Goal: Task Accomplishment & Management: Complete application form

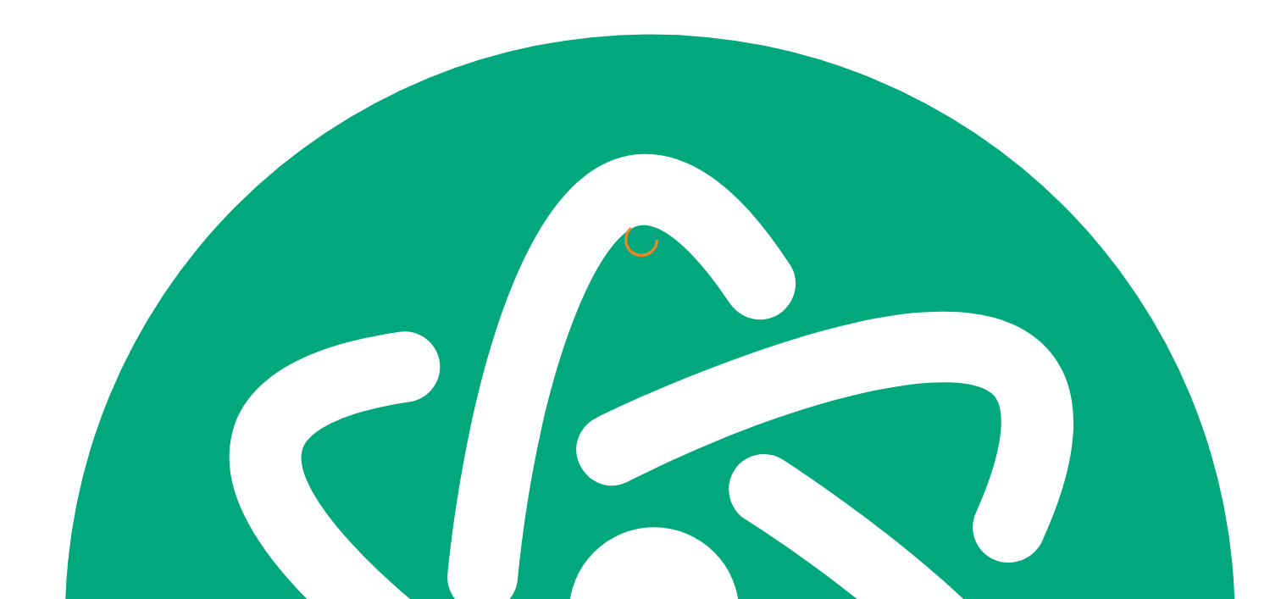
scroll to position [7410, 0]
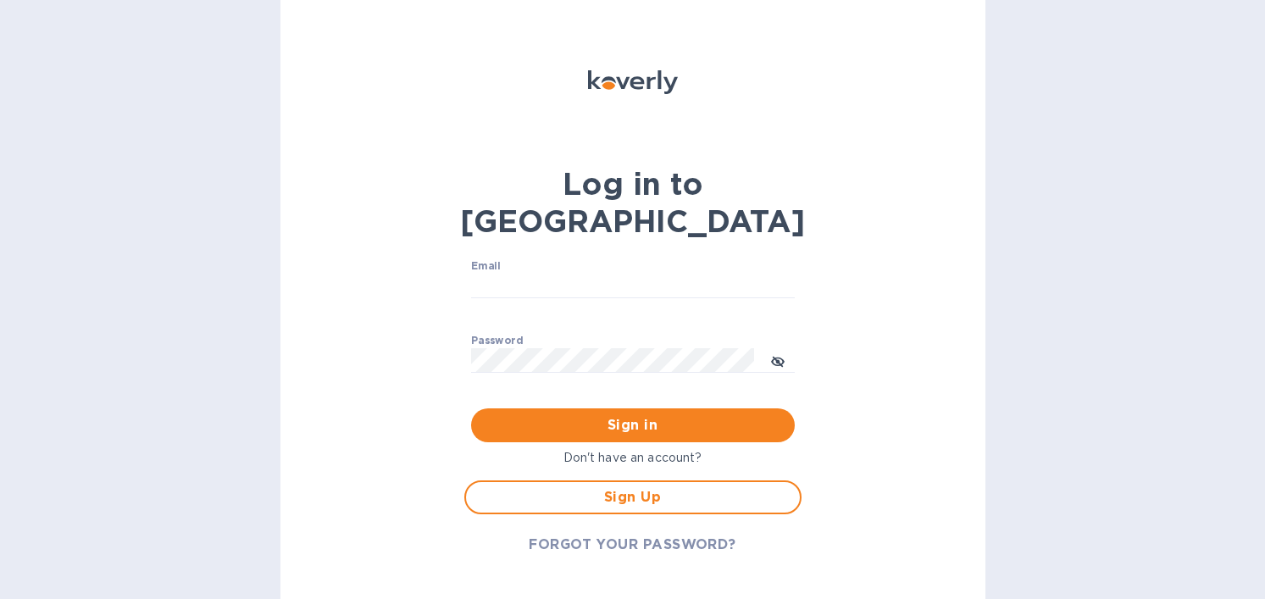
click at [654, 260] on div "Email ​" at bounding box center [633, 290] width 324 height 61
click at [632, 274] on input "Email" at bounding box center [633, 286] width 324 height 25
type input "rosaleen@tokidos.com"
click at [623, 260] on div "Email rosaleen@tokidos.com ​" at bounding box center [633, 290] width 324 height 61
click at [623, 274] on input "rosaleen@tokidos.com" at bounding box center [633, 286] width 324 height 25
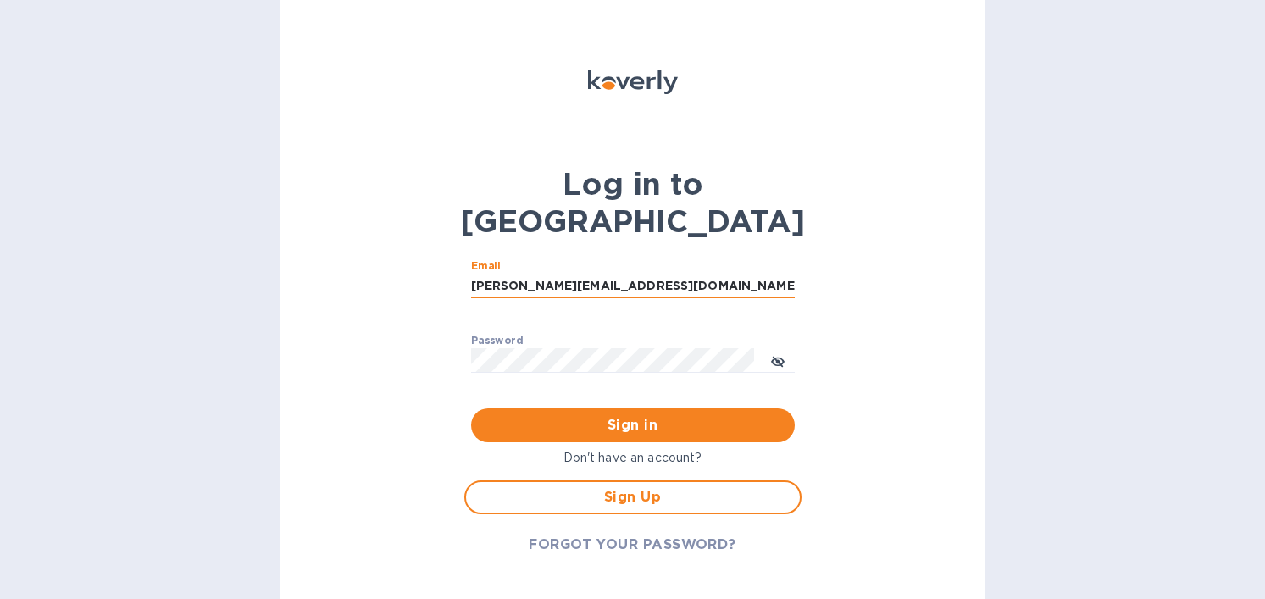
type textarea "com"
click at [623, 274] on input "rosaleen@tokidos.com" at bounding box center [633, 286] width 324 height 25
click at [615, 205] on b "Log in to [GEOGRAPHIC_DATA]" at bounding box center [632, 202] width 345 height 75
click at [621, 274] on input "Email" at bounding box center [633, 286] width 324 height 25
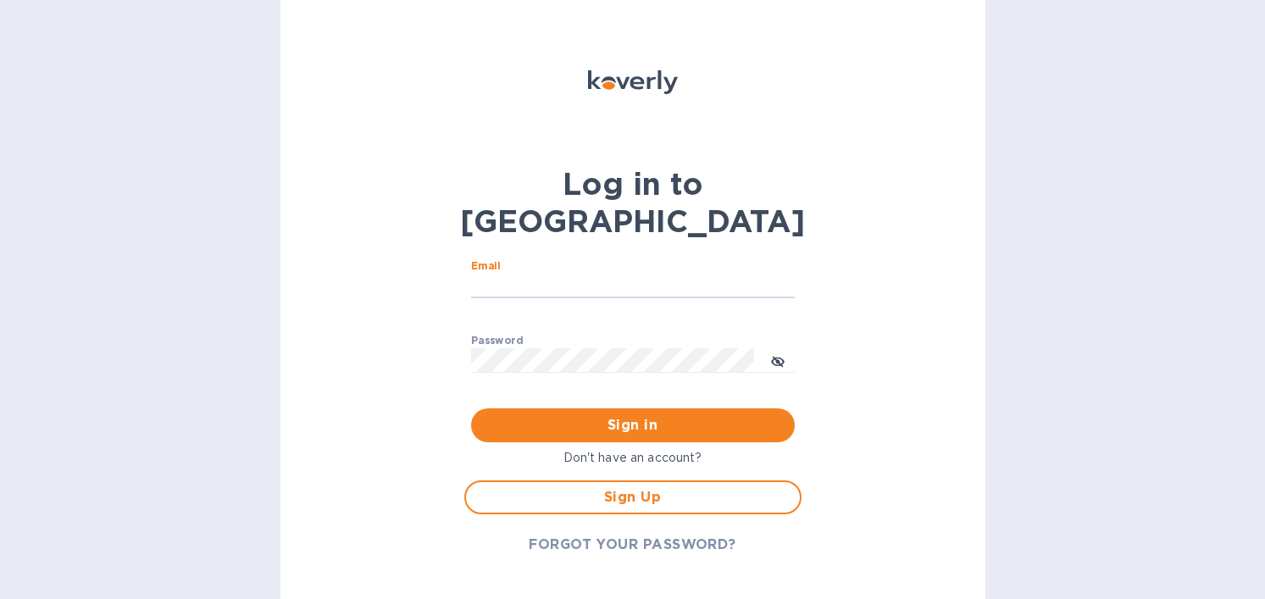
type input "operation@tokidos.com"
click at [537, 274] on input "operation@tokidos.com" at bounding box center [633, 286] width 324 height 25
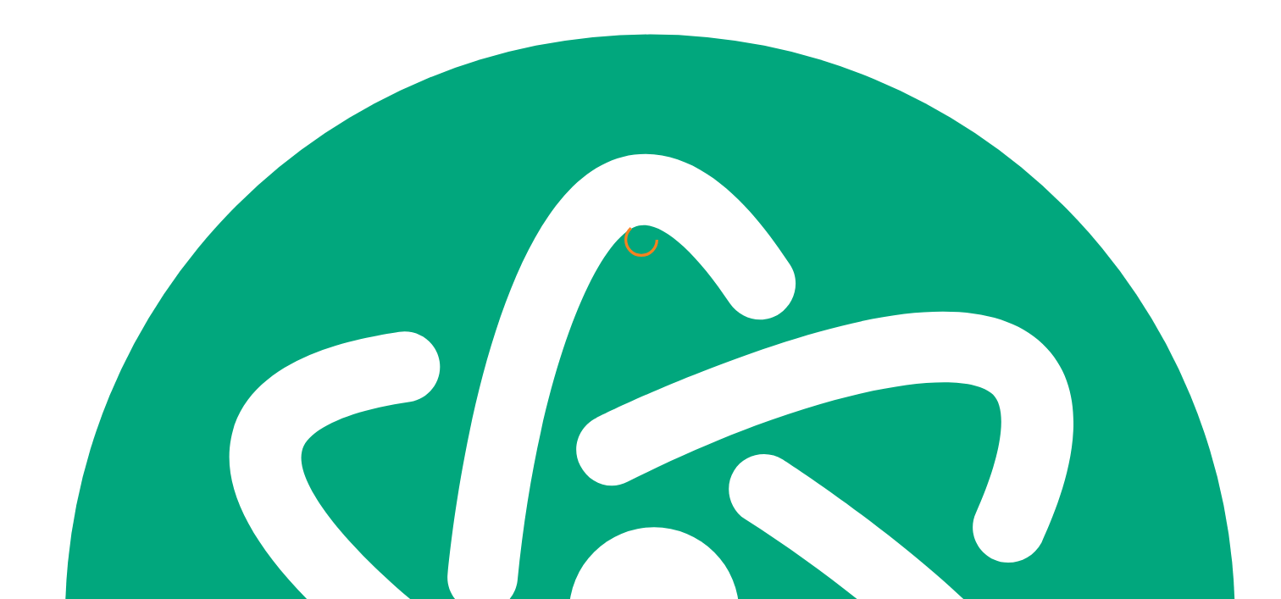
scroll to position [7410, 0]
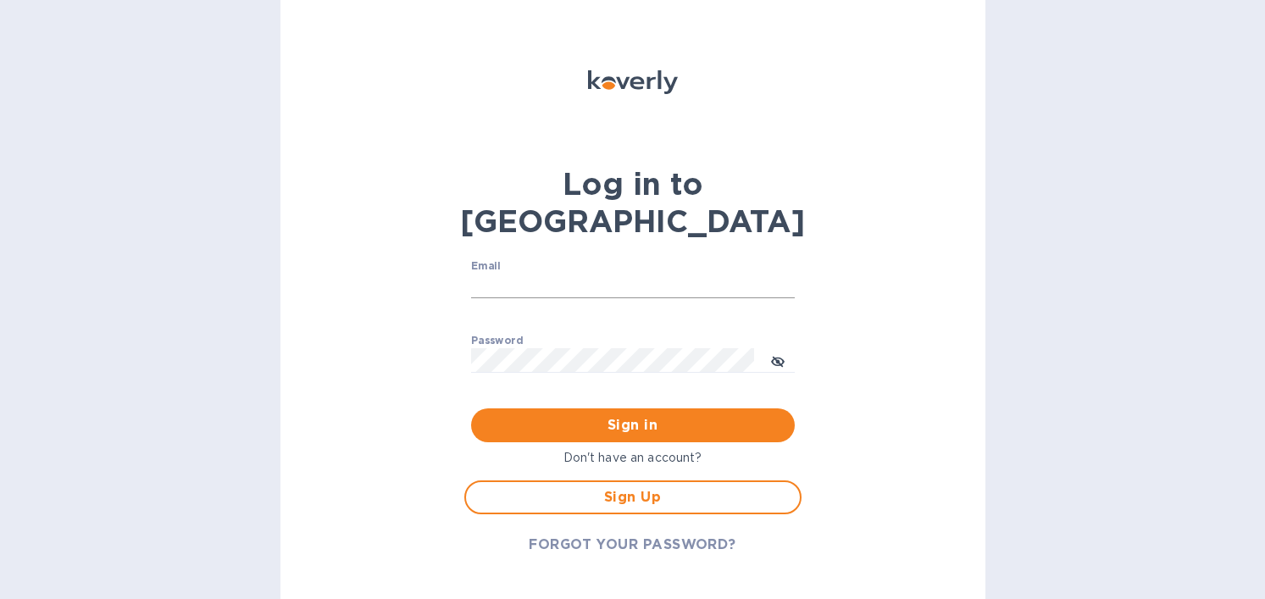
click at [591, 274] on input "Email" at bounding box center [633, 286] width 324 height 25
type input "[EMAIL_ADDRESS][DOMAIN_NAME]"
click at [471, 408] on button "Sign in" at bounding box center [633, 425] width 324 height 34
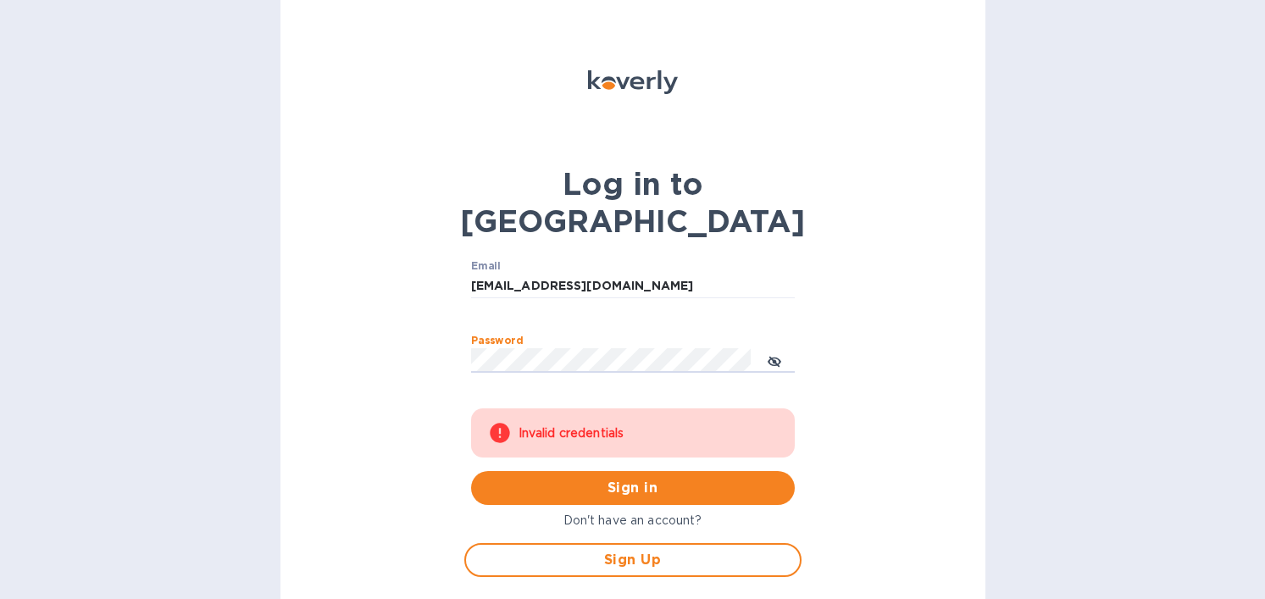
click at [640, 597] on span "FORGOT YOUR PASSWORD?" at bounding box center [633, 607] width 208 height 20
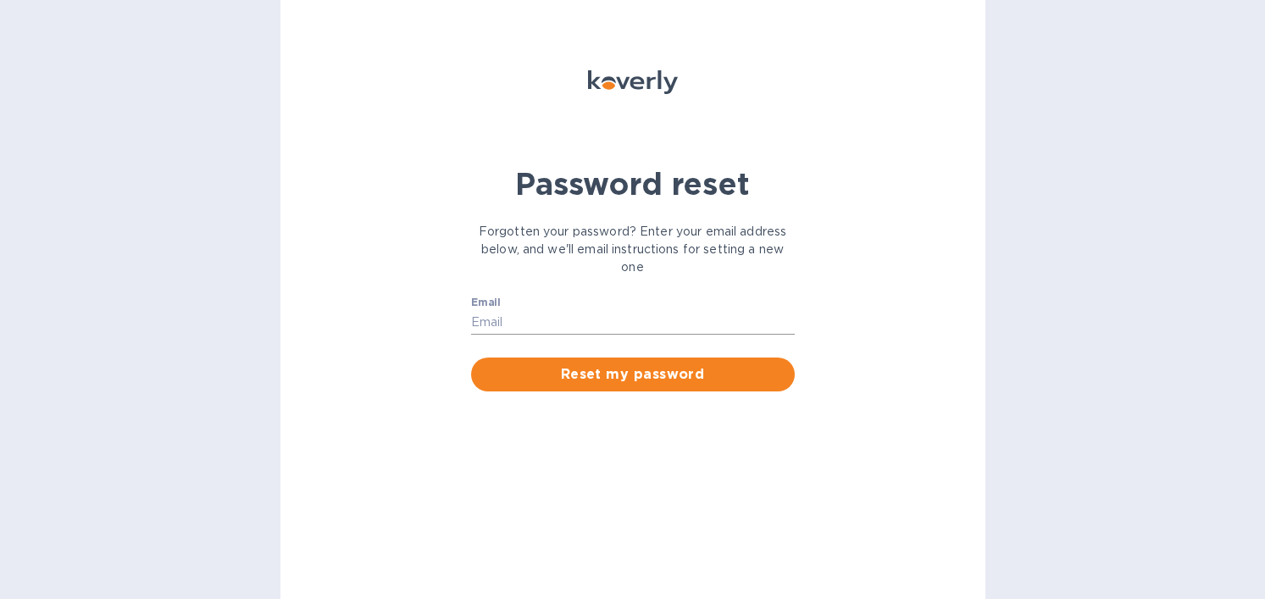
click at [607, 332] on input "Email" at bounding box center [633, 322] width 324 height 25
type input "operation@tokidos.com"
click at [625, 391] on button "Reset my password" at bounding box center [633, 374] width 324 height 34
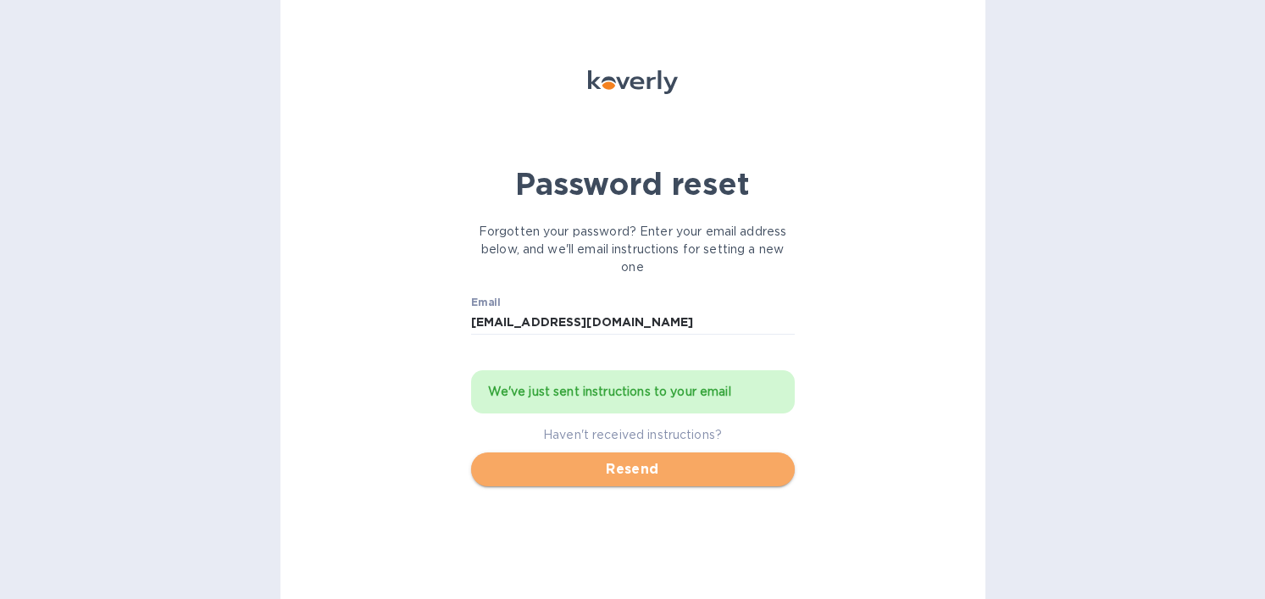
click at [619, 466] on button "Resend" at bounding box center [633, 469] width 324 height 34
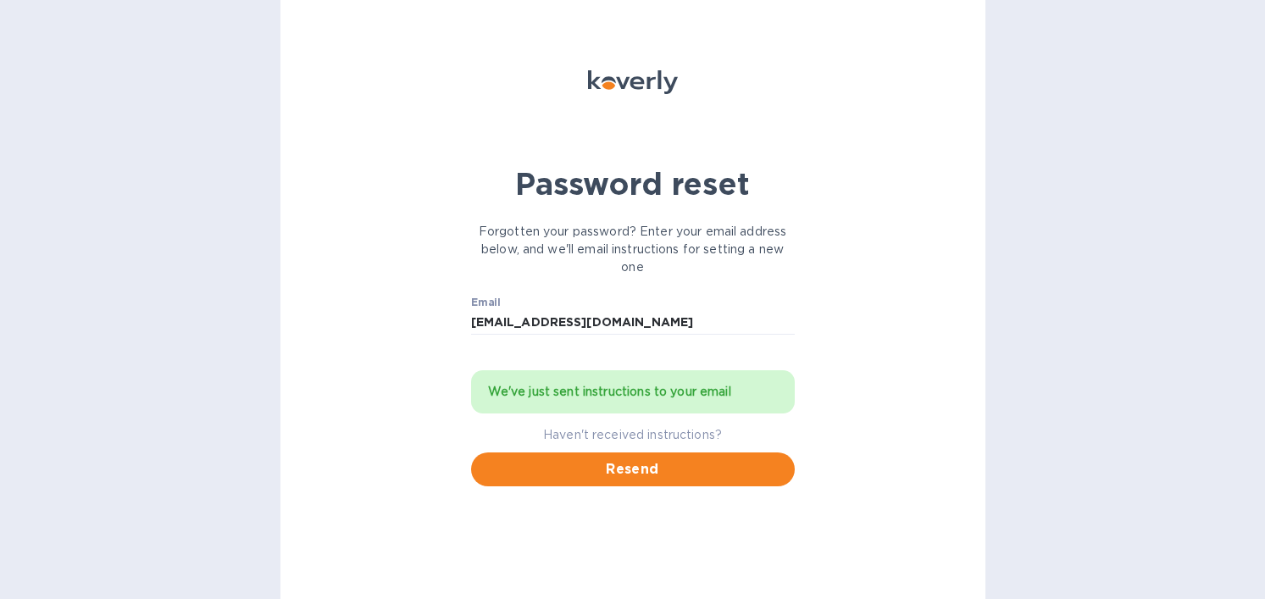
click at [642, 82] on img at bounding box center [633, 82] width 90 height 24
drag, startPoint x: 719, startPoint y: 77, endPoint x: 480, endPoint y: 77, distance: 238.9
click at [480, 77] on div at bounding box center [633, 107] width 344 height 95
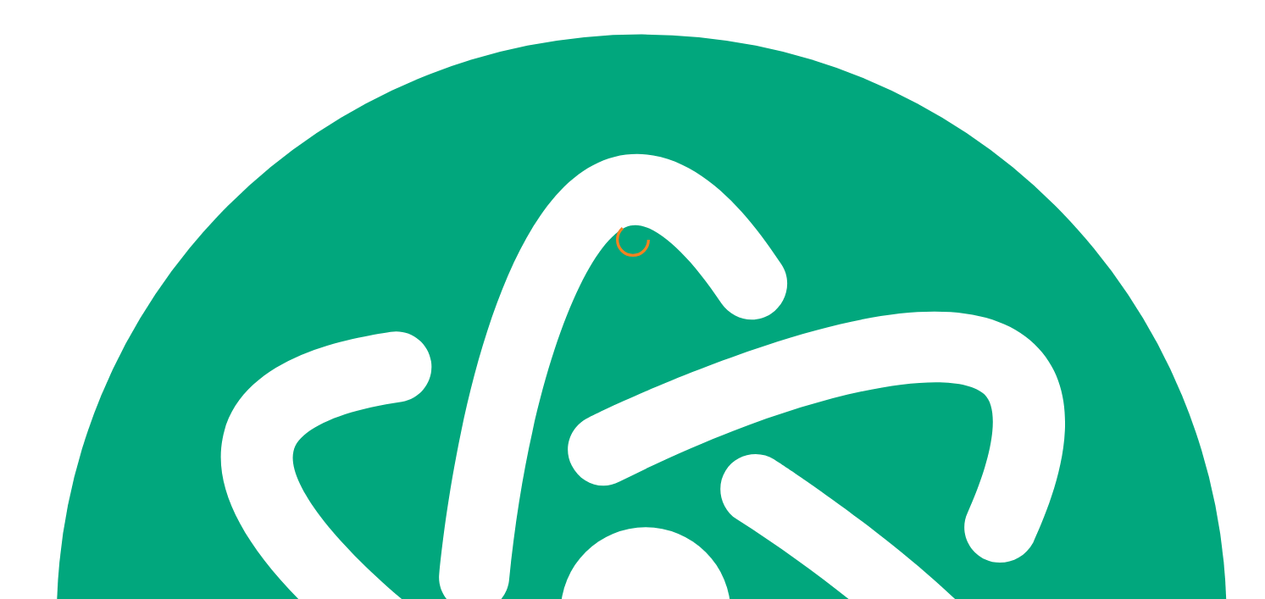
scroll to position [7410, 0]
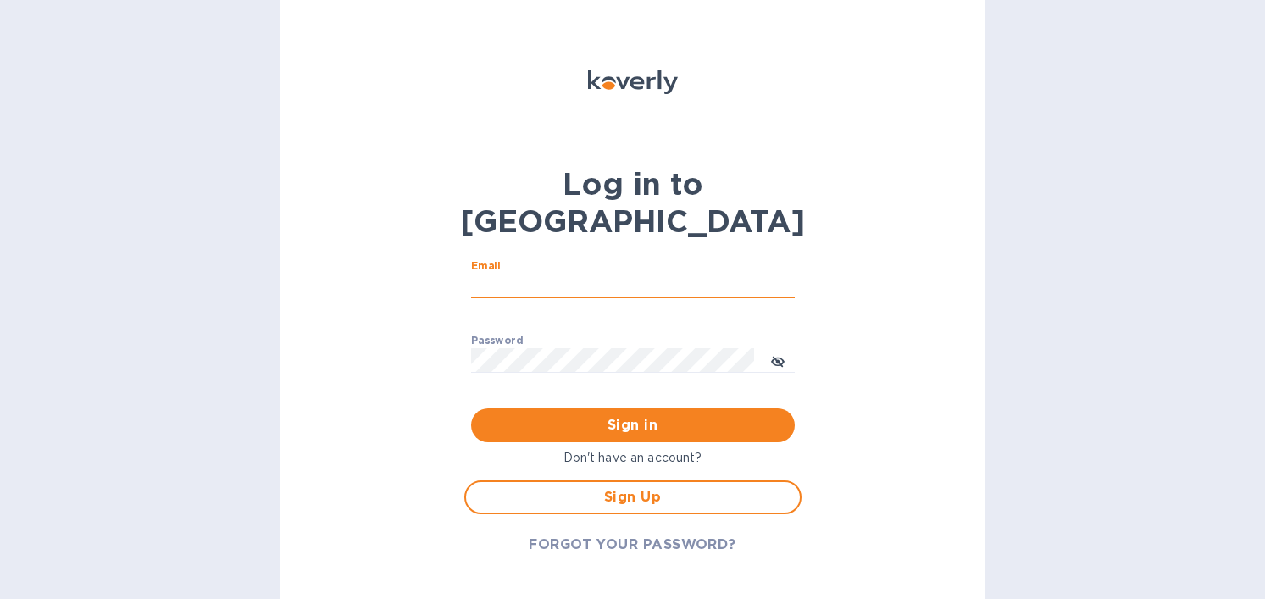
click at [651, 274] on input "Email" at bounding box center [633, 286] width 324 height 25
type input "[EMAIL_ADDRESS][DOMAIN_NAME]"
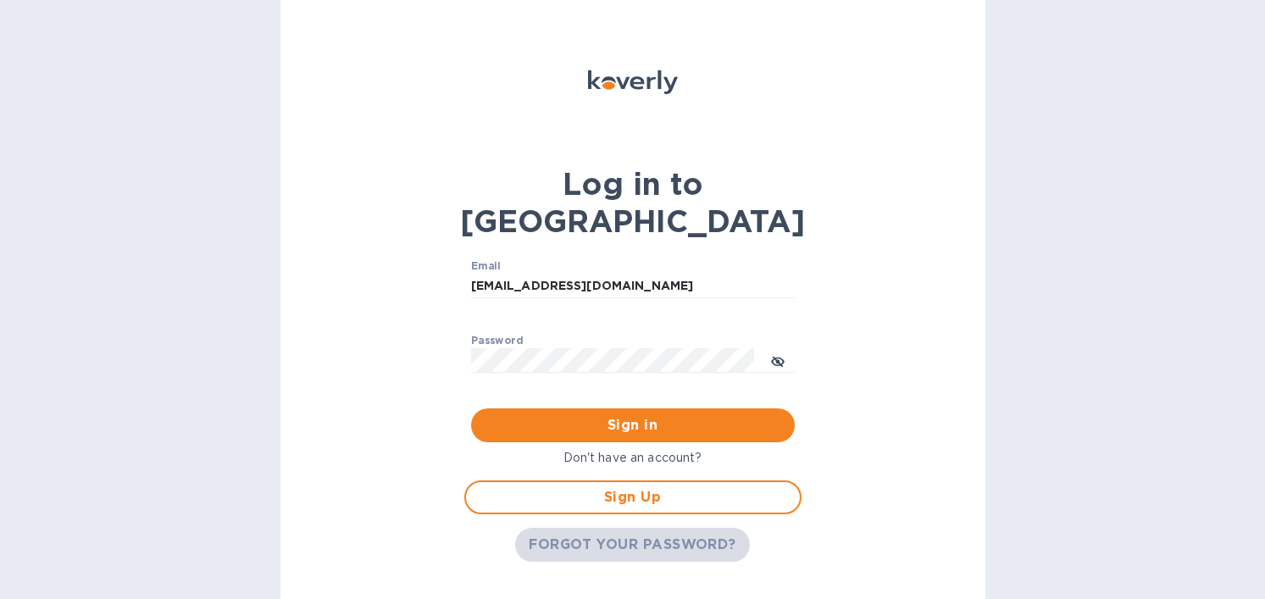
click at [649, 535] on span "FORGOT YOUR PASSWORD?" at bounding box center [633, 545] width 208 height 20
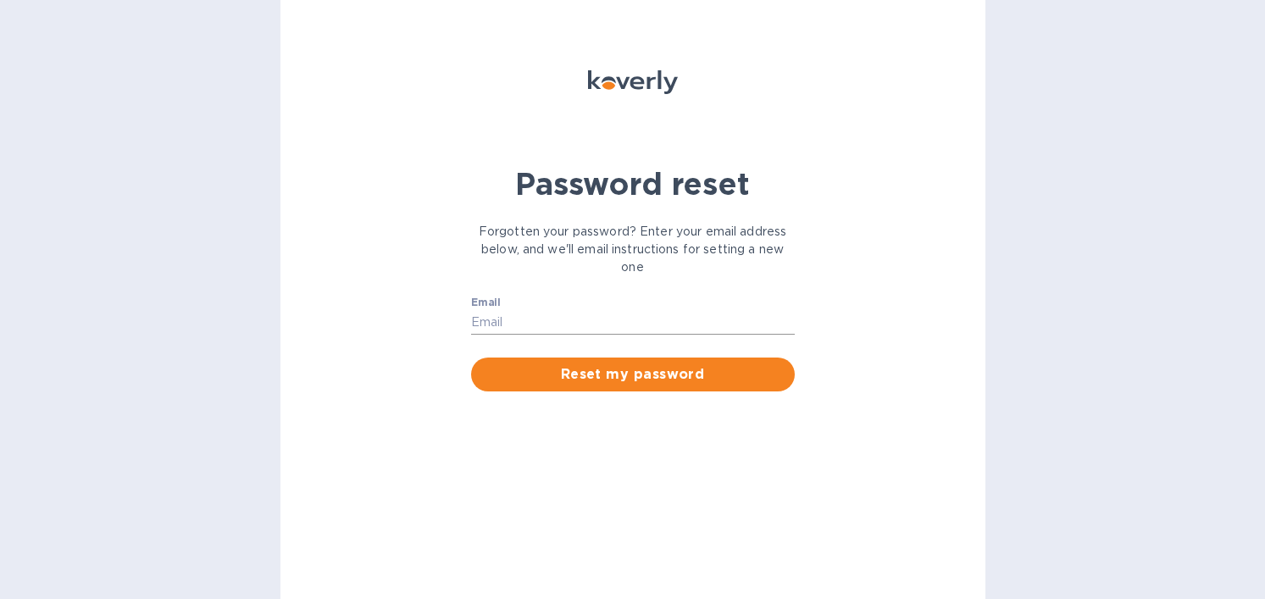
click at [573, 328] on input "Email" at bounding box center [633, 322] width 324 height 25
type input "[EMAIL_ADDRESS][DOMAIN_NAME]"
click at [604, 376] on span "Reset my password" at bounding box center [633, 374] width 296 height 20
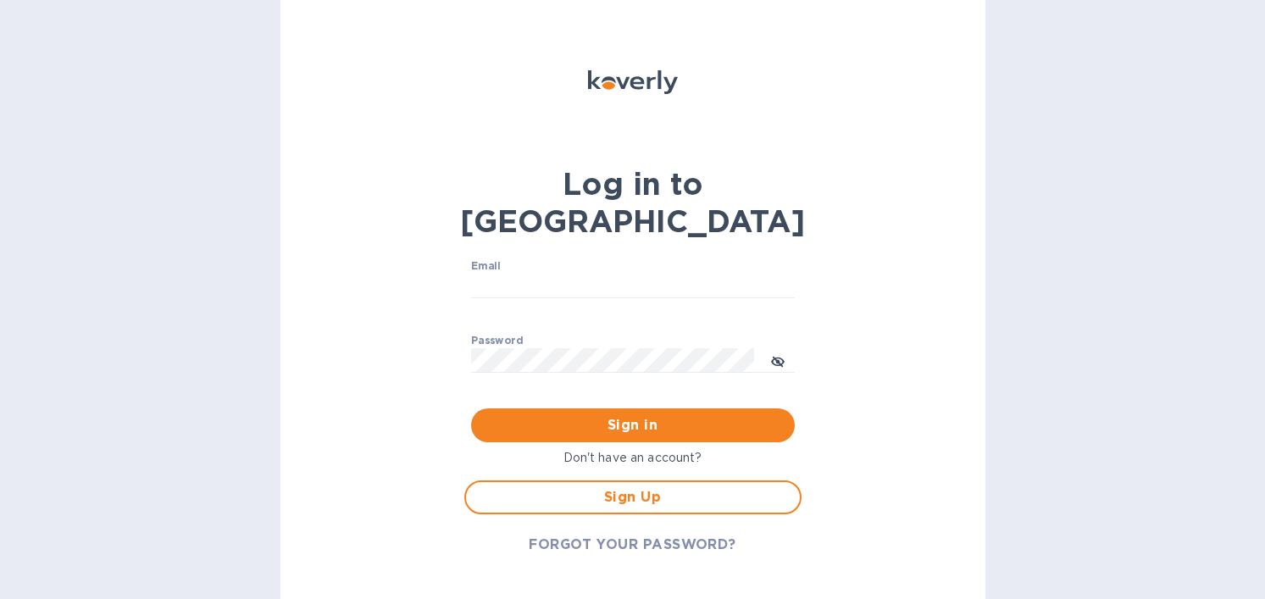
click at [507, 253] on div "Email ​" at bounding box center [632, 290] width 337 height 75
click at [507, 274] on input "Email" at bounding box center [633, 286] width 324 height 25
click at [528, 274] on input "operation@tokidos.com" at bounding box center [633, 286] width 324 height 25
type input "operations@tokidos.com"
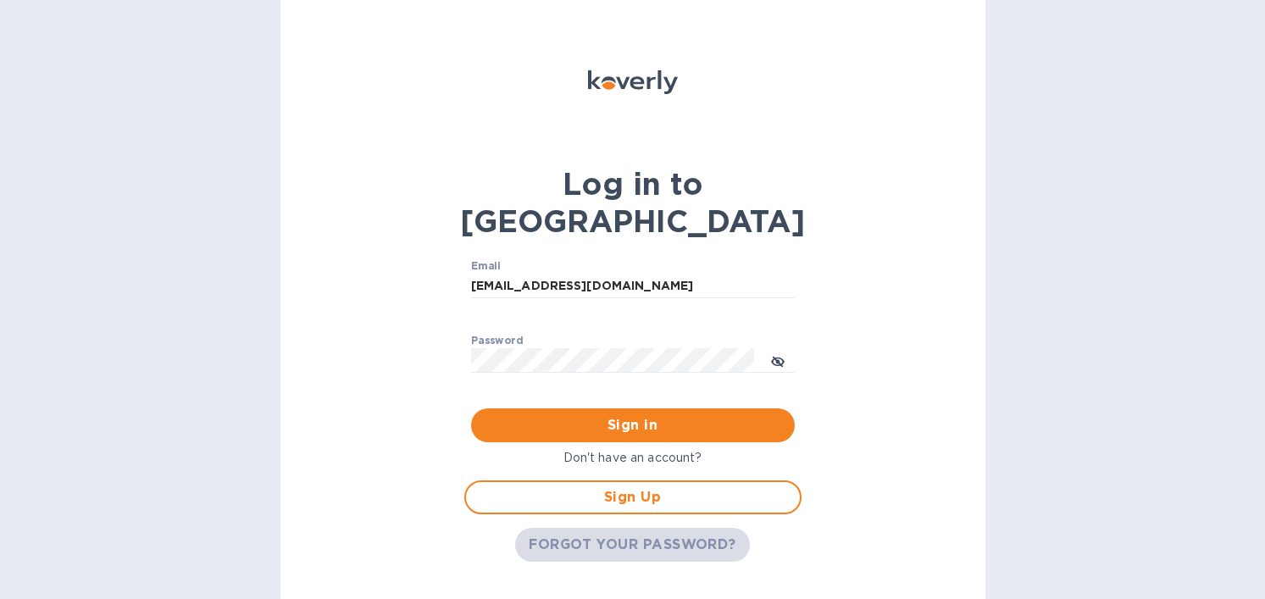
click at [622, 535] on span "FORGOT YOUR PASSWORD?" at bounding box center [633, 545] width 208 height 20
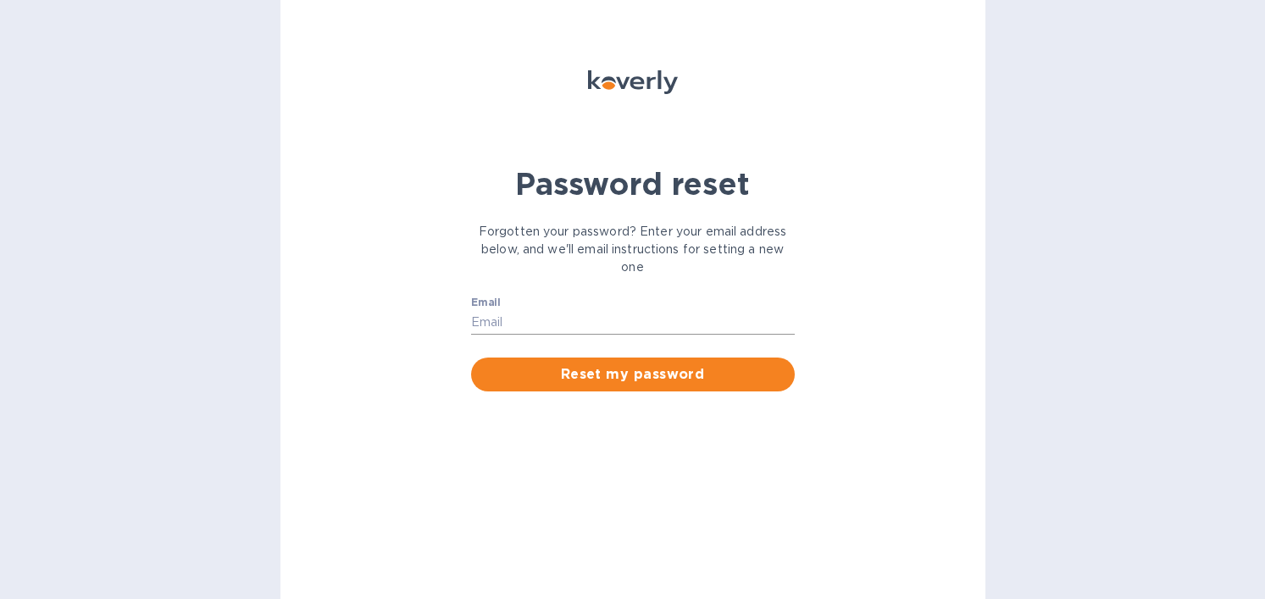
click at [585, 335] on input "Email" at bounding box center [633, 322] width 324 height 25
click at [528, 329] on input "[EMAIL_ADDRESS][DOMAIN_NAME]" at bounding box center [633, 322] width 324 height 25
type input "operations@tokidos.com"
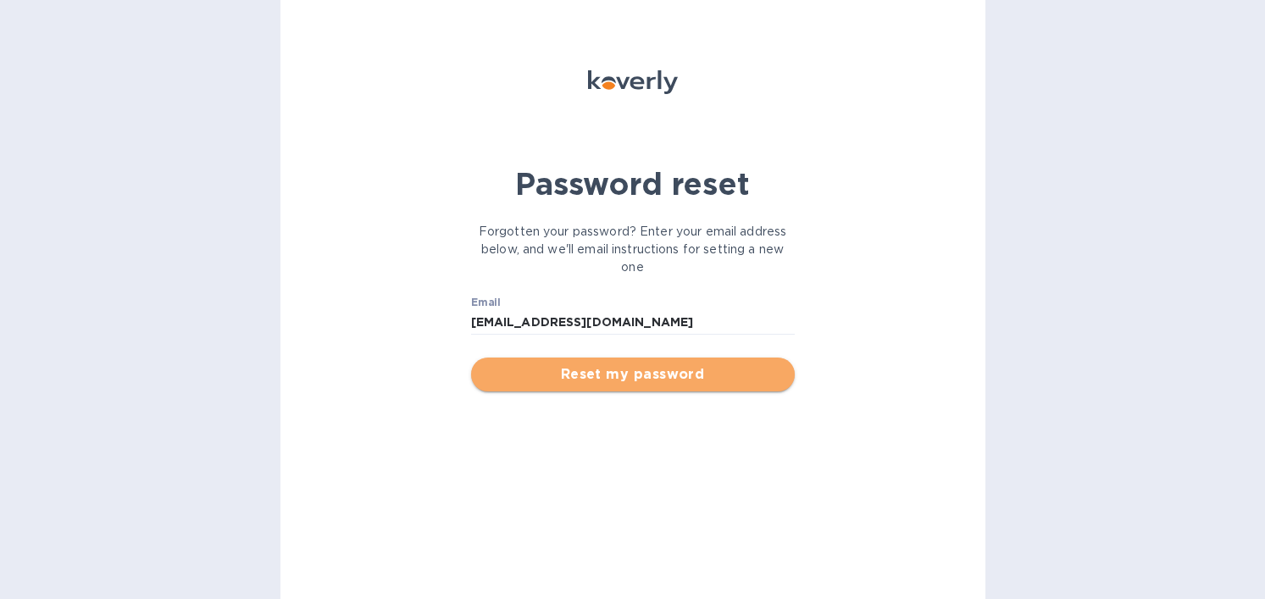
click at [615, 391] on button "Reset my password" at bounding box center [633, 374] width 324 height 34
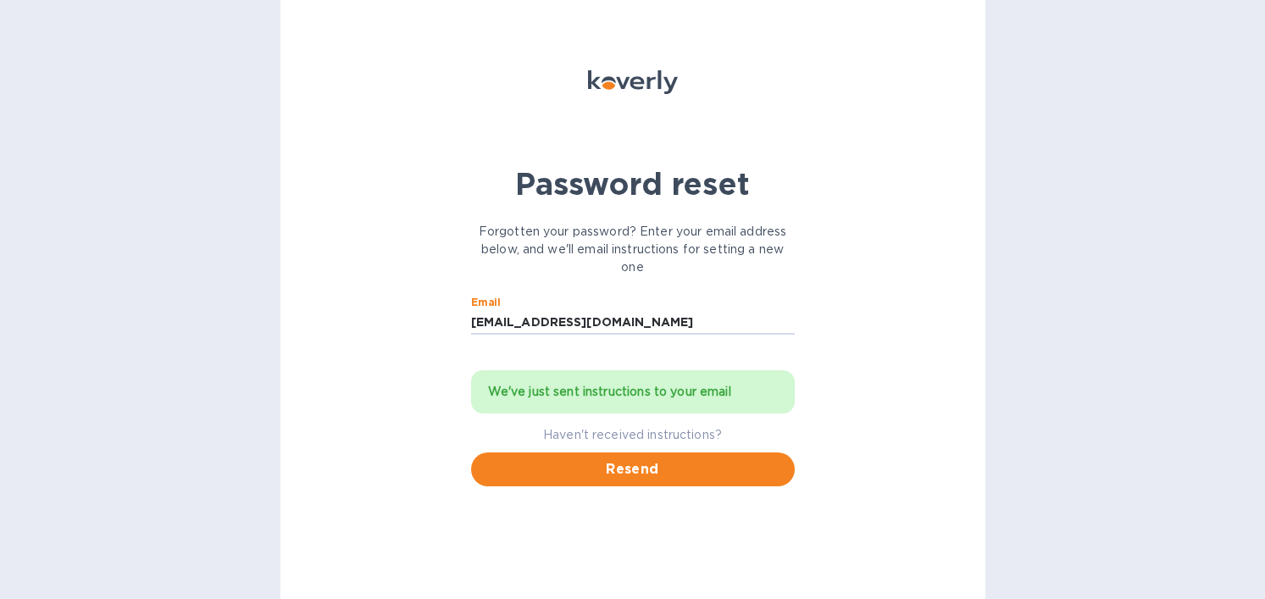
type textarea "m"
drag, startPoint x: 630, startPoint y: 330, endPoint x: 441, endPoint y: 330, distance: 188.9
click at [441, 330] on div "Password reset Forgotten your password? Enter your email address below, and we'…" at bounding box center [632, 299] width 705 height 599
type input "Operations@tokidos.com"
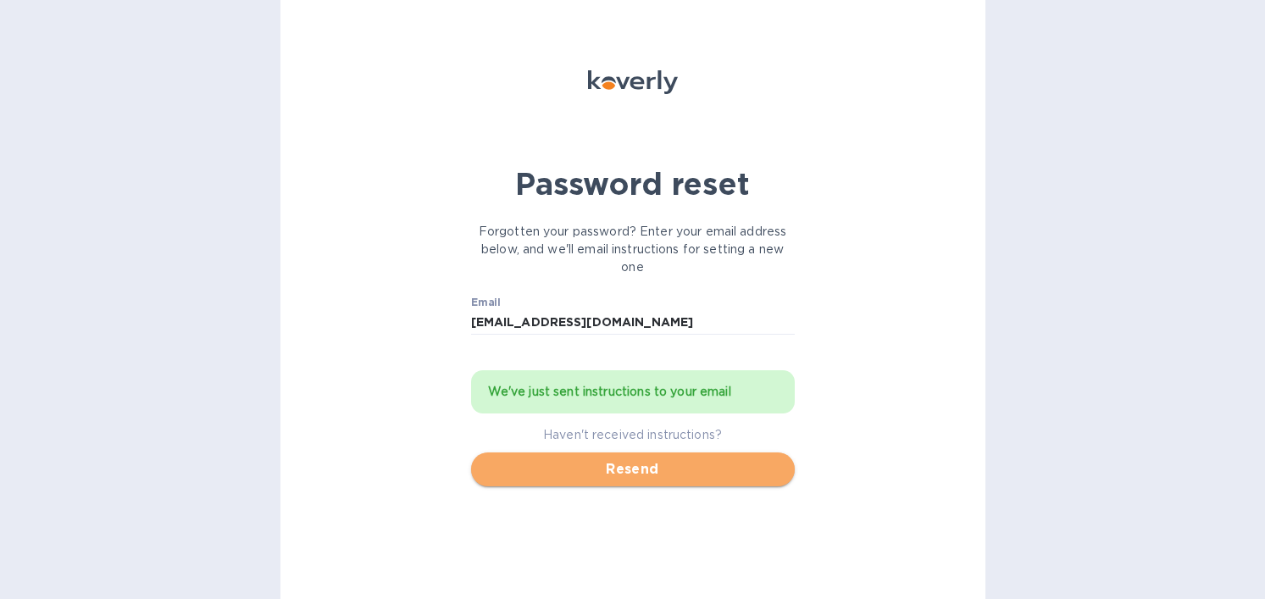
click at [649, 472] on span "Resend" at bounding box center [633, 469] width 296 height 20
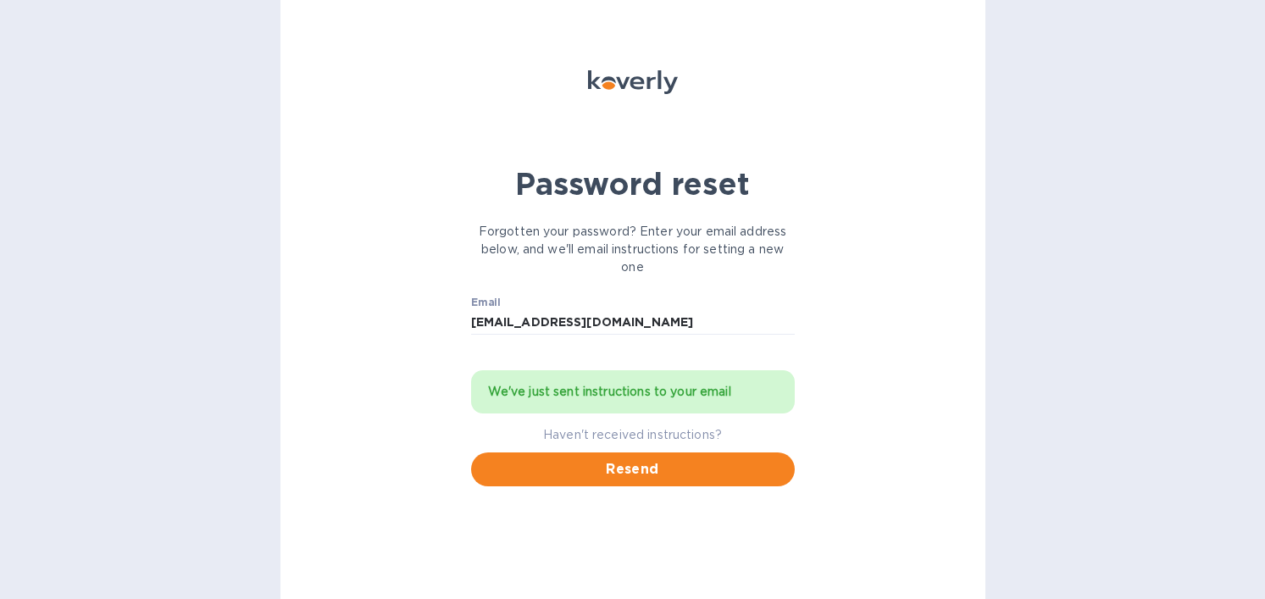
click at [668, 459] on div "Email Operations@tokidos.com ​ We've just sent instructions to your email Haven…" at bounding box center [633, 391] width 324 height 190
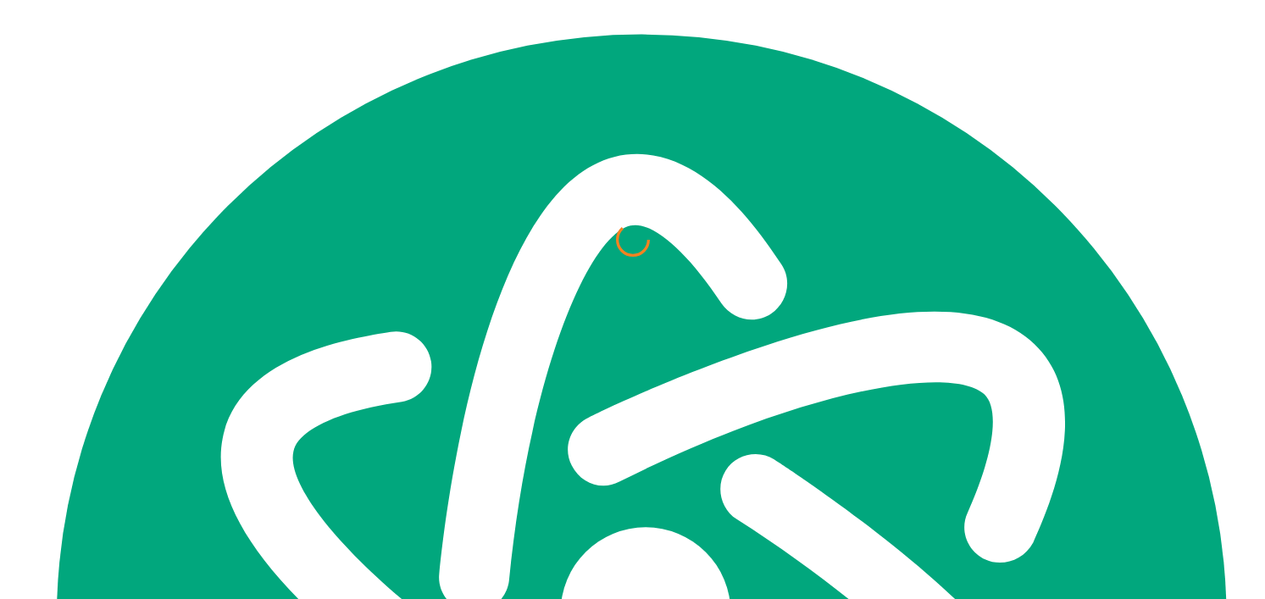
scroll to position [7410, 0]
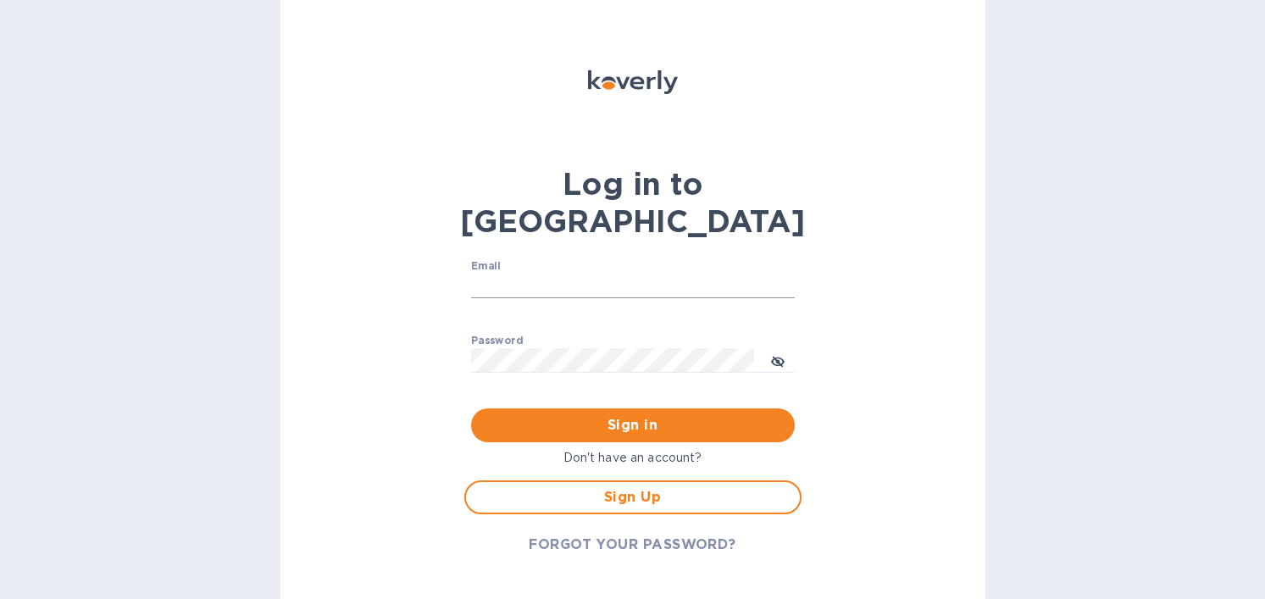
click at [566, 274] on input "Email" at bounding box center [633, 286] width 324 height 25
click at [529, 274] on input "[EMAIL_ADDRESS][DOMAIN_NAME]" at bounding box center [633, 286] width 324 height 25
type input "[EMAIL_ADDRESS][DOMAIN_NAME]"
click at [471, 408] on button "Sign in" at bounding box center [633, 425] width 324 height 34
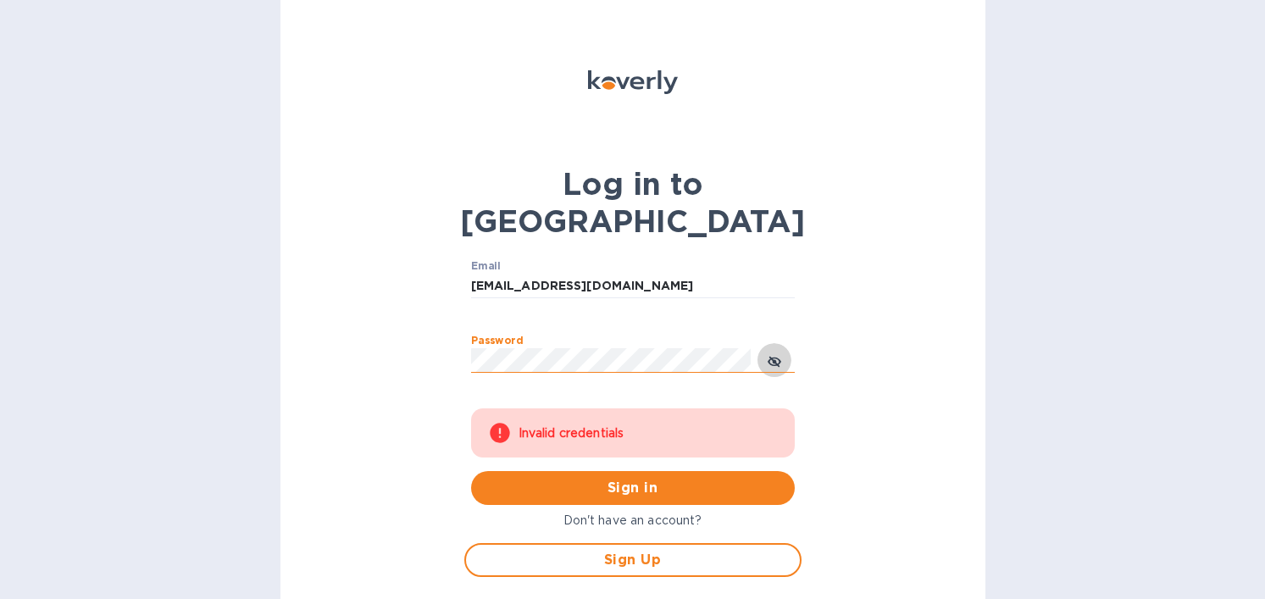
click at [777, 357] on icon "toggle password visibility" at bounding box center [774, 361] width 14 height 8
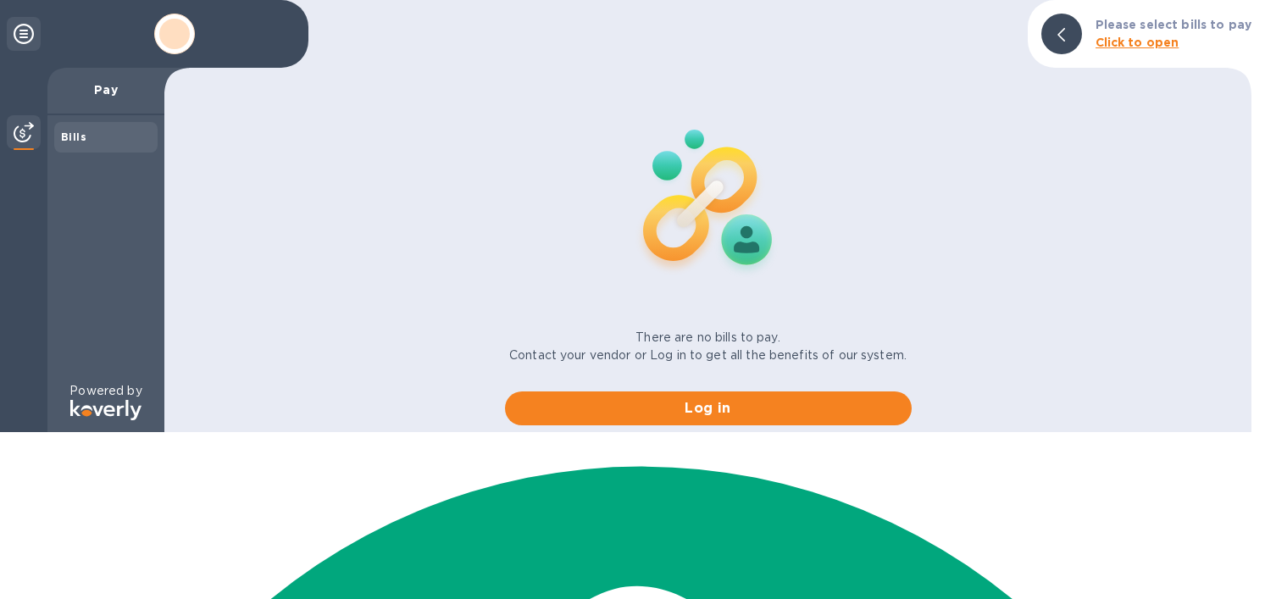
scroll to position [7410, 0]
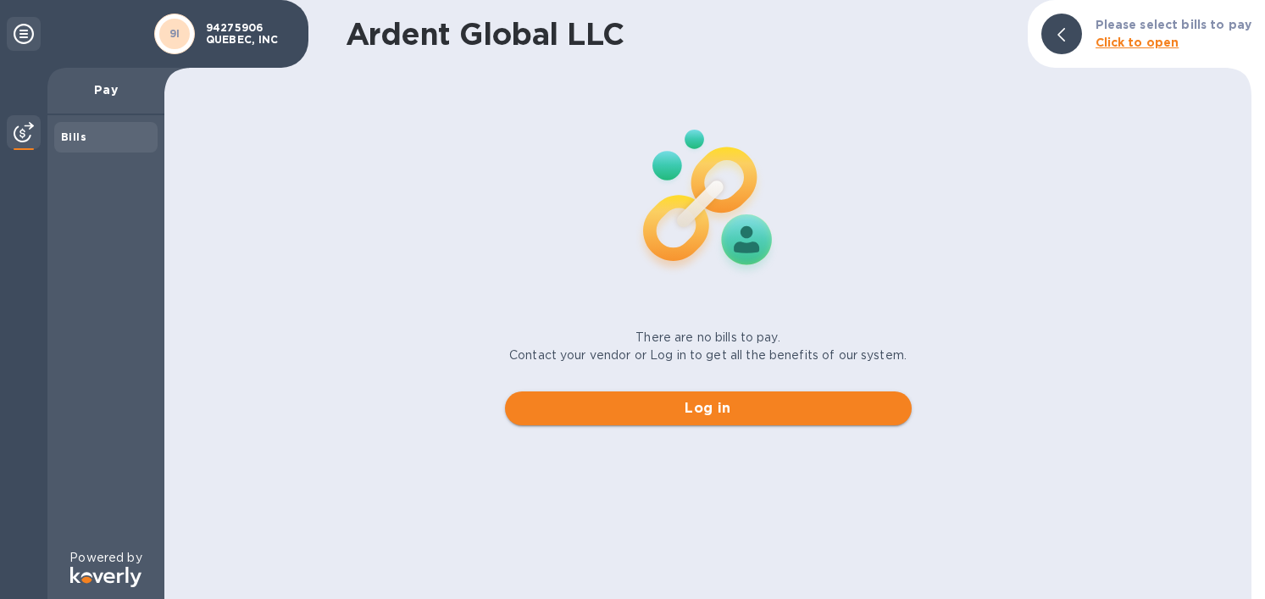
click at [680, 404] on span "Log in" at bounding box center [707, 408] width 379 height 20
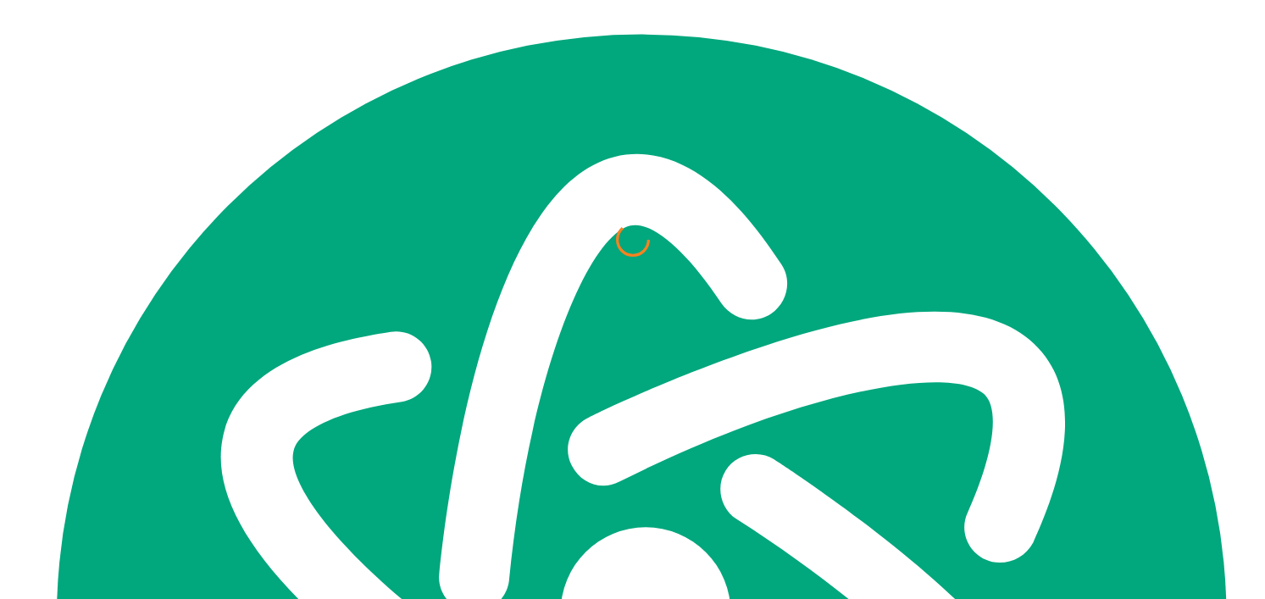
scroll to position [7410, 0]
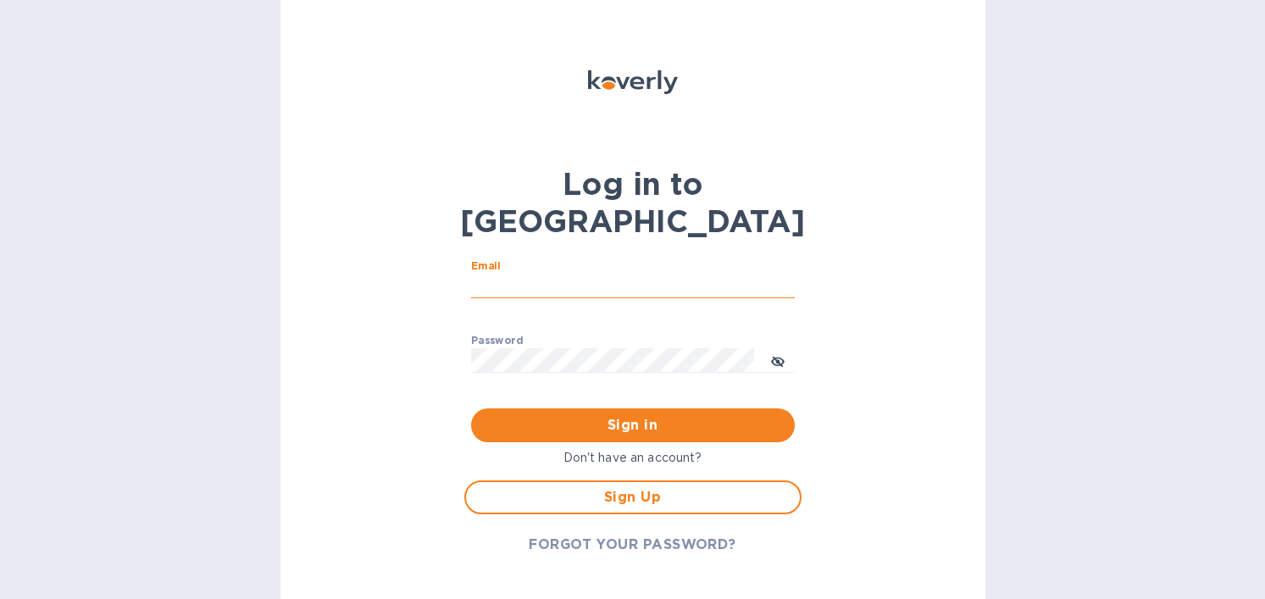
click at [521, 274] on input "Email" at bounding box center [633, 286] width 324 height 25
type input "rosaleen@tokidos.com"
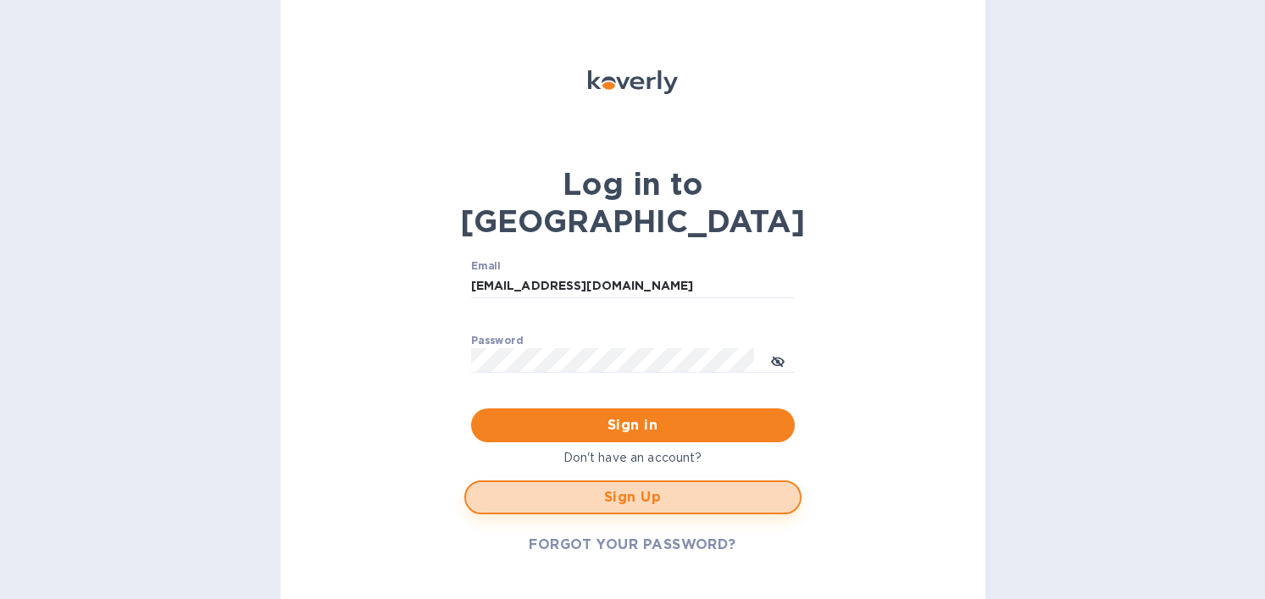
click at [637, 480] on button "Sign Up" at bounding box center [632, 497] width 337 height 34
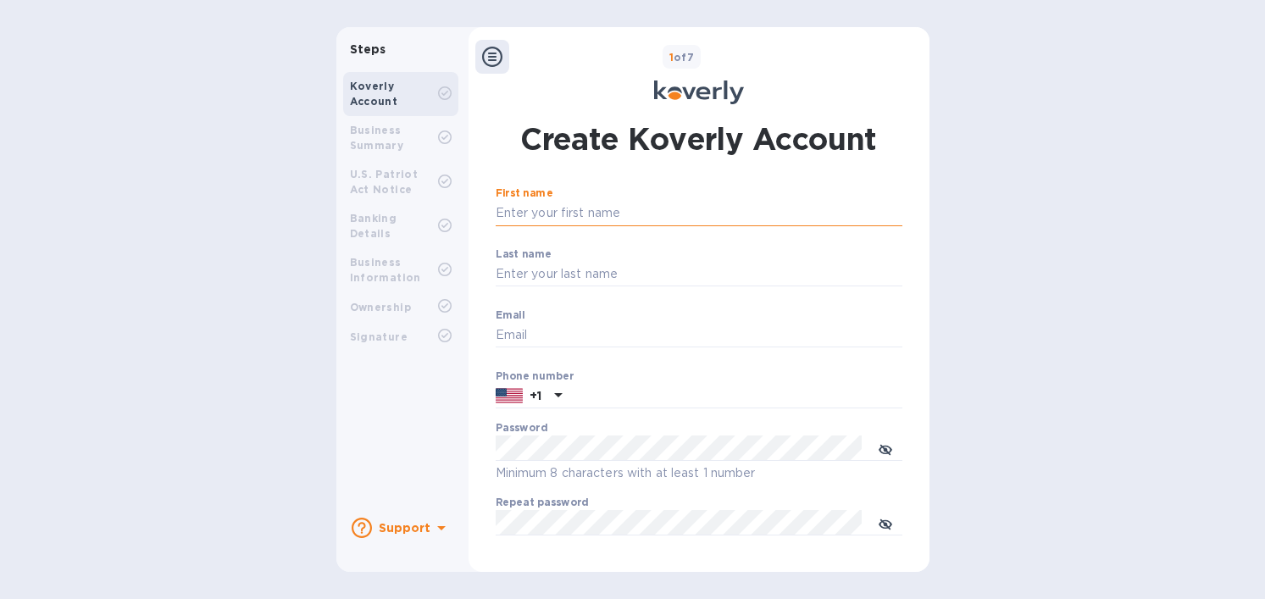
click at [573, 219] on input "First name" at bounding box center [699, 213] width 407 height 25
type input "Rosaleen"
type input "Zhou"
type input "operation@tokidos.com"
type input "5145623187"
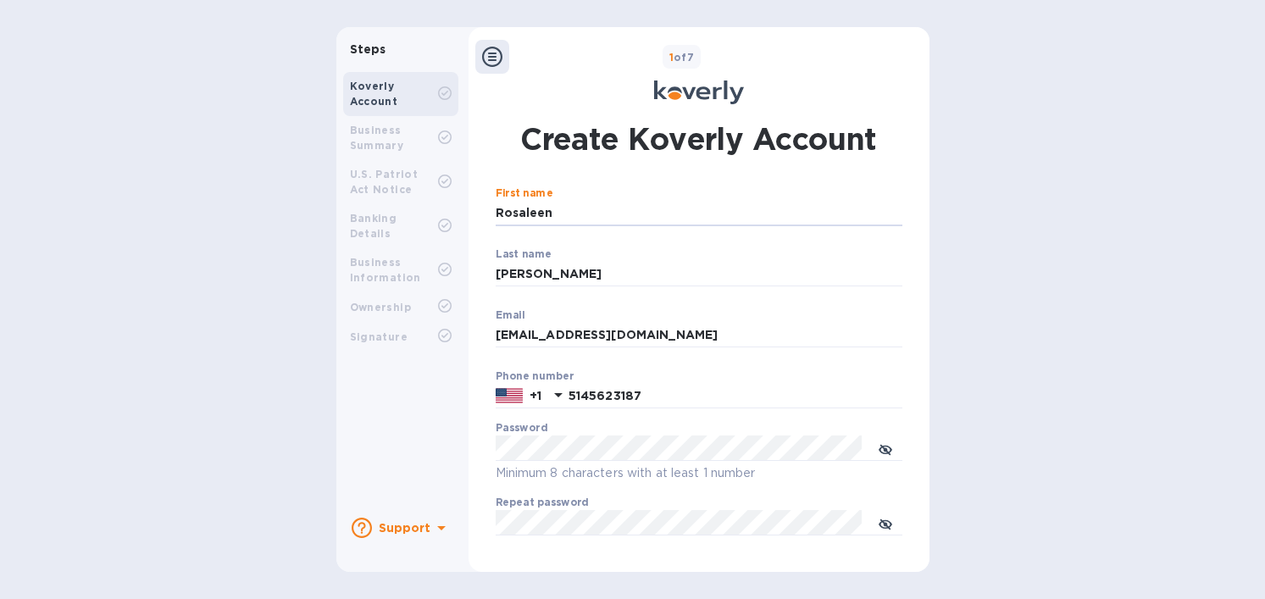
scroll to position [35, 0]
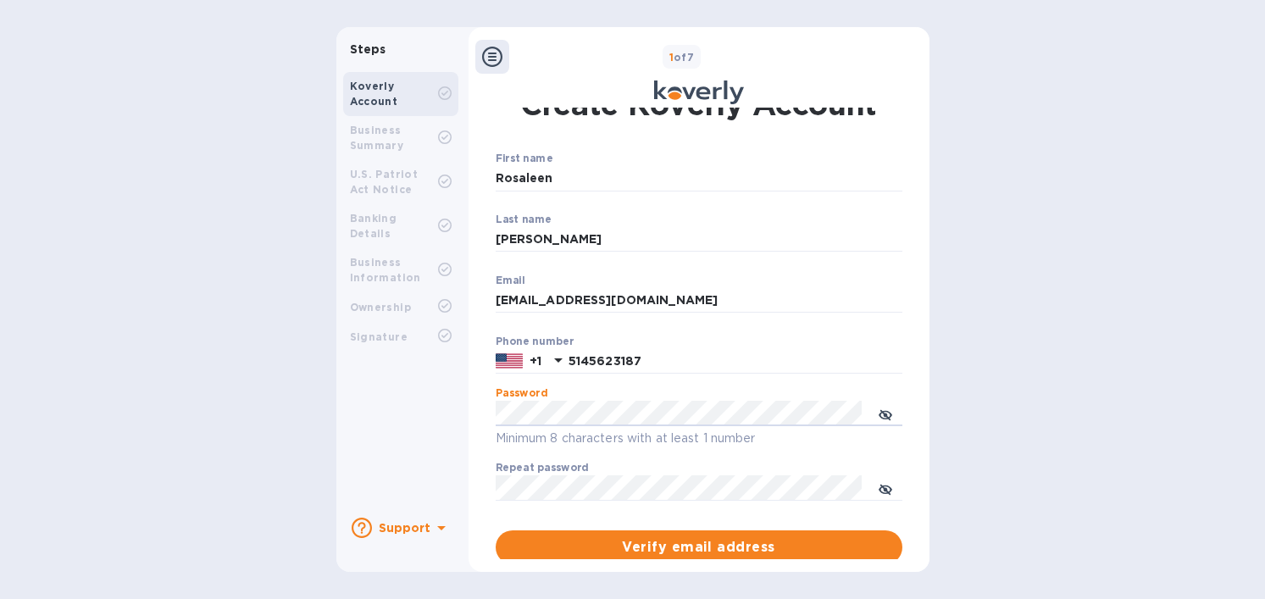
click at [496, 530] on button "Verify email address" at bounding box center [699, 547] width 407 height 34
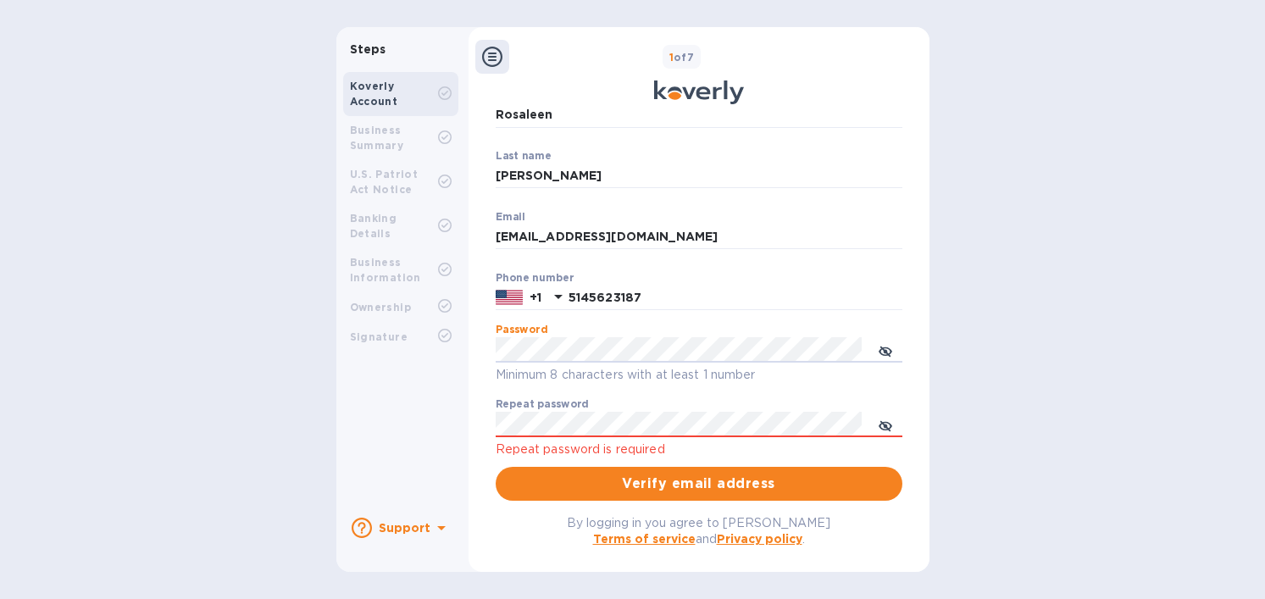
scroll to position [117, 0]
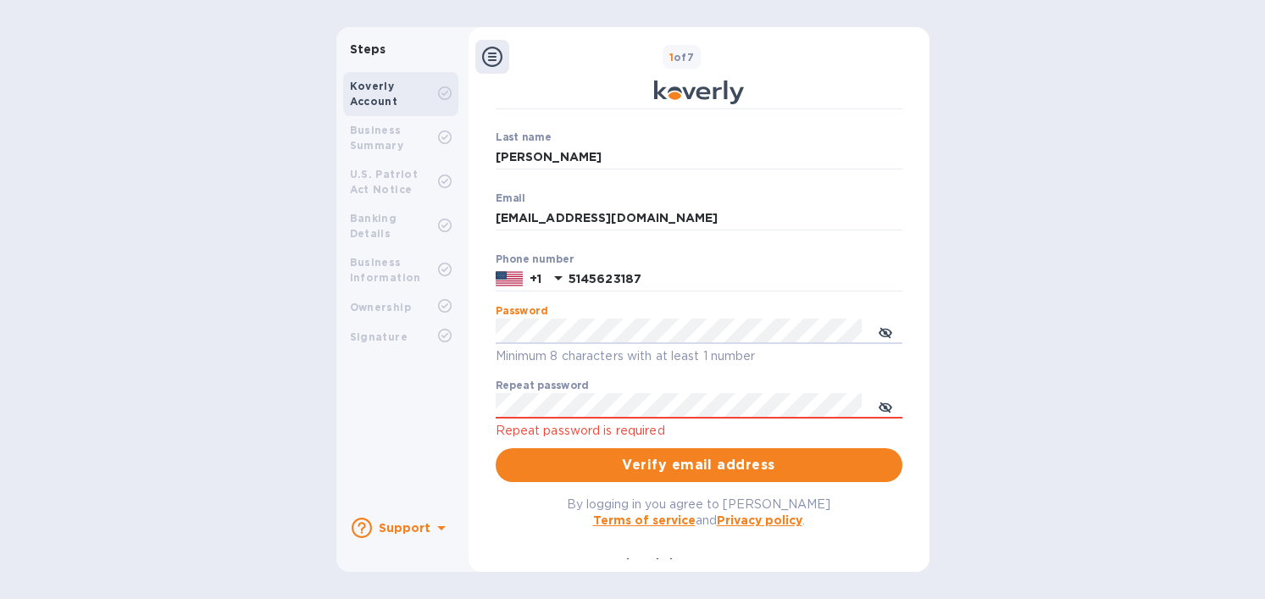
click at [629, 425] on p "Repeat password is required" at bounding box center [699, 430] width 407 height 19
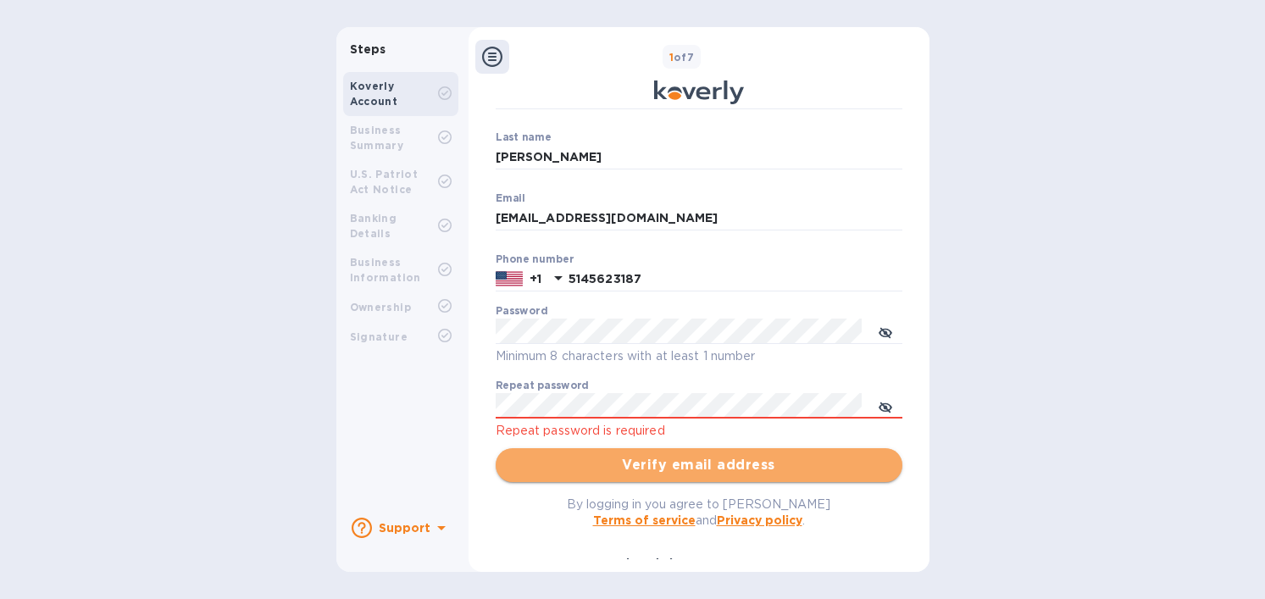
click at [684, 474] on span "Verify email address" at bounding box center [698, 465] width 379 height 20
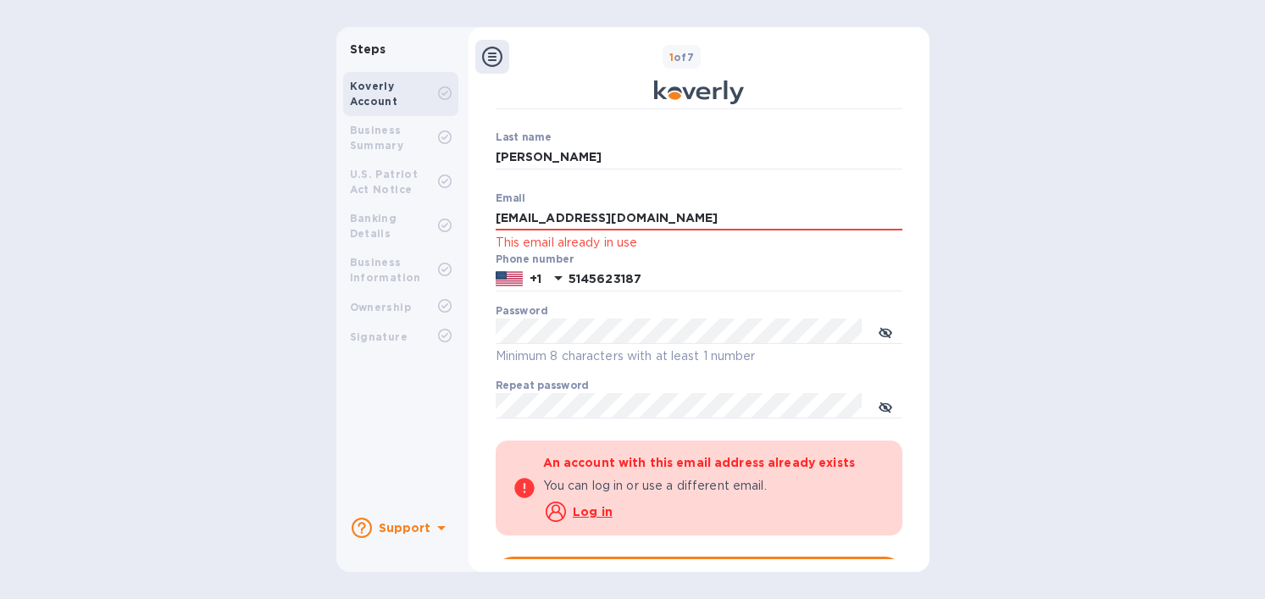
click at [586, 515] on u "Log in" at bounding box center [593, 512] width 40 height 14
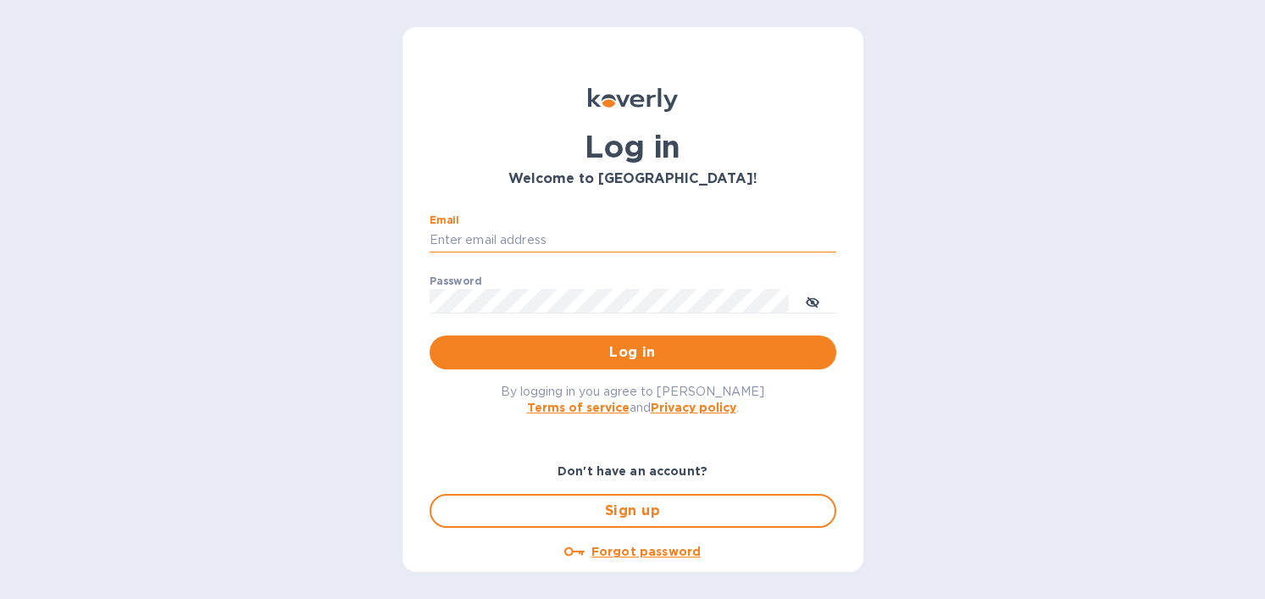
click at [568, 230] on input "Email" at bounding box center [632, 240] width 407 height 25
click at [490, 241] on input "operation@tokidos.com" at bounding box center [632, 240] width 407 height 25
type input "operations@tokidos.com"
click at [429, 335] on button "Log in" at bounding box center [632, 352] width 407 height 34
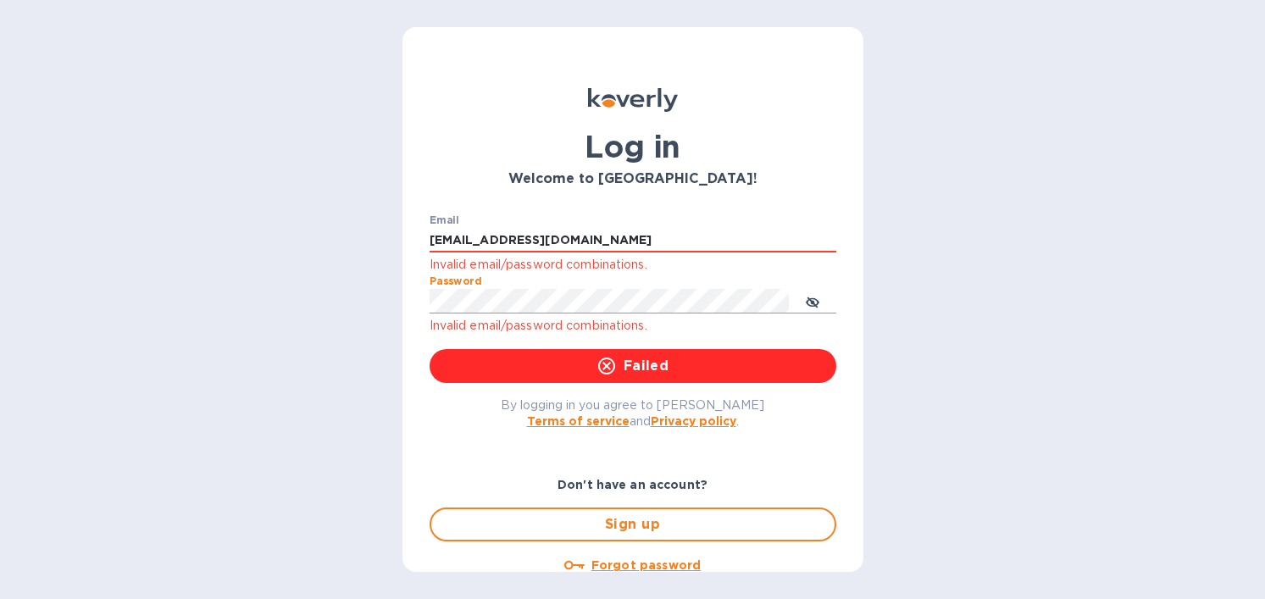
click at [820, 295] on button "toggle password visibility" at bounding box center [812, 301] width 34 height 34
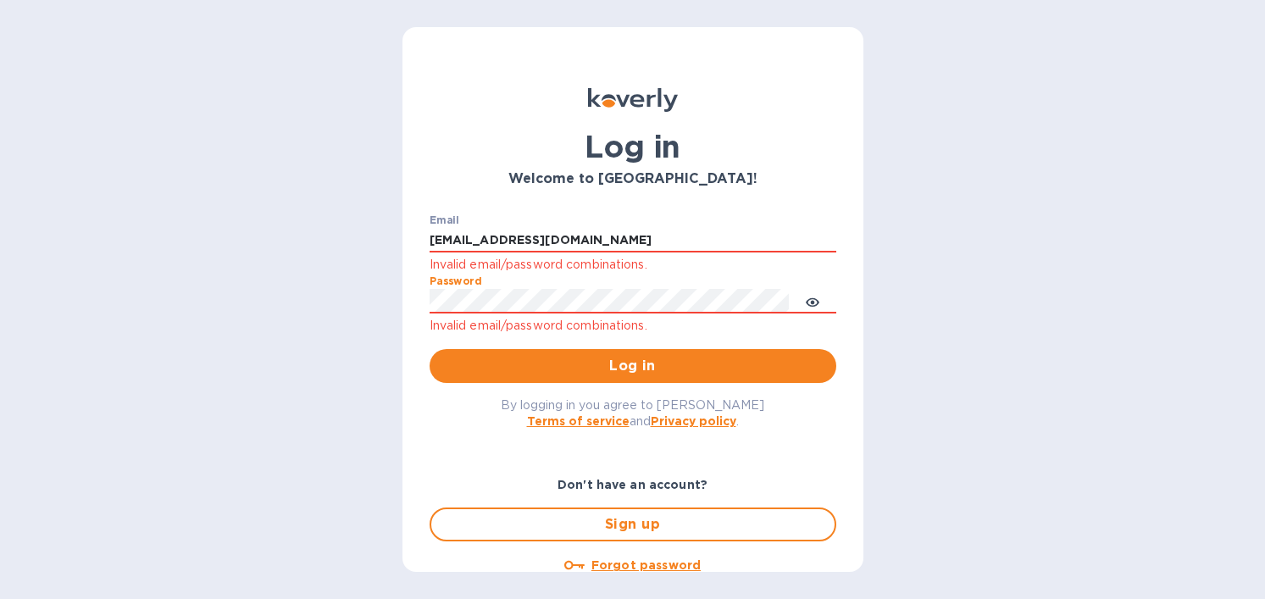
type textarea "!"
click at [401, 309] on div "Log in Welcome to Koverly! Email operations@tokidos.com Invalid email/password …" at bounding box center [632, 299] width 1265 height 599
click at [616, 494] on p "Don't have an account?" at bounding box center [632, 485] width 407 height 18
click at [615, 491] on b "Don't have an account?" at bounding box center [632, 485] width 150 height 14
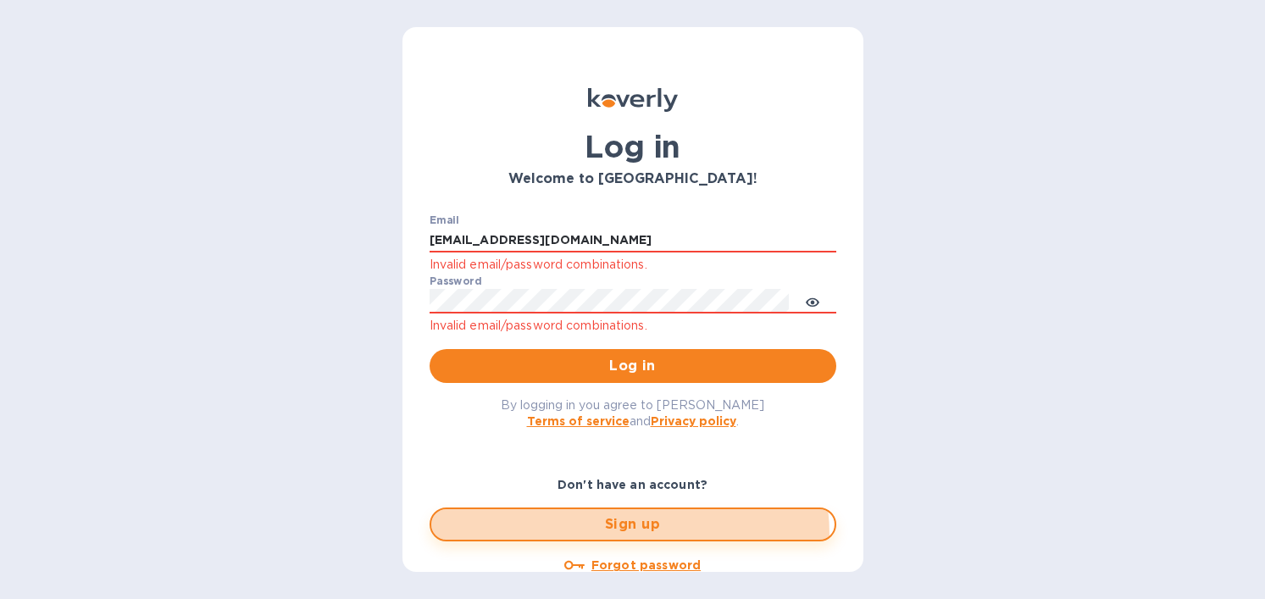
click at [613, 541] on button "Sign up" at bounding box center [632, 524] width 407 height 34
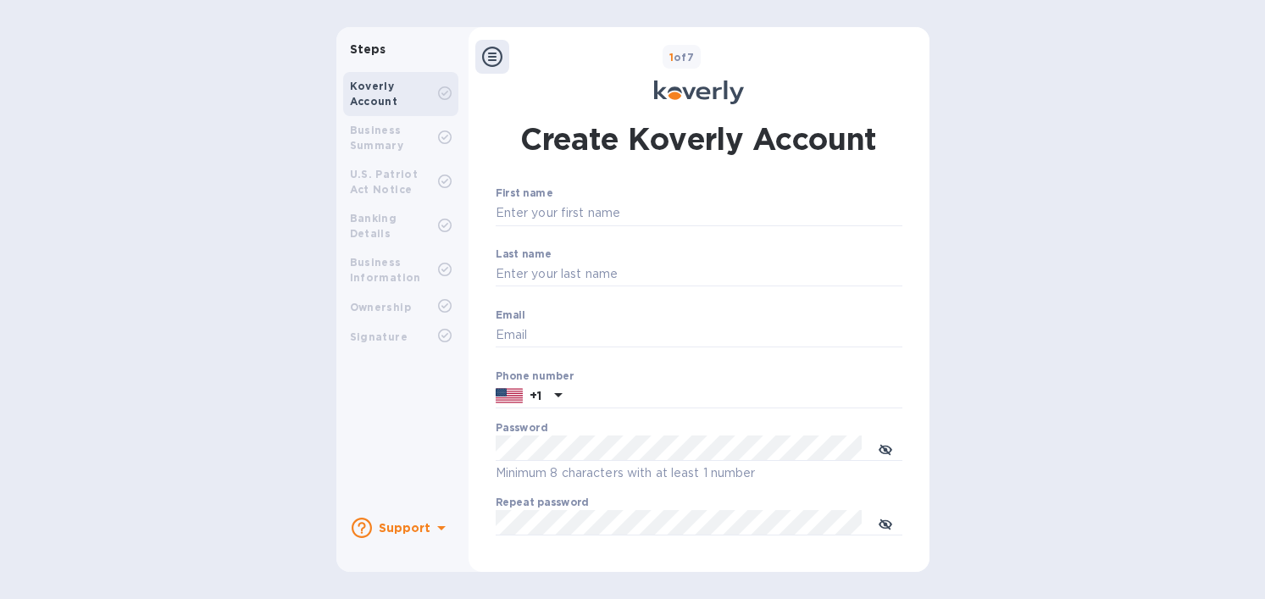
click at [586, 230] on div "First name ​" at bounding box center [699, 217] width 407 height 61
click at [582, 213] on input "First name" at bounding box center [699, 213] width 407 height 25
type input "Rosaleen"
type input "Zhou"
type input "[EMAIL_ADDRESS][DOMAIN_NAME]"
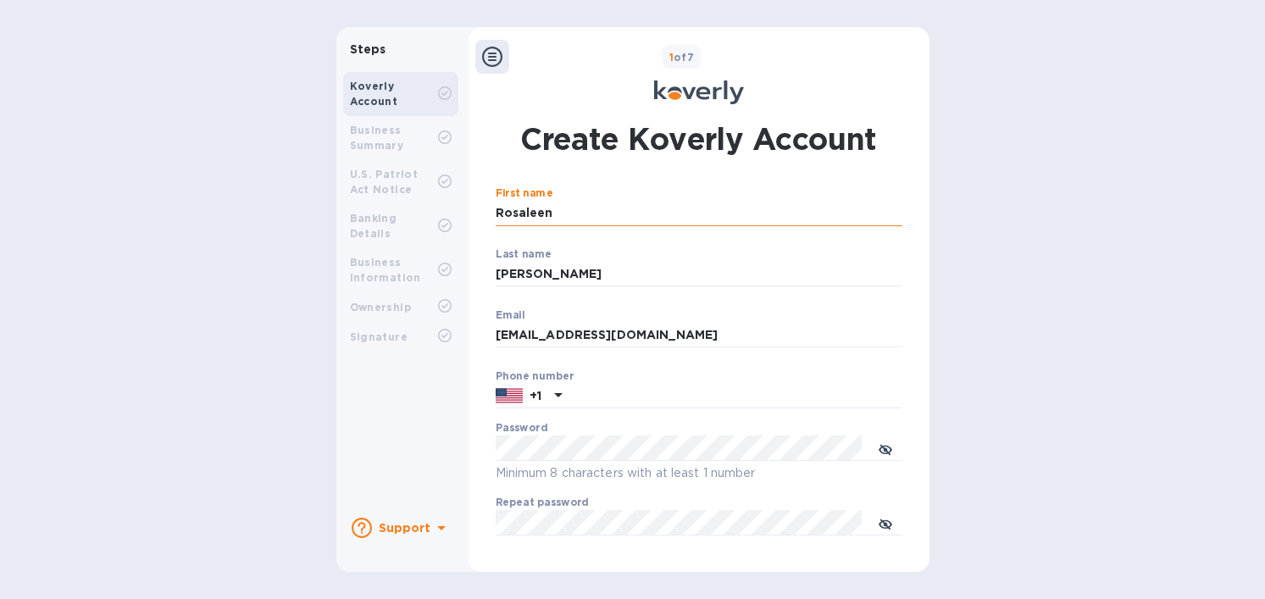
type input "5145623187"
click at [549, 337] on input "[EMAIL_ADDRESS][DOMAIN_NAME]" at bounding box center [699, 335] width 407 height 25
click at [574, 342] on input "[EMAIL_ADDRESS][DOMAIN_NAME]" at bounding box center [699, 335] width 407 height 25
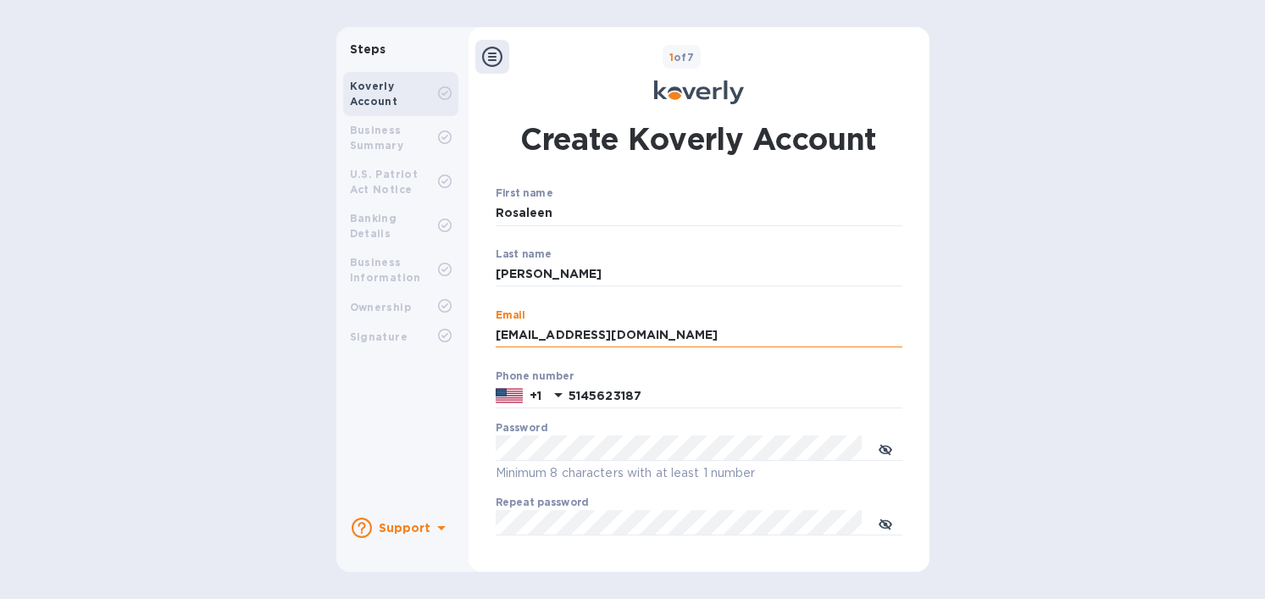
click at [546, 338] on input "[EMAIL_ADDRESS][DOMAIN_NAME]" at bounding box center [699, 335] width 407 height 25
click at [549, 339] on input "[EMAIL_ADDRESS][DOMAIN_NAME]" at bounding box center [699, 335] width 407 height 25
click at [441, 525] on icon at bounding box center [441, 528] width 20 height 20
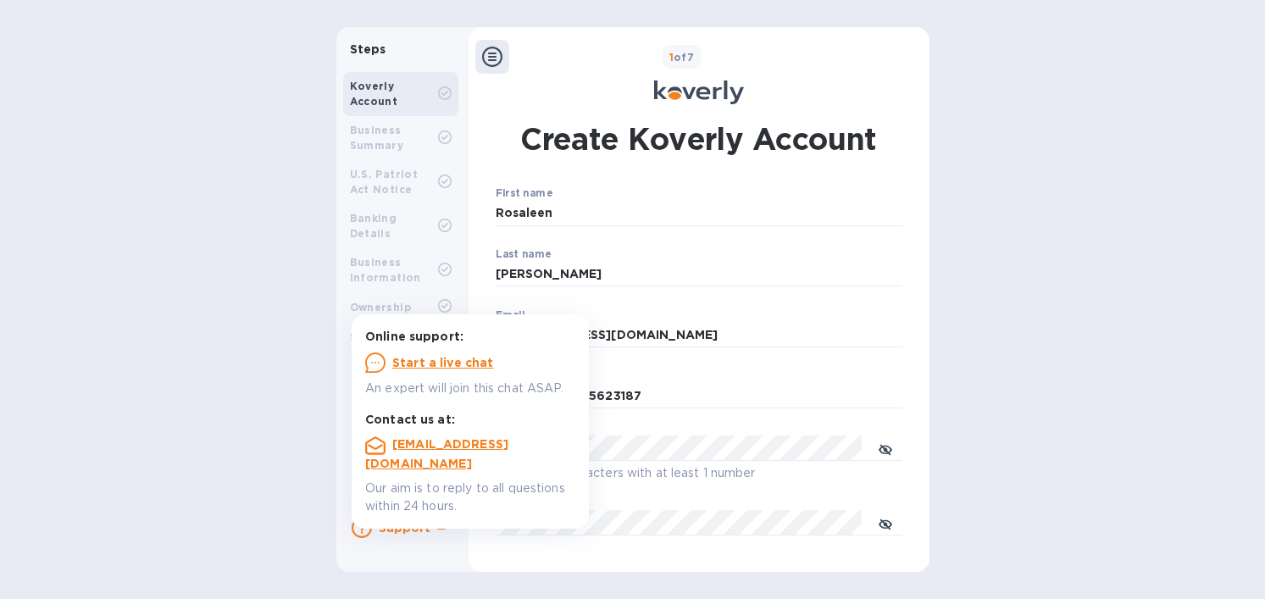
click at [467, 357] on u "Start a live chat" at bounding box center [443, 363] width 102 height 14
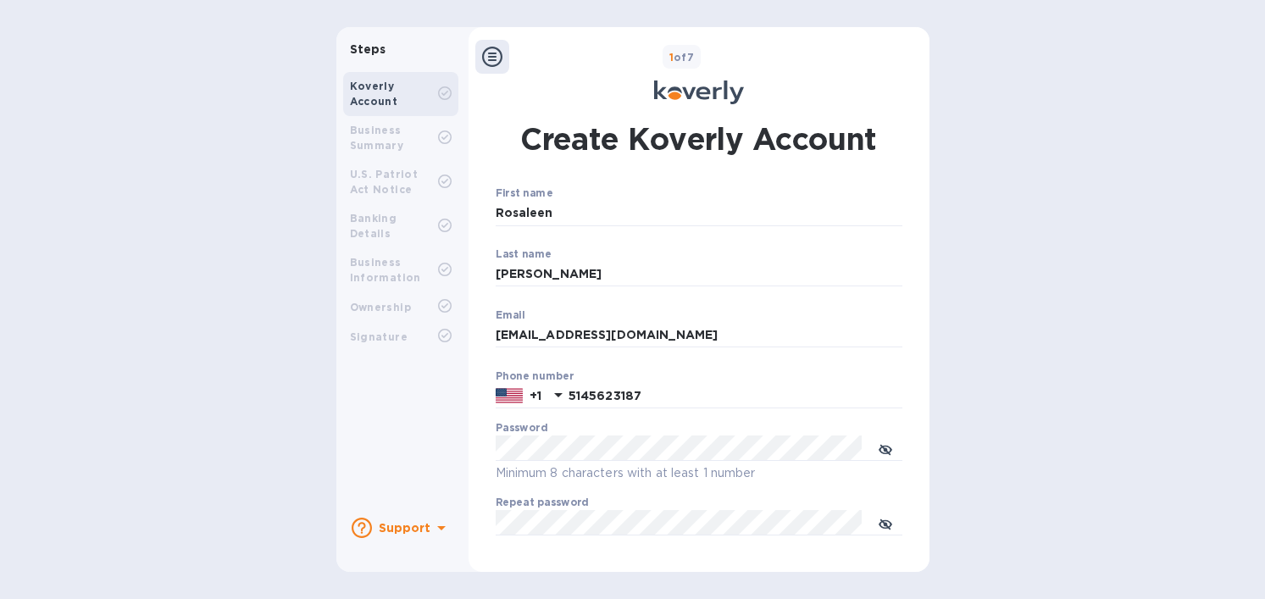
click at [550, 318] on div "Email operation@tokidos.com ​" at bounding box center [699, 339] width 407 height 61
click at [550, 345] on input "[EMAIL_ADDRESS][DOMAIN_NAME]" at bounding box center [699, 335] width 407 height 25
type input "[EMAIL_ADDRESS][DOMAIN_NAME]"
click at [557, 428] on div "Password Minimum 8 characters with at least 1 number" at bounding box center [699, 452] width 407 height 61
click at [496, 565] on button "Verify email address" at bounding box center [699, 582] width 407 height 34
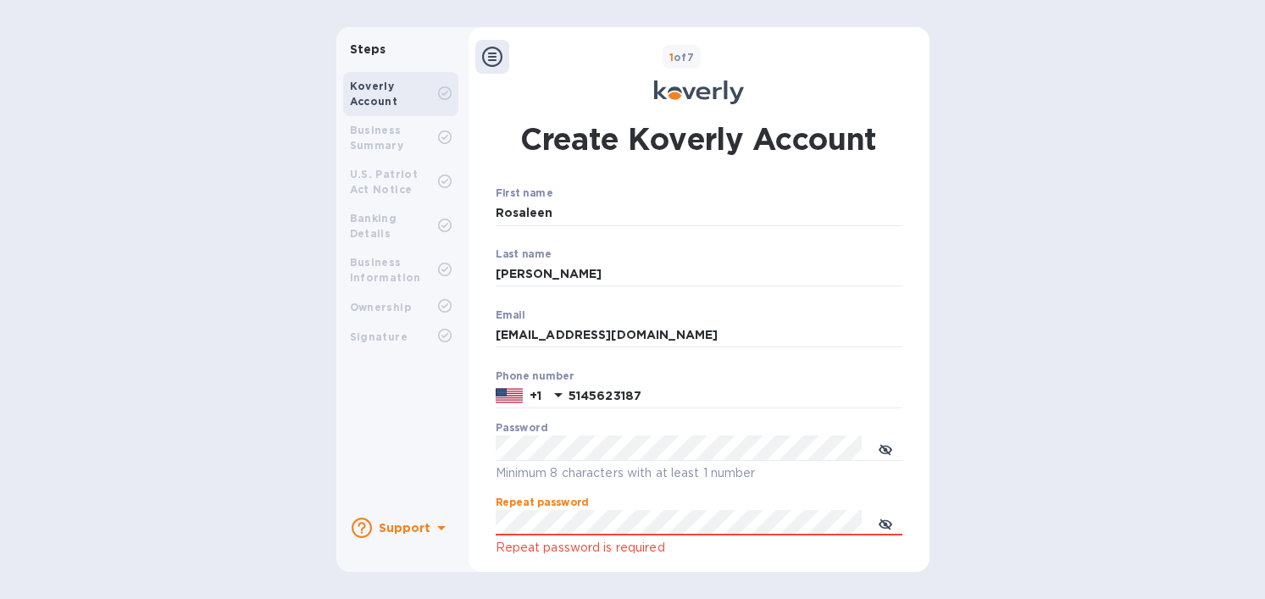
click at [496, 565] on button "Verify email address" at bounding box center [699, 582] width 407 height 34
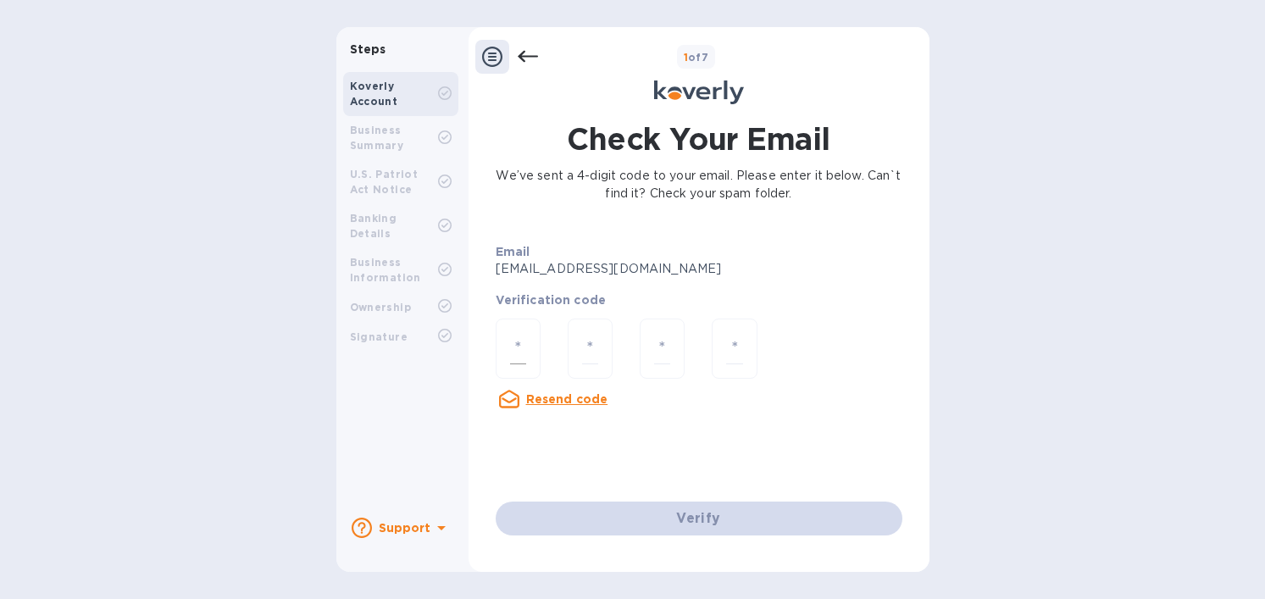
click at [496, 361] on div at bounding box center [518, 349] width 45 height 60
paste input "2"
type input "2"
type input "6"
type input "2"
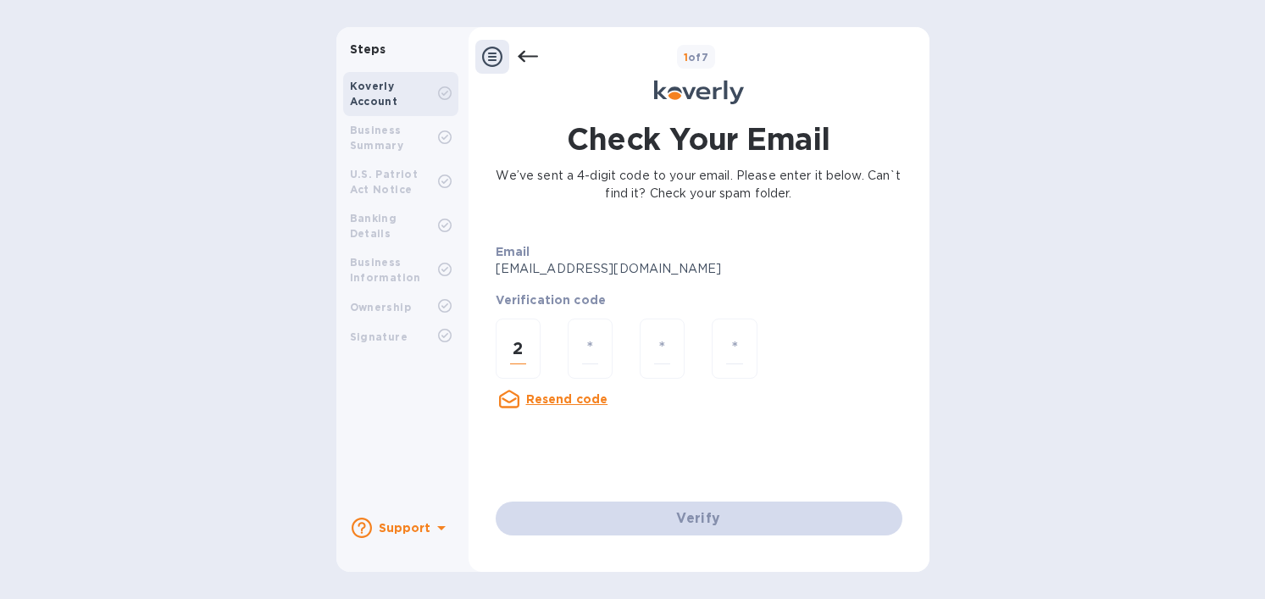
type input "9"
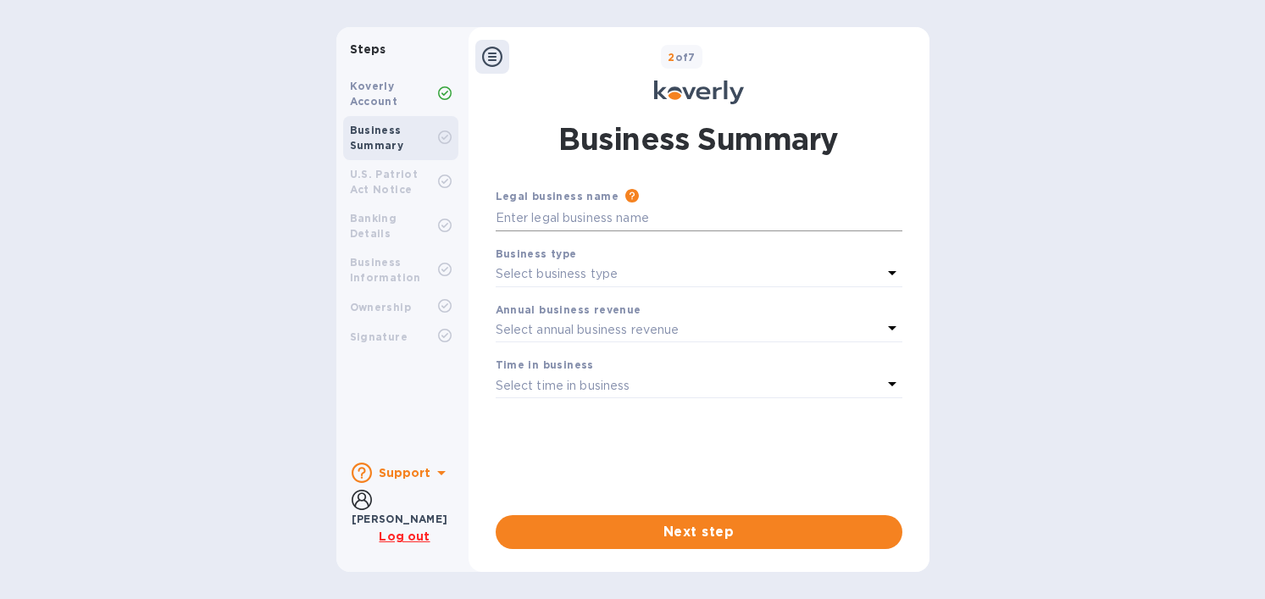
click at [598, 224] on input "text" at bounding box center [699, 218] width 407 height 25
click at [431, 469] on icon at bounding box center [441, 473] width 20 height 20
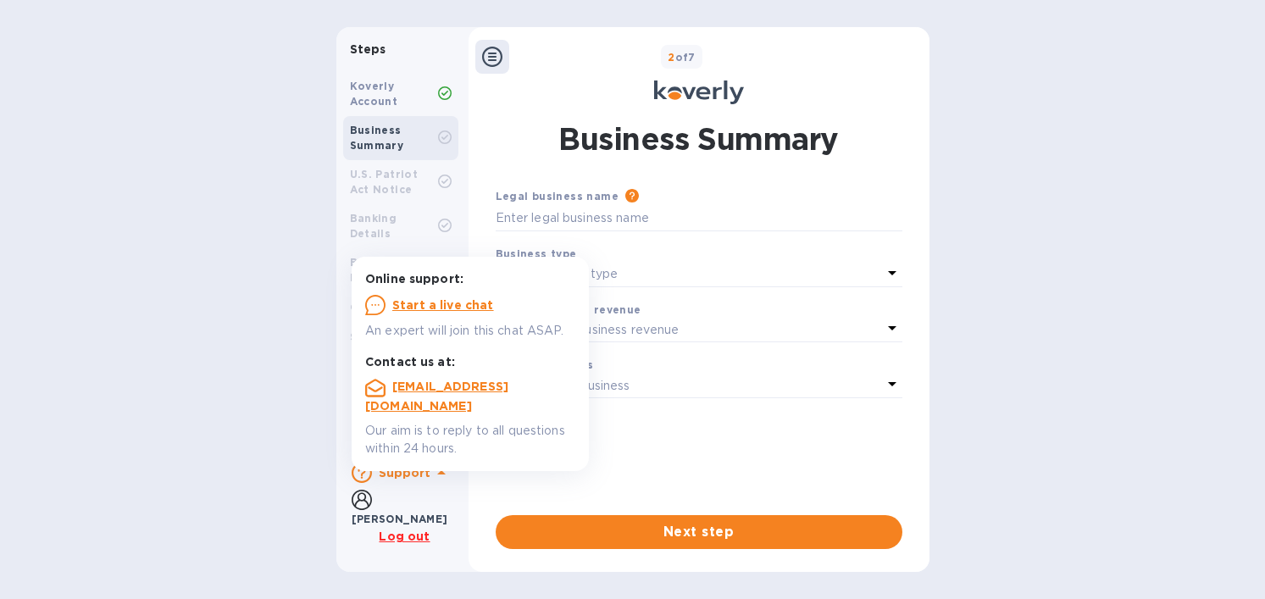
click at [470, 296] on p "Start a live chat" at bounding box center [443, 304] width 102 height 17
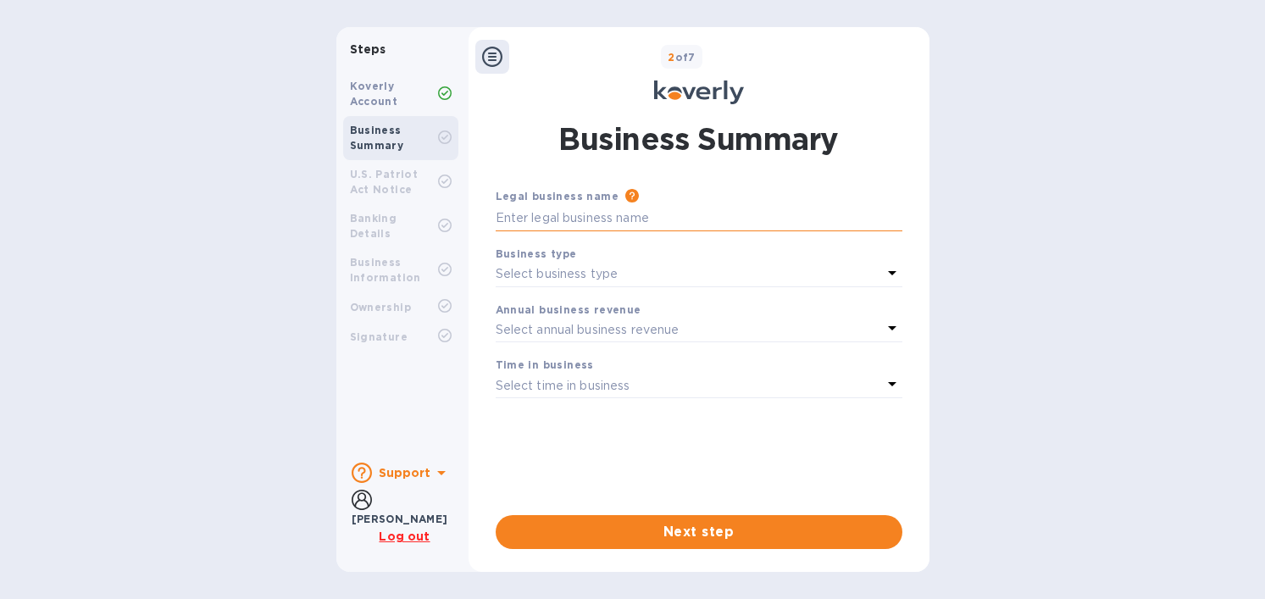
click at [568, 215] on input "text" at bounding box center [699, 218] width 407 height 25
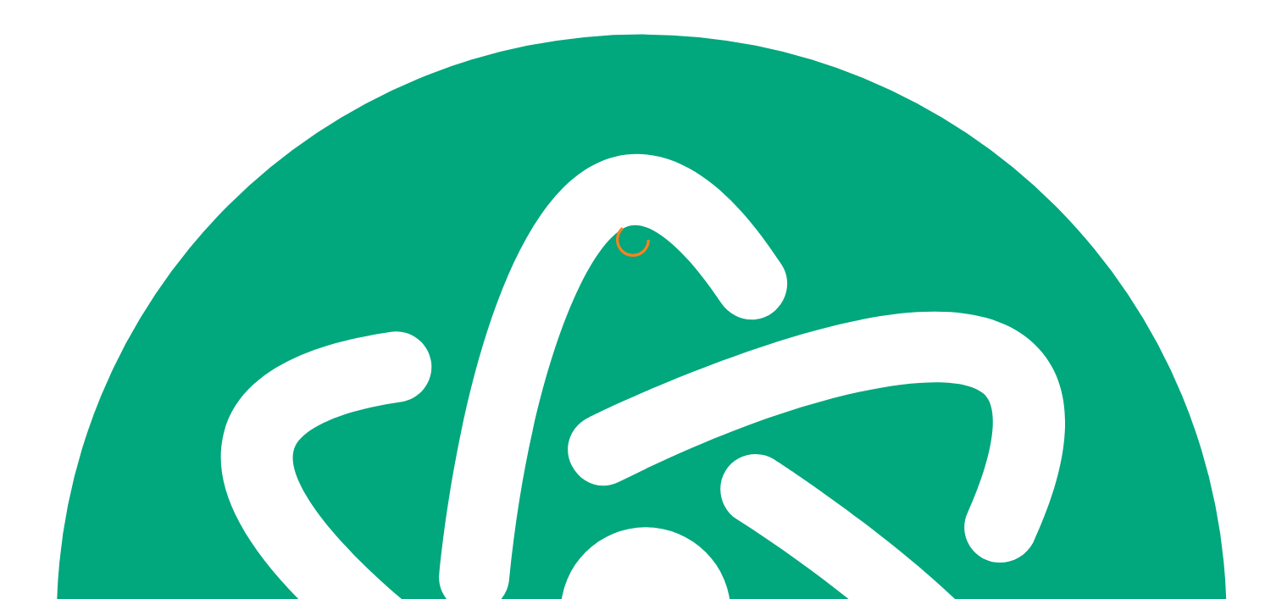
scroll to position [7410, 0]
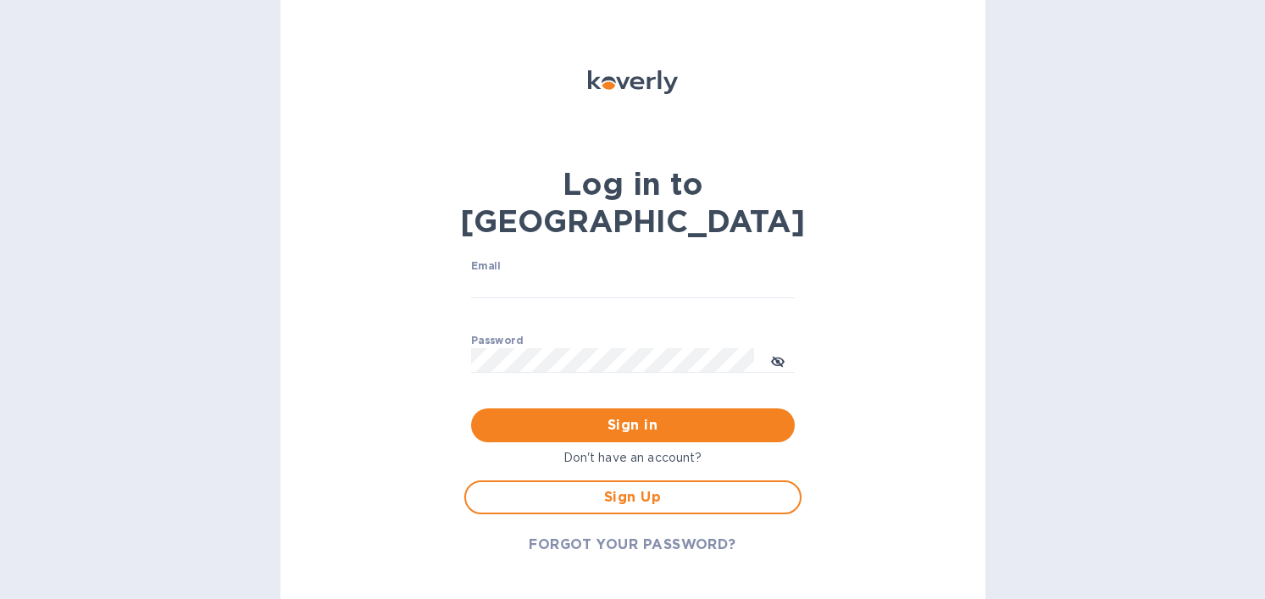
click at [550, 220] on div "Log in to Koverly" at bounding box center [633, 202] width 344 height 95
click at [550, 274] on input "Email" at bounding box center [633, 286] width 324 height 25
type input "operation@tokidos.com"
click at [772, 355] on icon "toggle password visibility" at bounding box center [778, 362] width 14 height 14
click at [703, 415] on span "Sign in" at bounding box center [633, 425] width 296 height 20
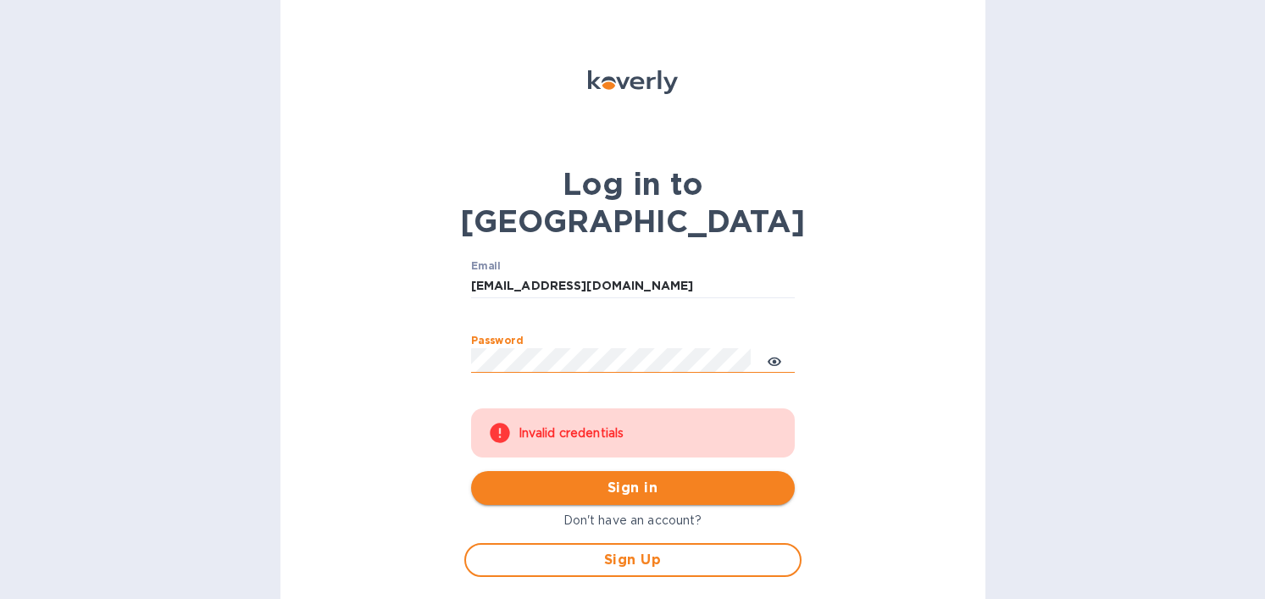
click at [604, 478] on span "Sign in" at bounding box center [633, 488] width 296 height 20
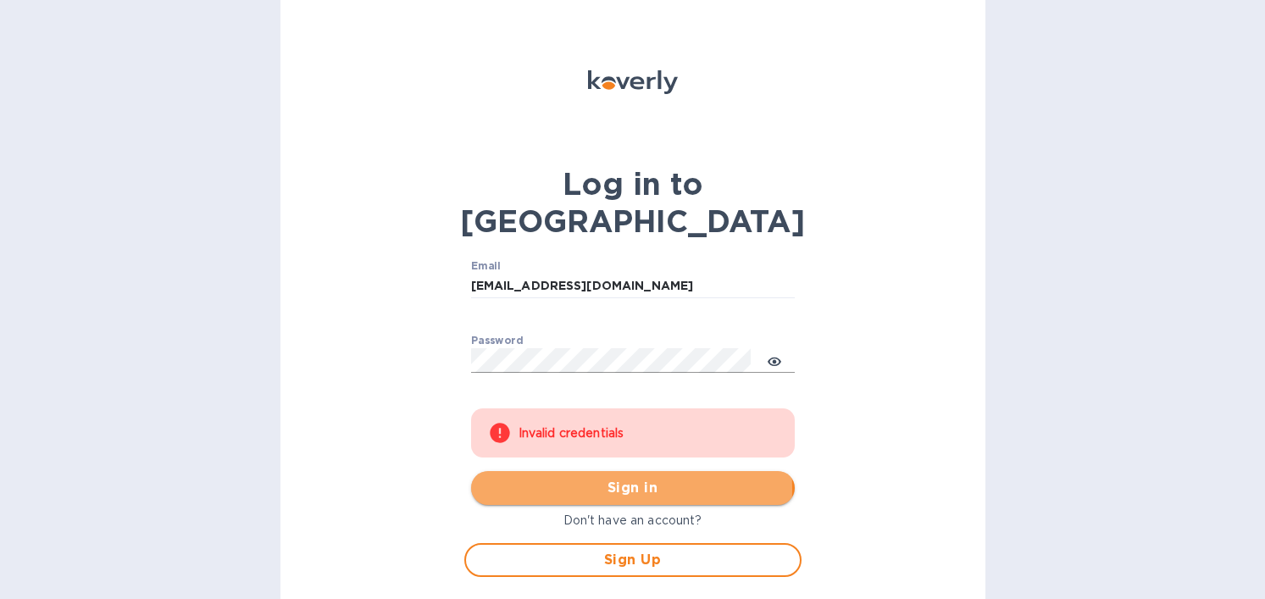
click at [561, 478] on span "Sign in" at bounding box center [633, 488] width 296 height 20
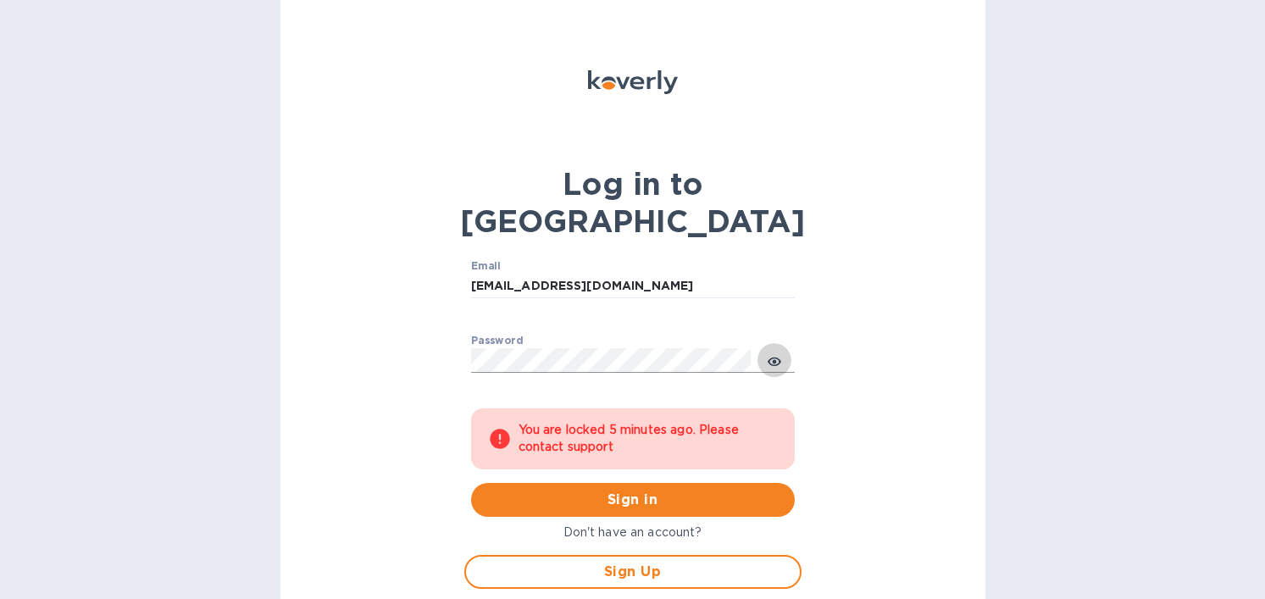
click at [773, 357] on icon "toggle password visibility" at bounding box center [774, 361] width 14 height 8
click at [623, 80] on img at bounding box center [633, 82] width 90 height 24
click at [621, 80] on img at bounding box center [633, 82] width 90 height 24
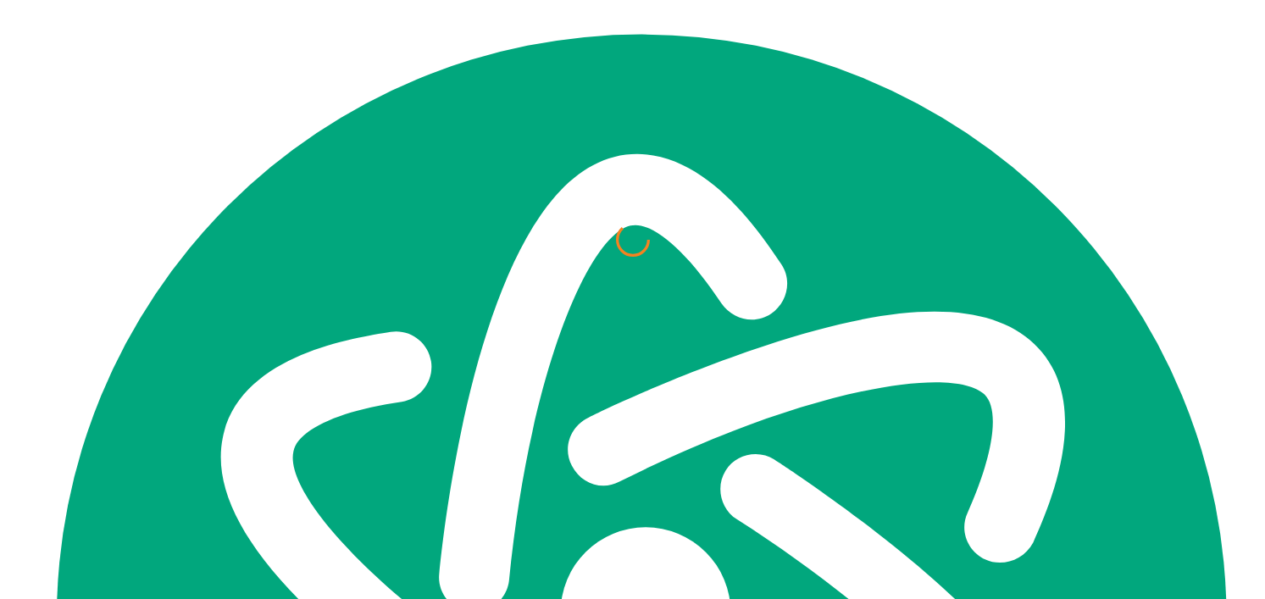
scroll to position [7410, 0]
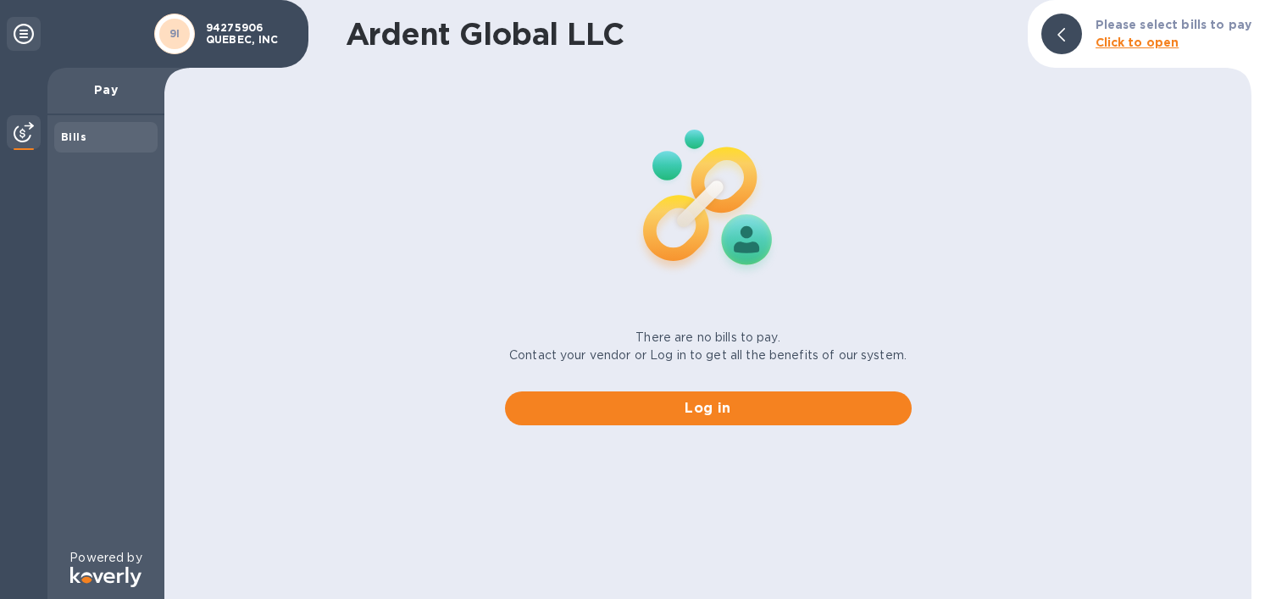
click at [1059, 31] on div at bounding box center [1061, 34] width 41 height 41
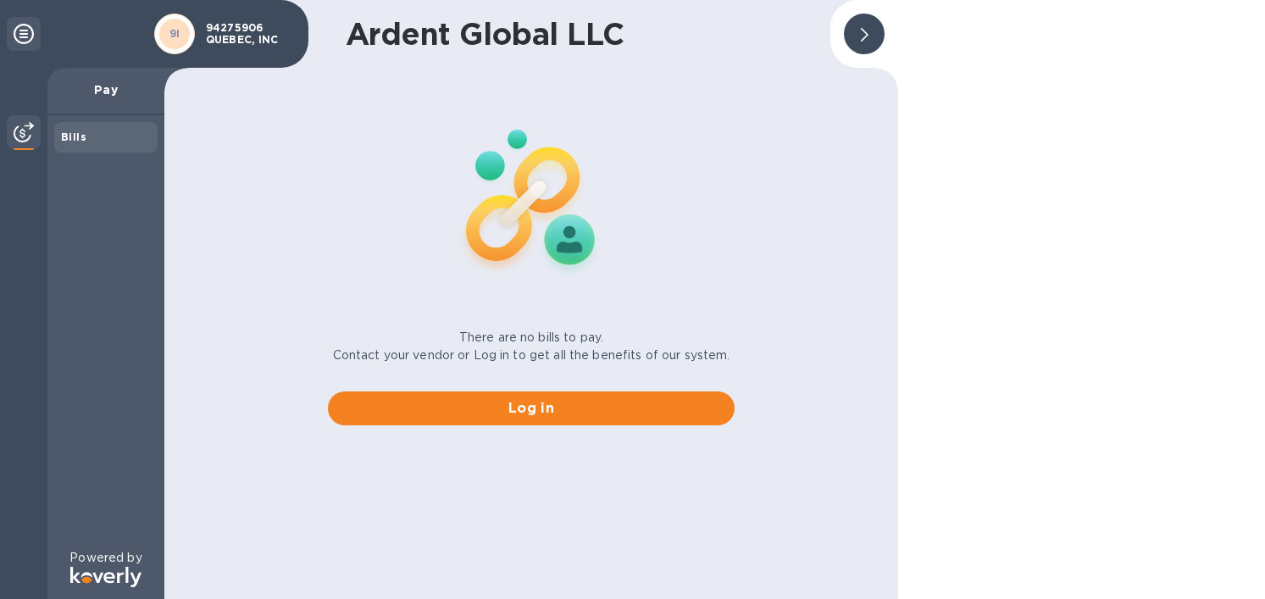
click at [869, 49] on div at bounding box center [864, 34] width 41 height 41
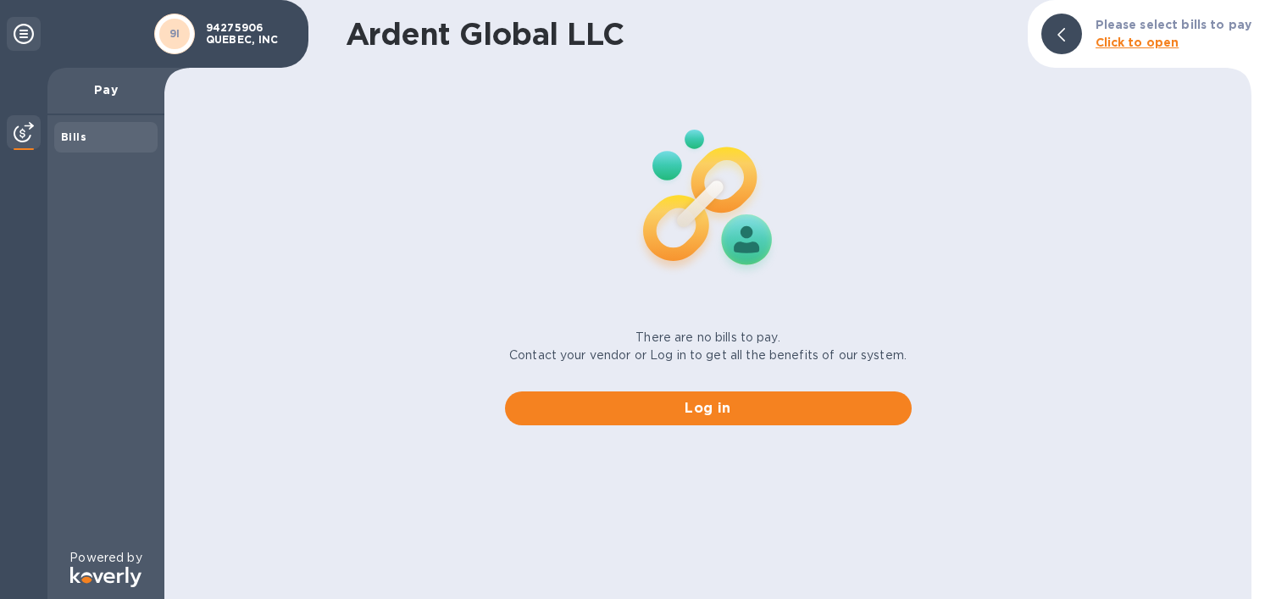
click at [106, 60] on div "9I 94275906 QUEBEC, INC" at bounding box center [154, 34] width 308 height 68
click at [92, 135] on div "Bills" at bounding box center [106, 137] width 90 height 17
click at [8, 130] on div at bounding box center [24, 133] width 34 height 37
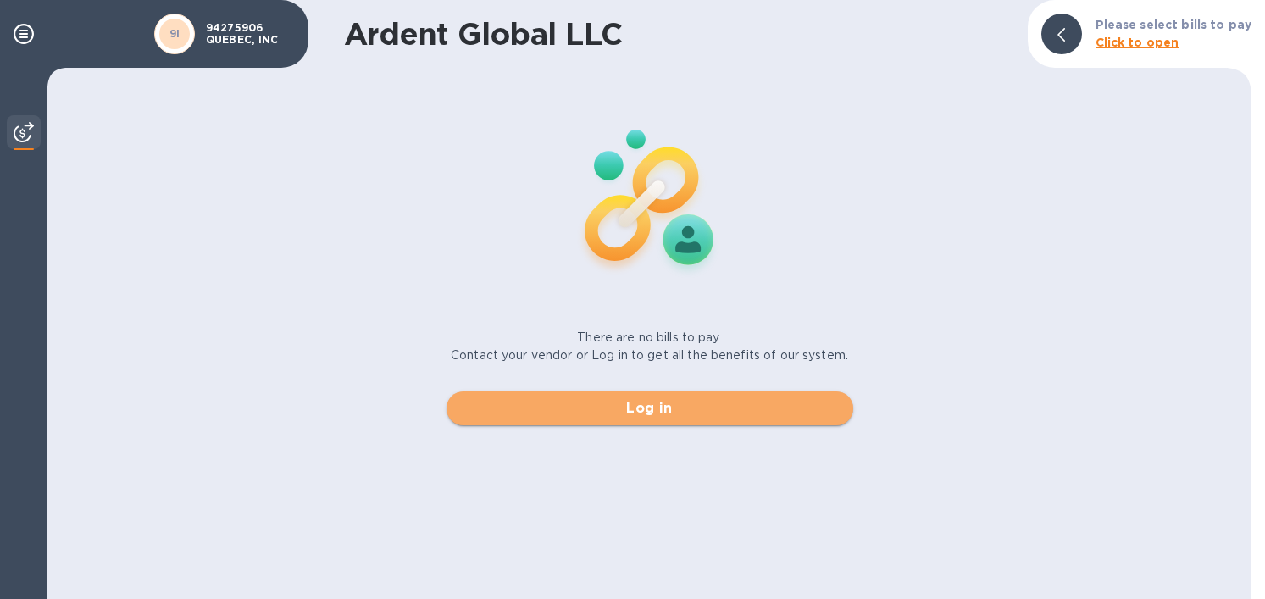
click at [645, 415] on span "Log in" at bounding box center [649, 408] width 379 height 20
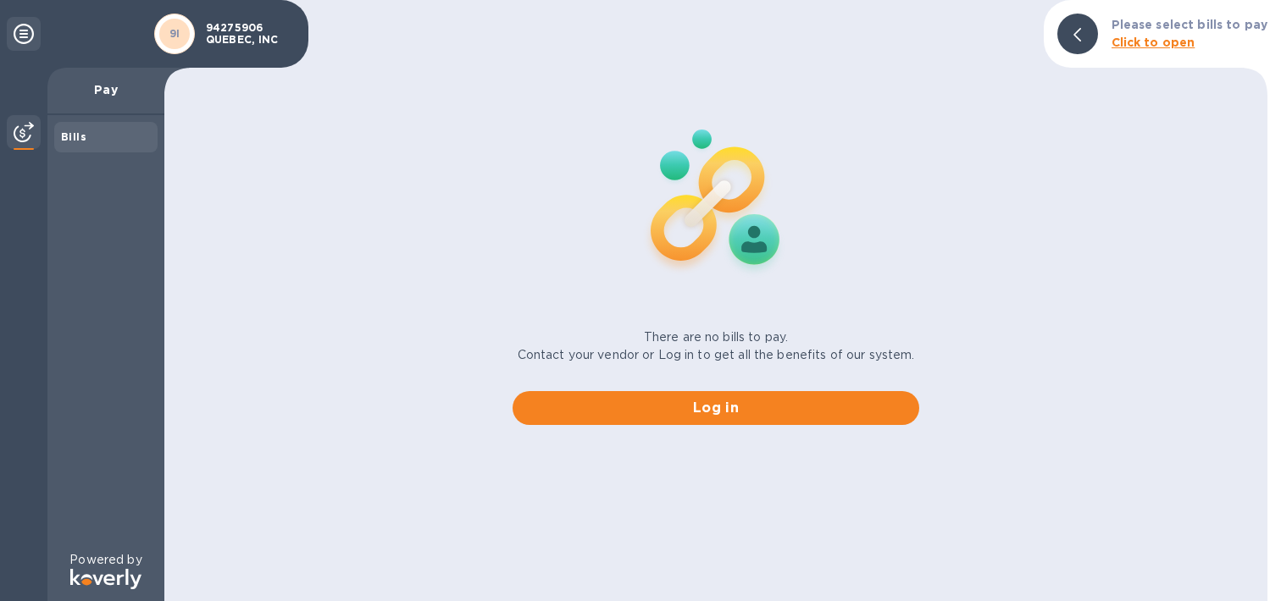
scroll to position [7407, 0]
click at [194, 19] on div "9I" at bounding box center [174, 34] width 41 height 41
drag, startPoint x: 194, startPoint y: 24, endPoint x: 235, endPoint y: 24, distance: 41.5
click at [197, 24] on div "9I 94275906 QUEBEC, INC" at bounding box center [224, 33] width 147 height 47
drag, startPoint x: 235, startPoint y: 24, endPoint x: 260, endPoint y: 33, distance: 26.3
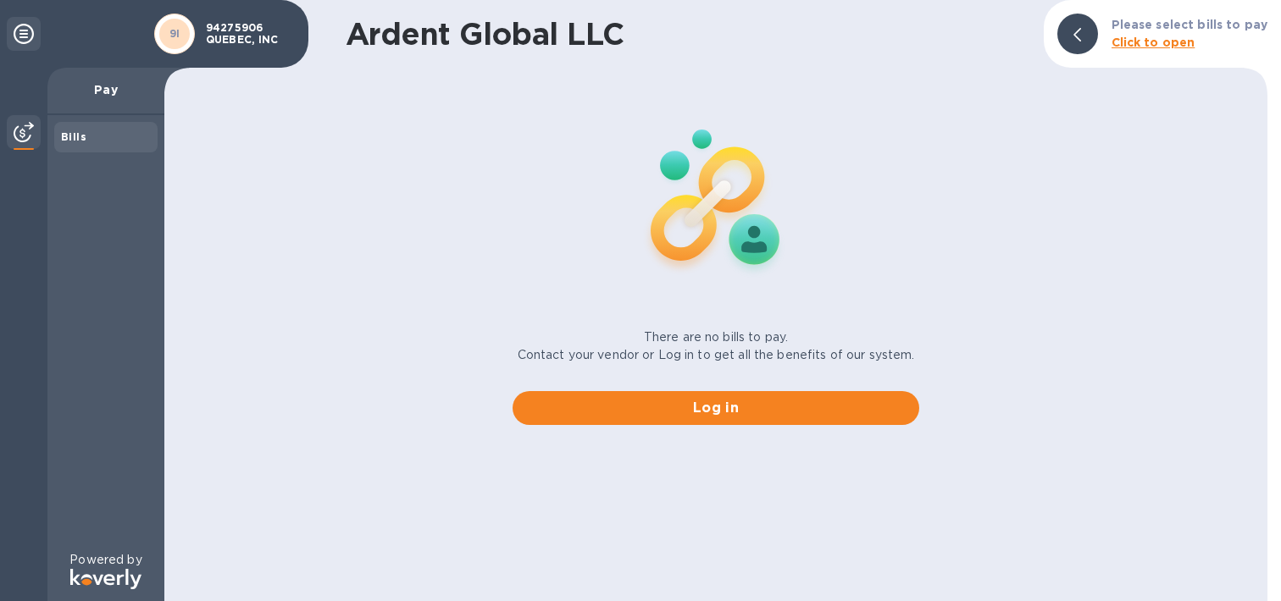
click at [260, 33] on p "94275906 QUEBEC, INC" at bounding box center [248, 34] width 85 height 24
drag, startPoint x: 260, startPoint y: 33, endPoint x: 291, endPoint y: 33, distance: 30.5
click at [268, 33] on p "94275906 QUEBEC, INC" at bounding box center [248, 34] width 85 height 24
drag, startPoint x: 291, startPoint y: 33, endPoint x: 172, endPoint y: 27, distance: 118.7
click at [172, 27] on div "9I 94275906 QUEBEC, INC" at bounding box center [224, 33] width 147 height 47
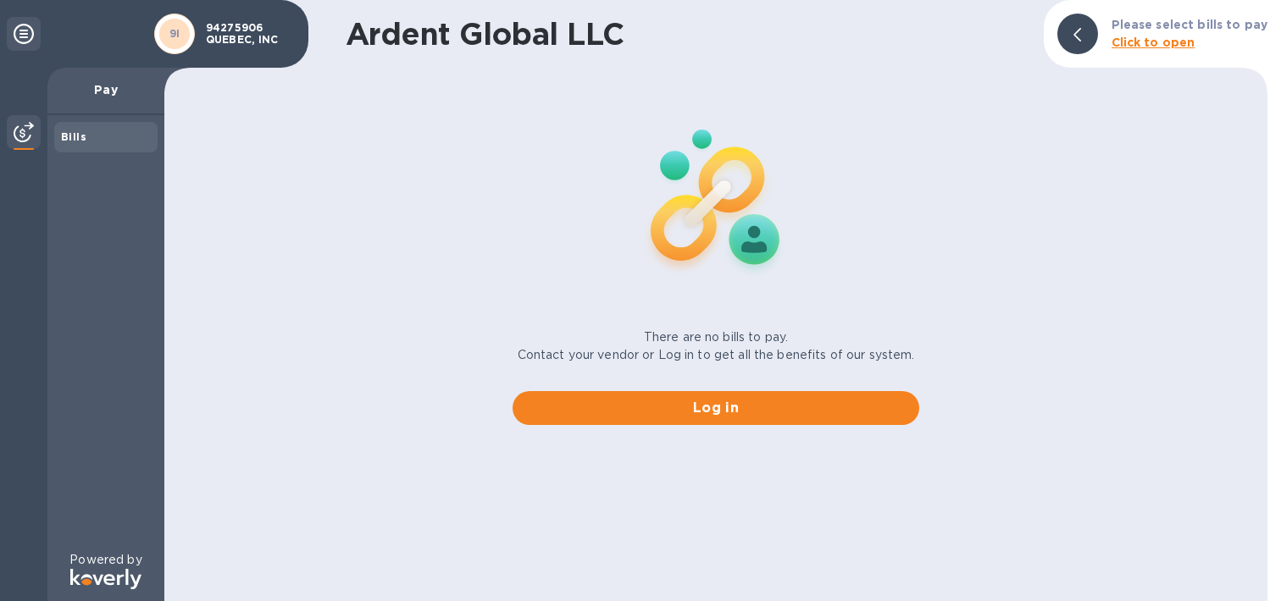
click at [121, 103] on div "Pay" at bounding box center [105, 91] width 117 height 47
click at [115, 569] on img at bounding box center [105, 579] width 71 height 20
click at [27, 37] on icon at bounding box center [24, 34] width 20 height 20
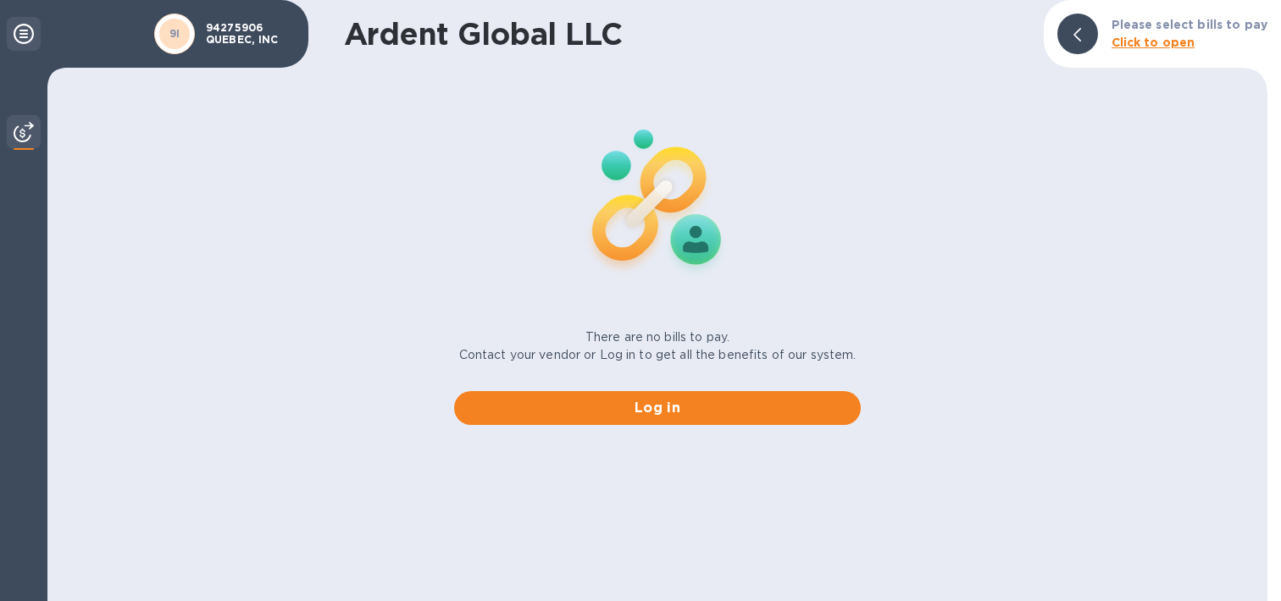
click at [27, 37] on icon at bounding box center [24, 34] width 20 height 20
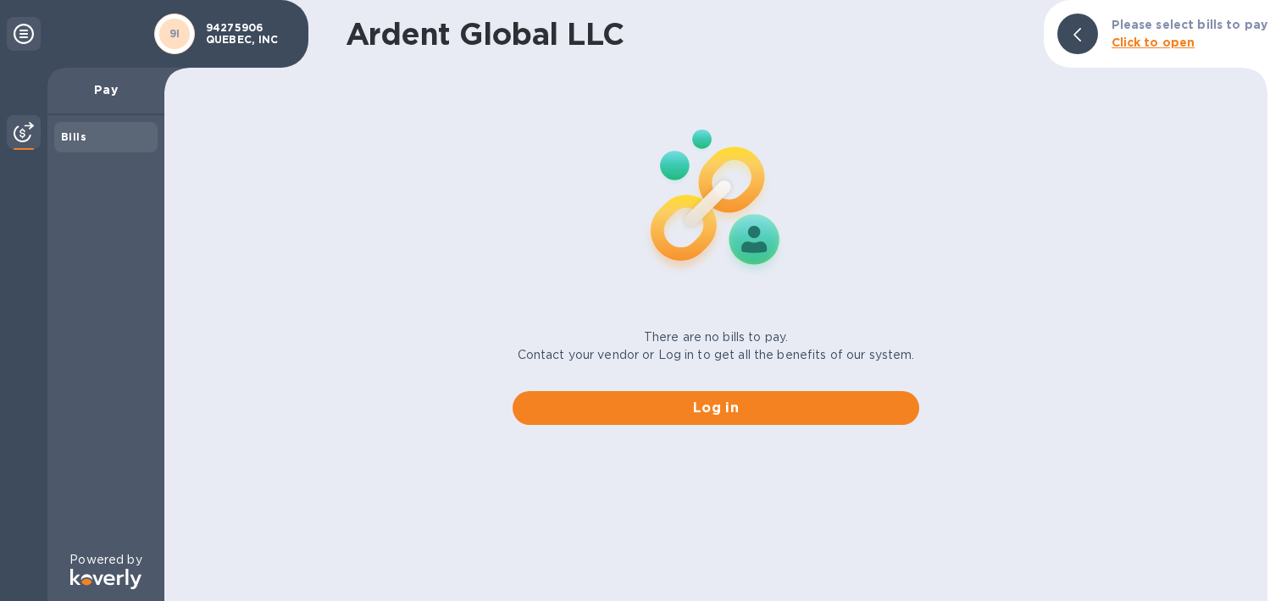
click at [1093, 38] on div at bounding box center [1077, 34] width 41 height 41
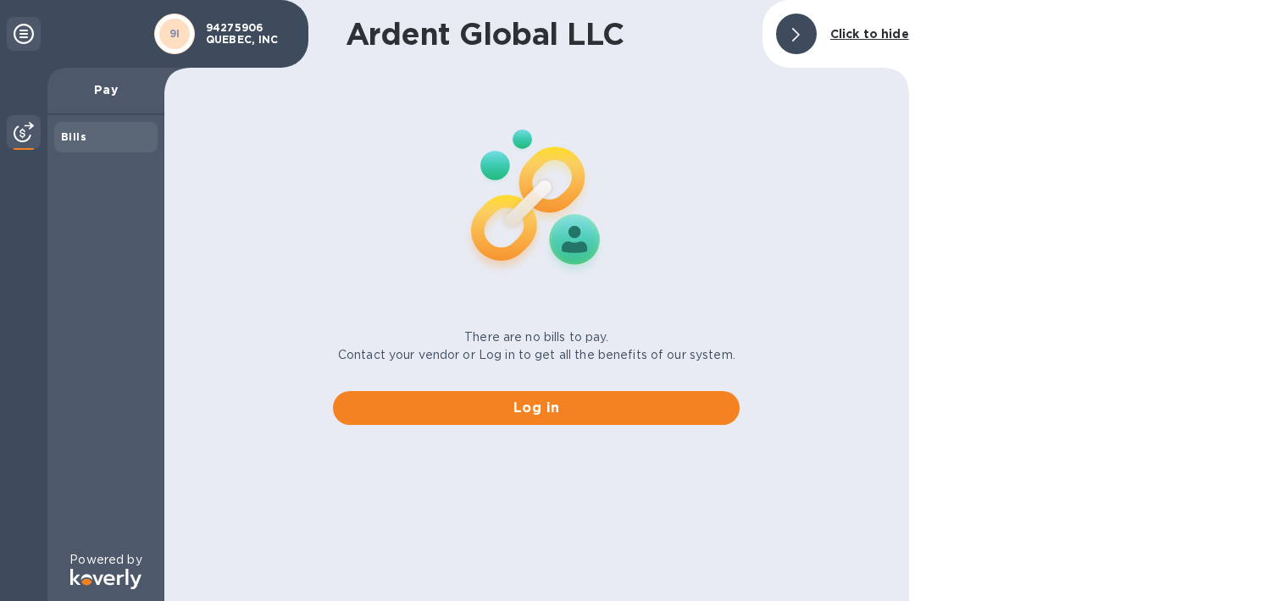
click at [873, 27] on b "Click to hide" at bounding box center [869, 34] width 79 height 14
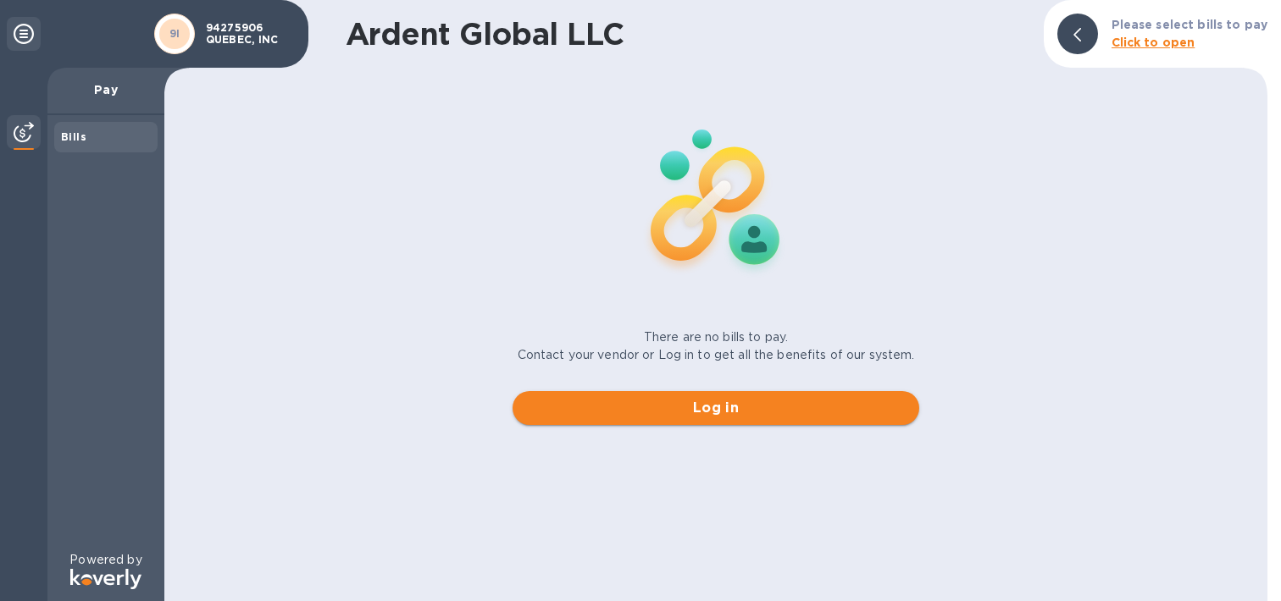
click at [745, 407] on span "Log in" at bounding box center [715, 408] width 379 height 20
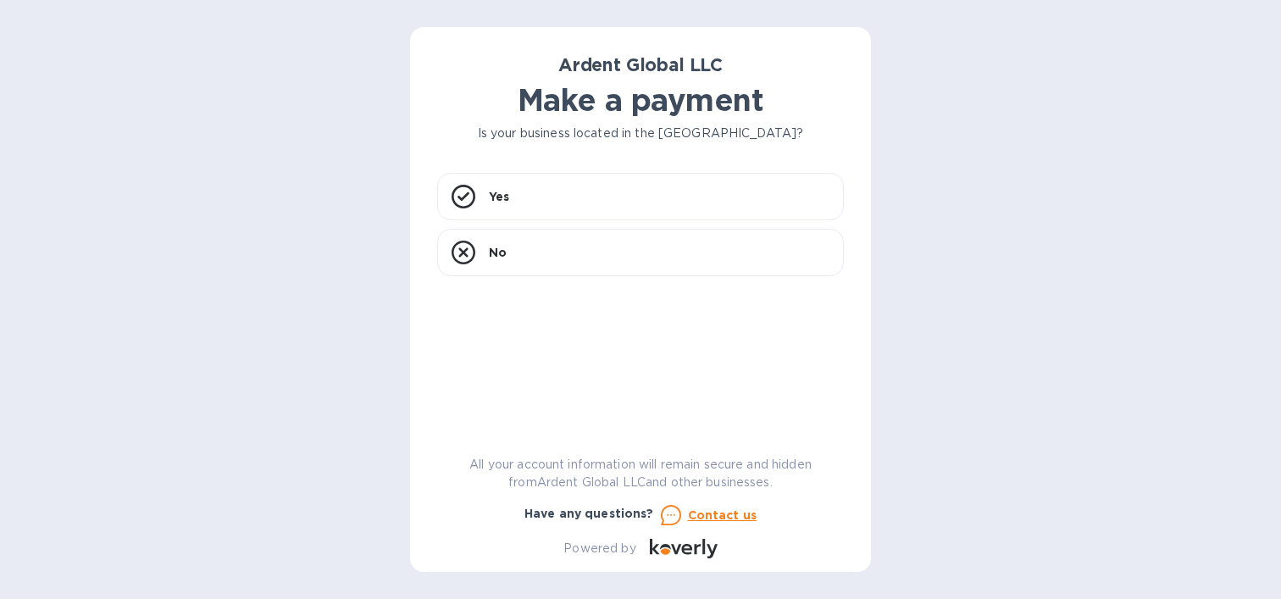
scroll to position [7410, 0]
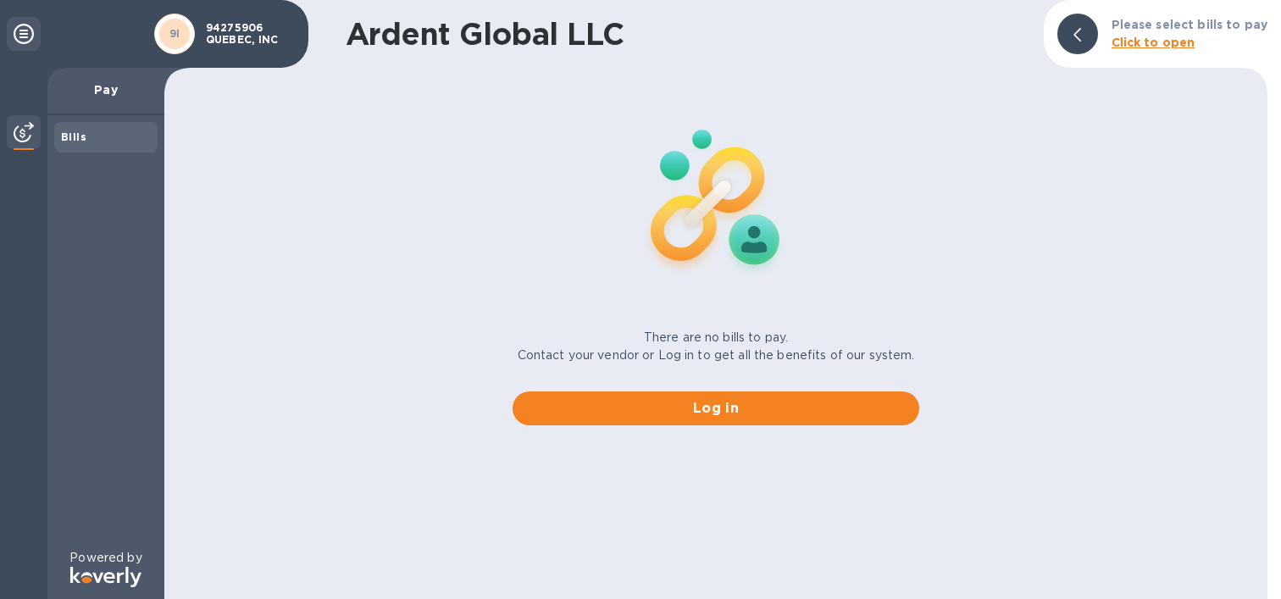
drag, startPoint x: 280, startPoint y: 46, endPoint x: 203, endPoint y: 27, distance: 79.3
click at [203, 27] on div "94275906 QUEBEC, INC" at bounding box center [248, 34] width 100 height 30
drag, startPoint x: 280, startPoint y: 35, endPoint x: 213, endPoint y: 29, distance: 68.0
click at [213, 29] on p "94275906 QUEBEC, INC" at bounding box center [248, 34] width 85 height 24
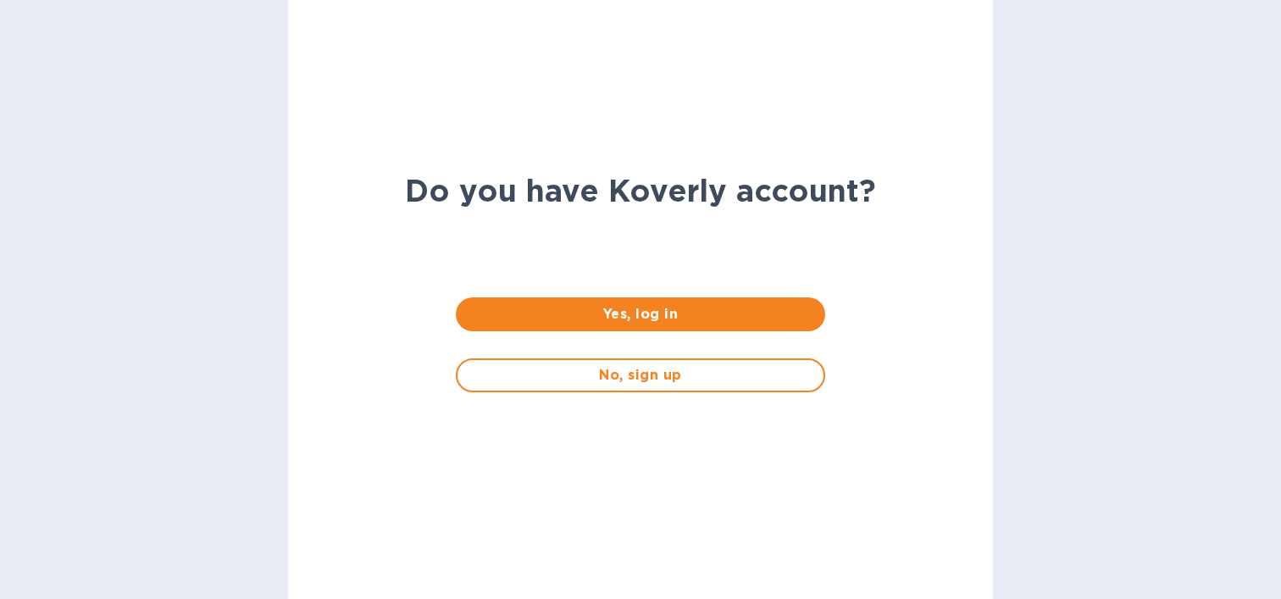
scroll to position [7410, 0]
click at [654, 320] on span "Yes, log in" at bounding box center [639, 314] width 341 height 20
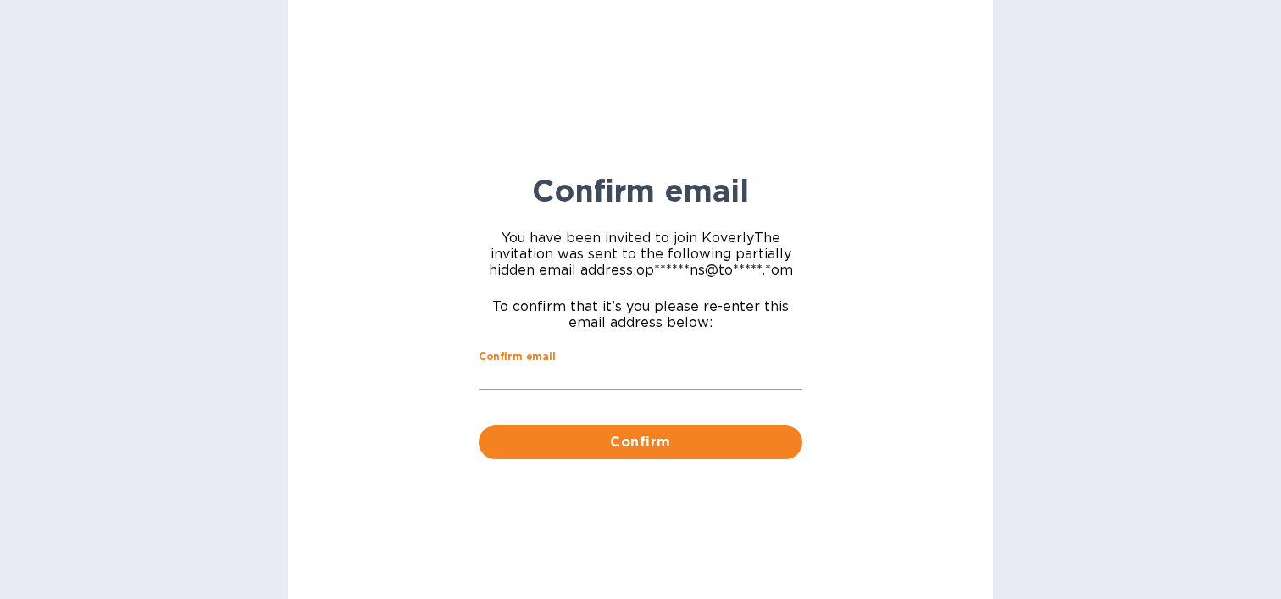
click at [613, 390] on input "Confirm email" at bounding box center [641, 376] width 324 height 25
click at [546, 390] on input "Confirm email" at bounding box center [641, 376] width 324 height 25
type input "[EMAIL_ADDRESS][DOMAIN_NAME]"
click at [584, 459] on button "Confirm" at bounding box center [641, 442] width 324 height 34
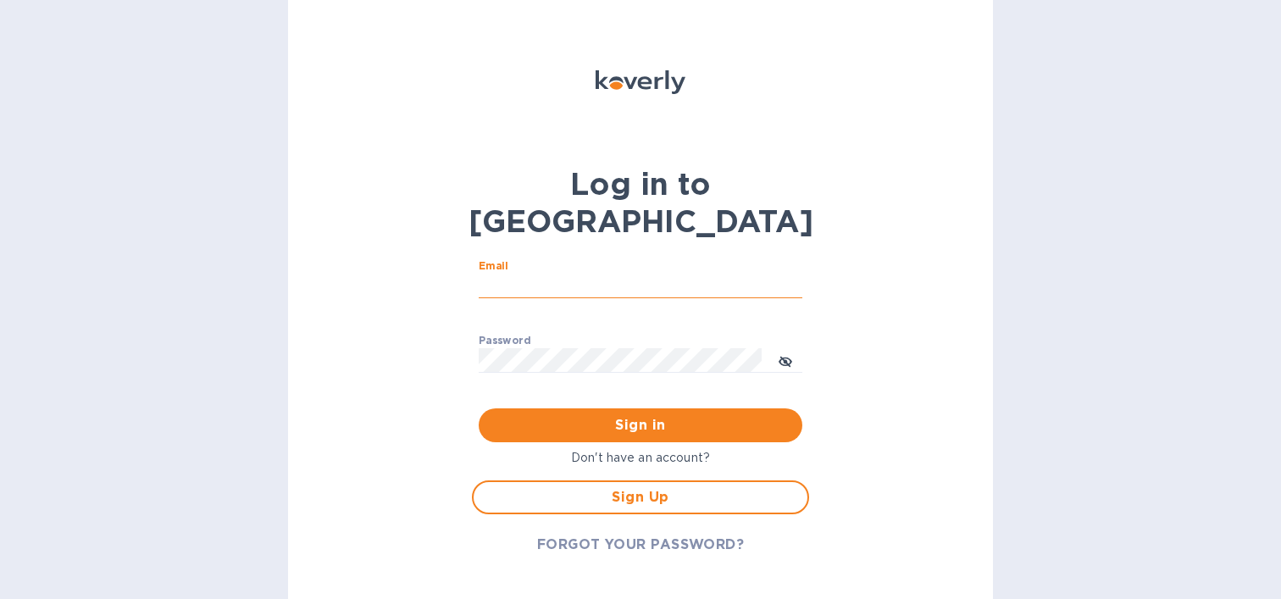
click at [593, 274] on input "Email" at bounding box center [641, 286] width 324 height 25
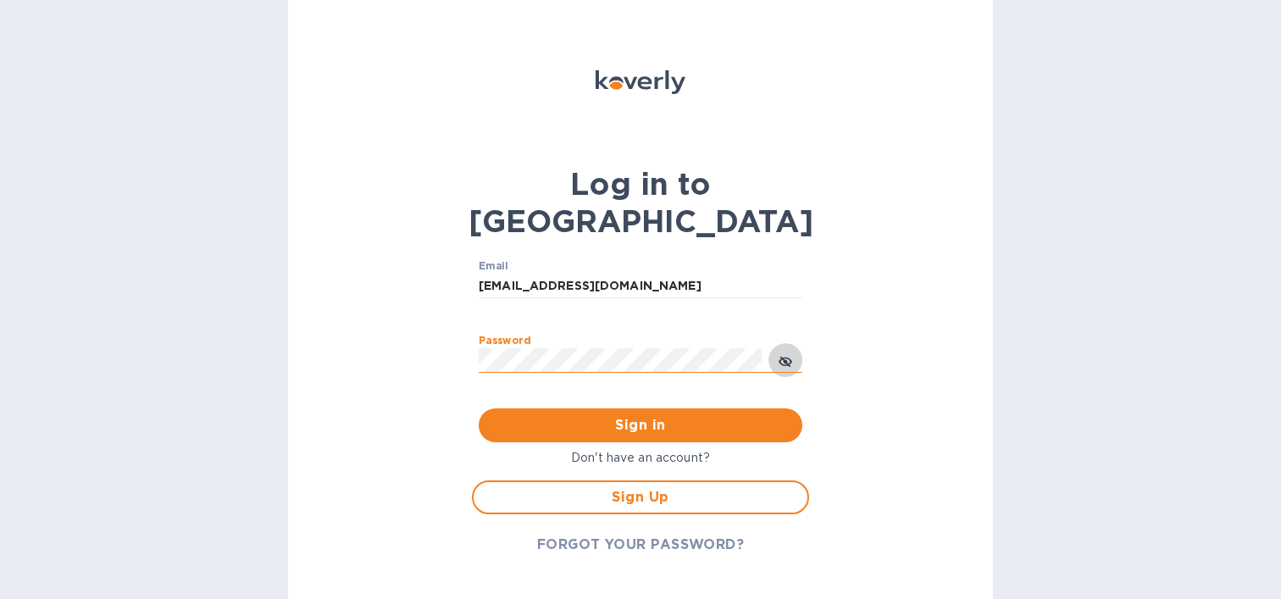
click at [772, 343] on button "toggle password visibility" at bounding box center [785, 360] width 34 height 34
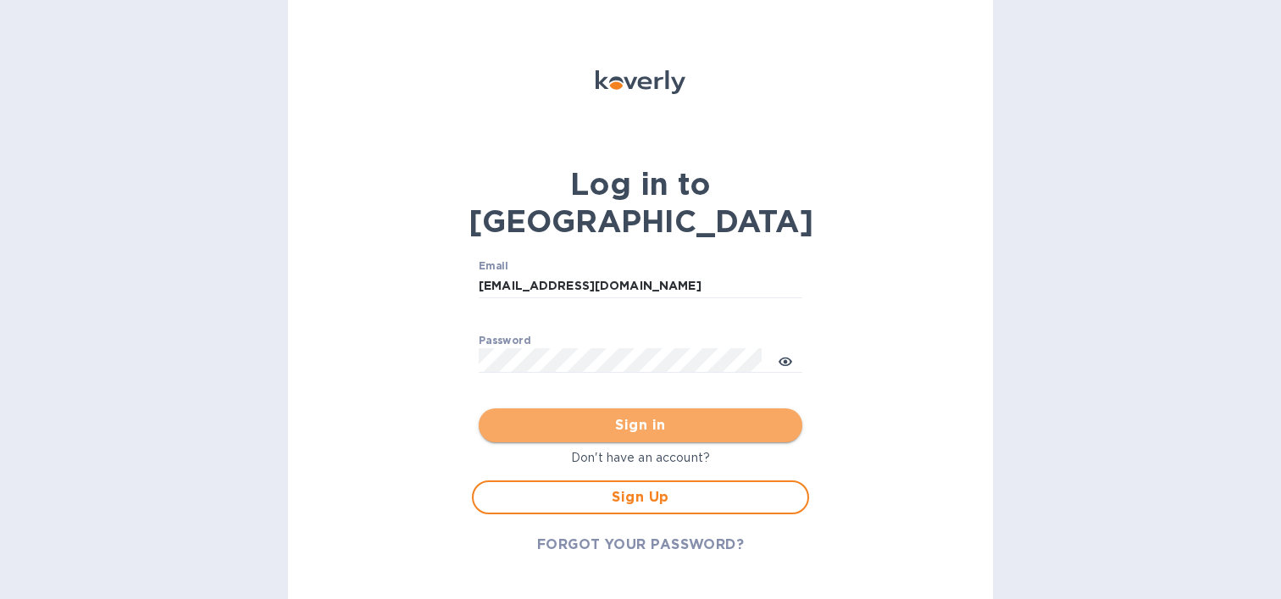
click at [706, 415] on span "Sign in" at bounding box center [640, 425] width 296 height 20
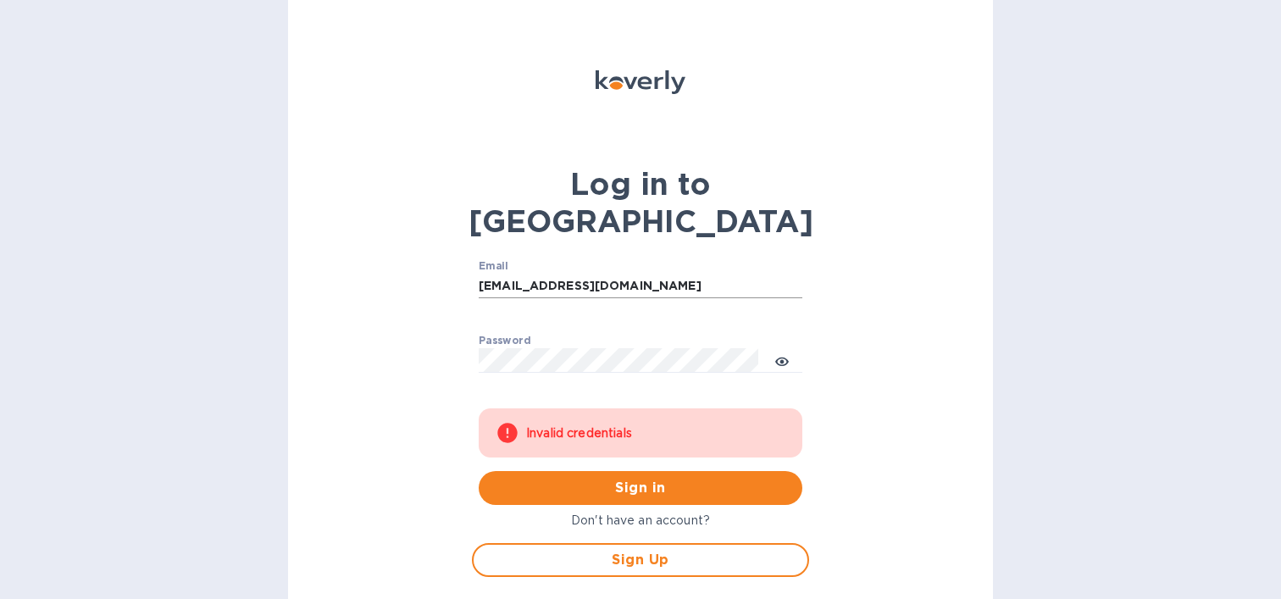
click at [535, 274] on input "[EMAIL_ADDRESS][DOMAIN_NAME]" at bounding box center [641, 286] width 324 height 25
type input "[EMAIL_ADDRESS][DOMAIN_NAME]"
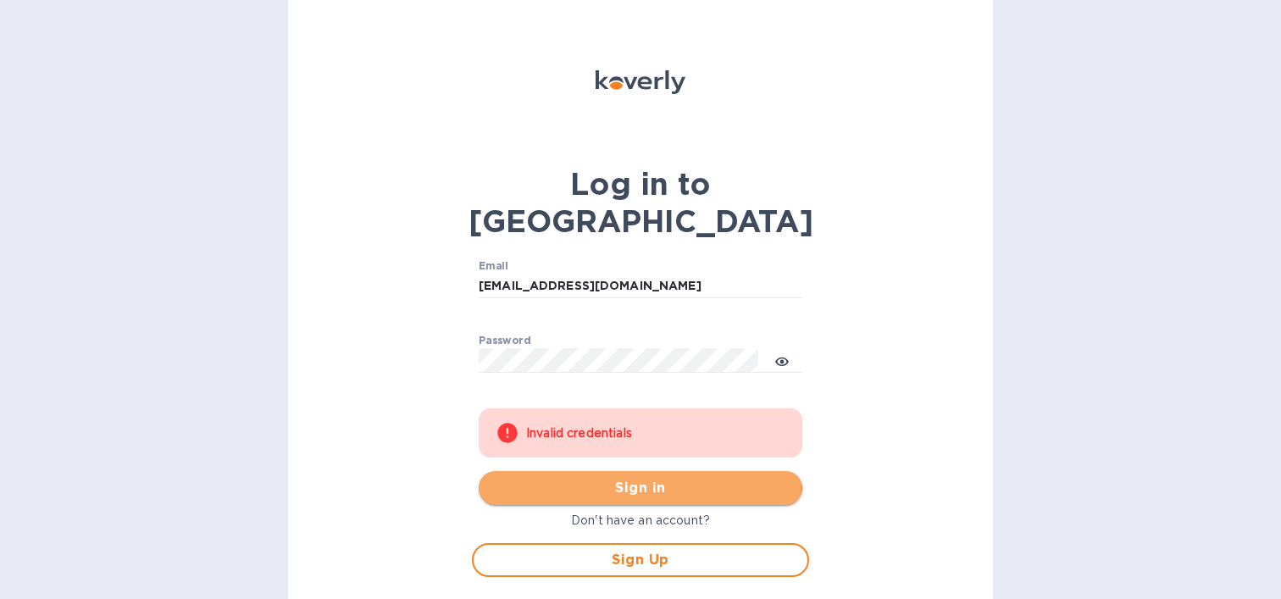
click at [611, 478] on span "Sign in" at bounding box center [640, 488] width 296 height 20
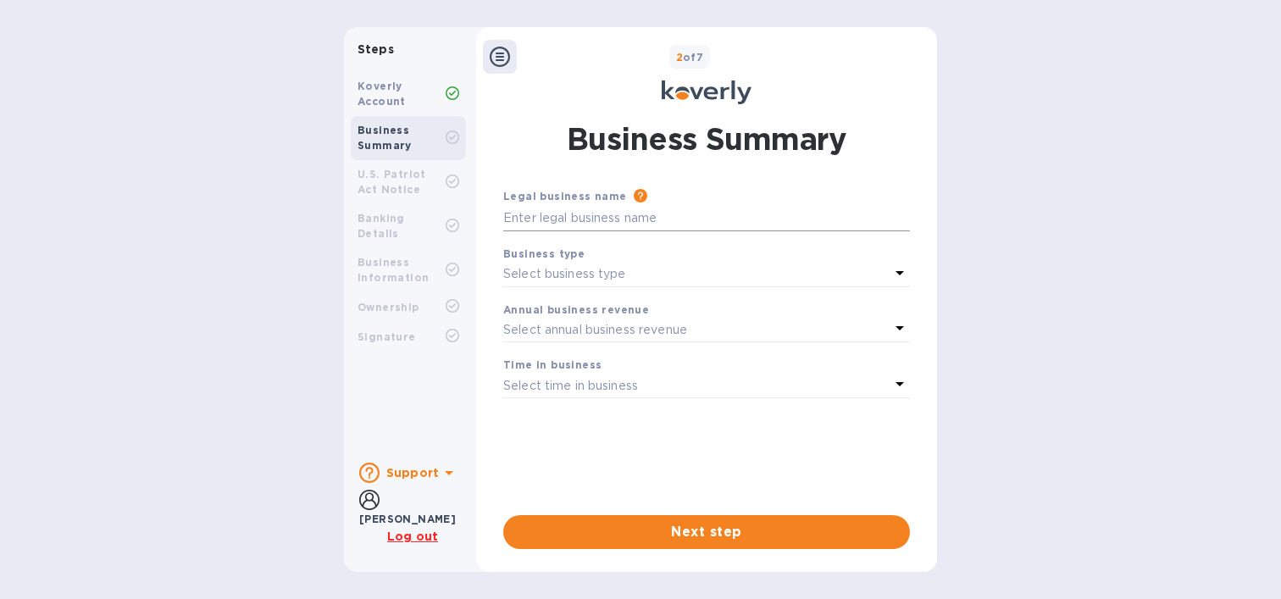
click at [677, 230] on input "text" at bounding box center [706, 218] width 407 height 25
click at [679, 225] on input "text" at bounding box center [706, 218] width 407 height 25
click at [540, 218] on input "text" at bounding box center [706, 218] width 407 height 25
paste input "94275906 QUEBEC INC"
type input "94275906 QUEBEC INC"
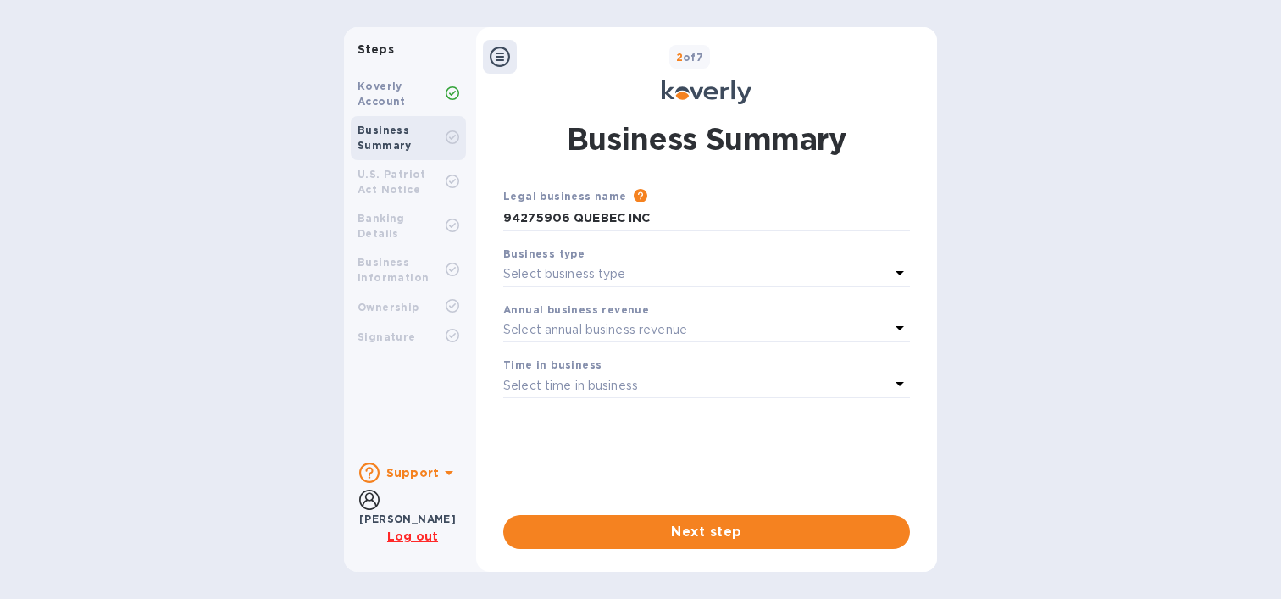
click at [604, 283] on p "Select business type" at bounding box center [564, 274] width 123 height 18
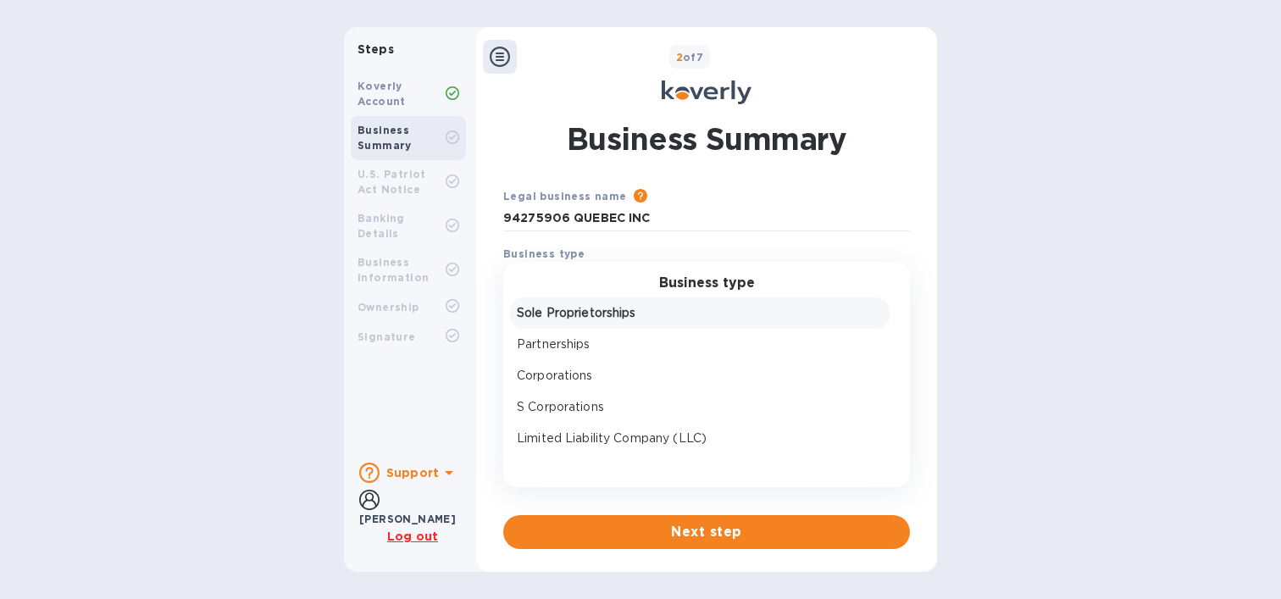
click at [627, 325] on div "Sole Proprietorships" at bounding box center [699, 313] width 373 height 25
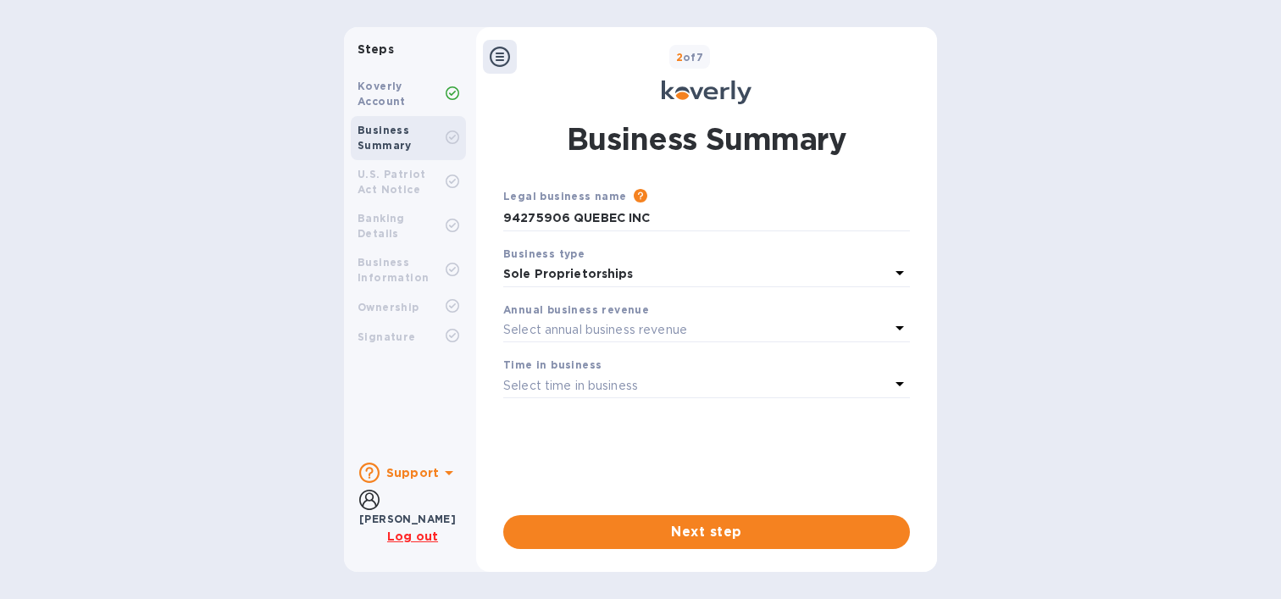
click at [579, 339] on p "Select annual business revenue" at bounding box center [595, 330] width 184 height 18
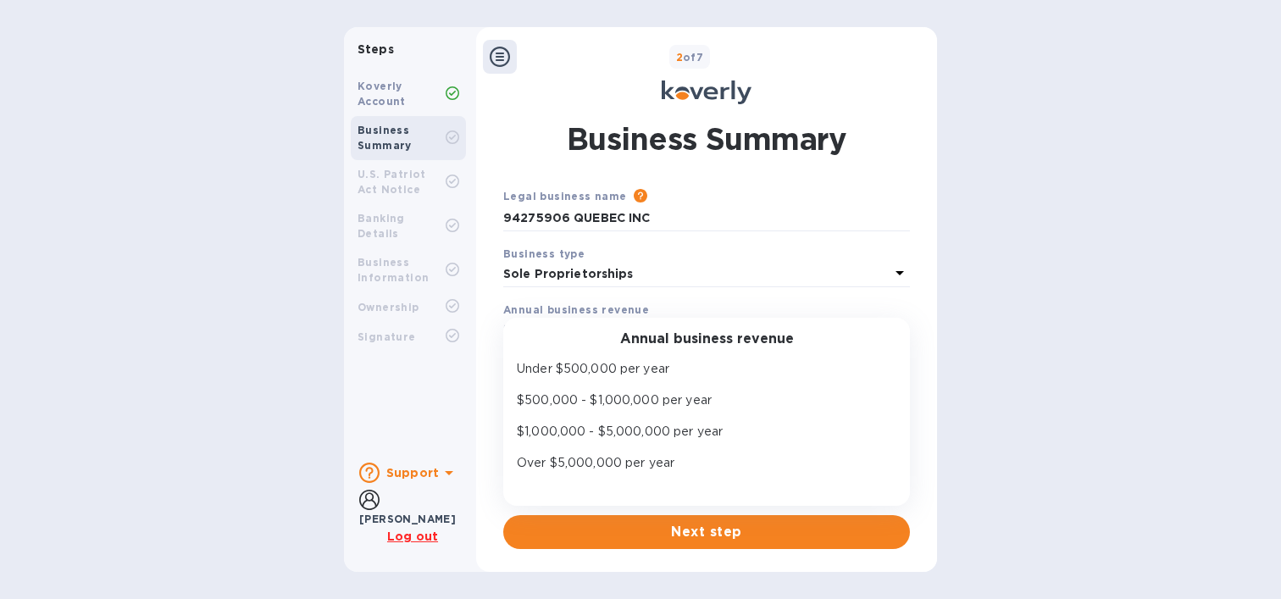
click at [670, 294] on div "Business type Sole Proprietorships" at bounding box center [706, 266] width 420 height 56
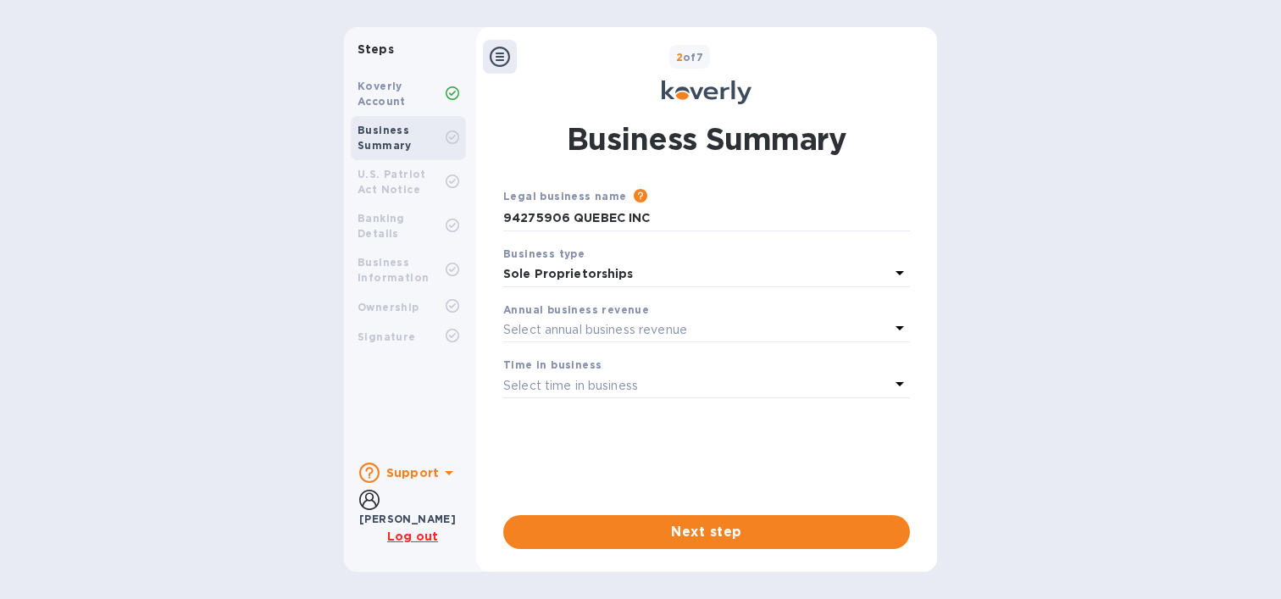
click at [493, 57] on icon at bounding box center [500, 57] width 20 height 20
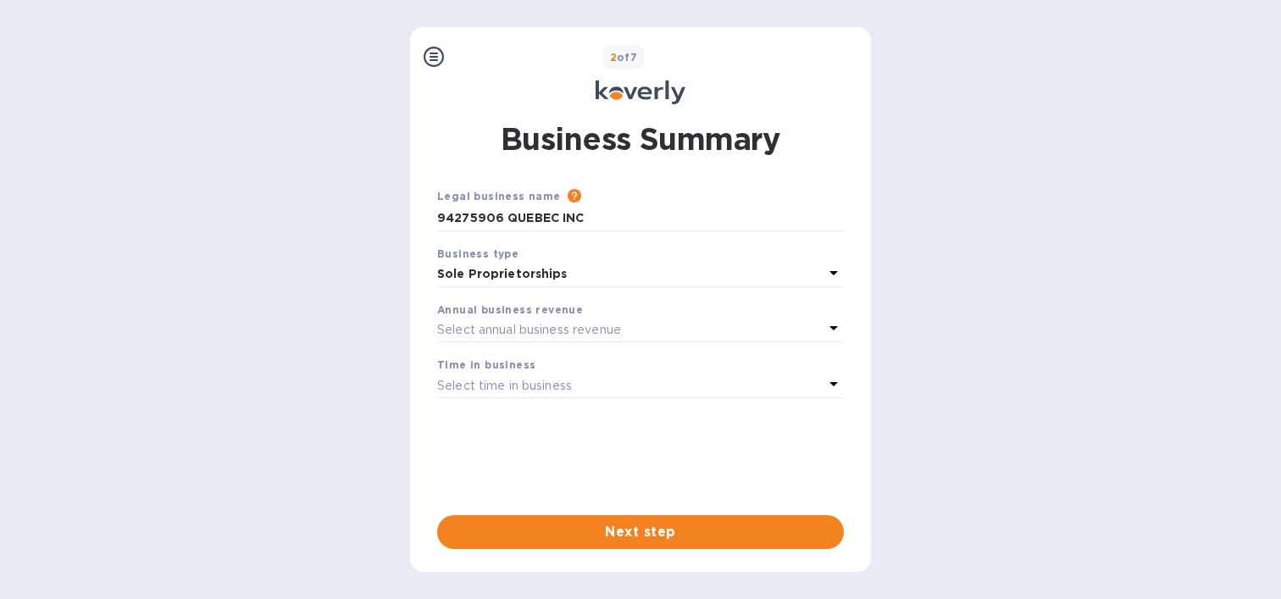
click at [446, 53] on div at bounding box center [434, 57] width 34 height 34
click at [430, 53] on icon at bounding box center [434, 57] width 20 height 20
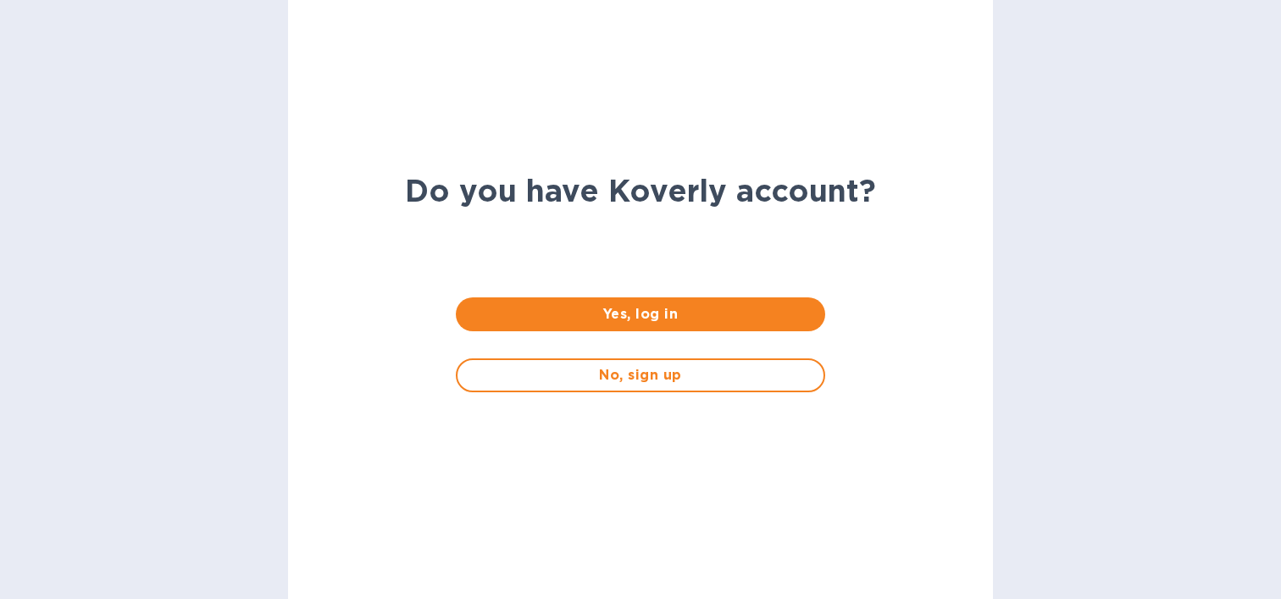
scroll to position [7410, 0]
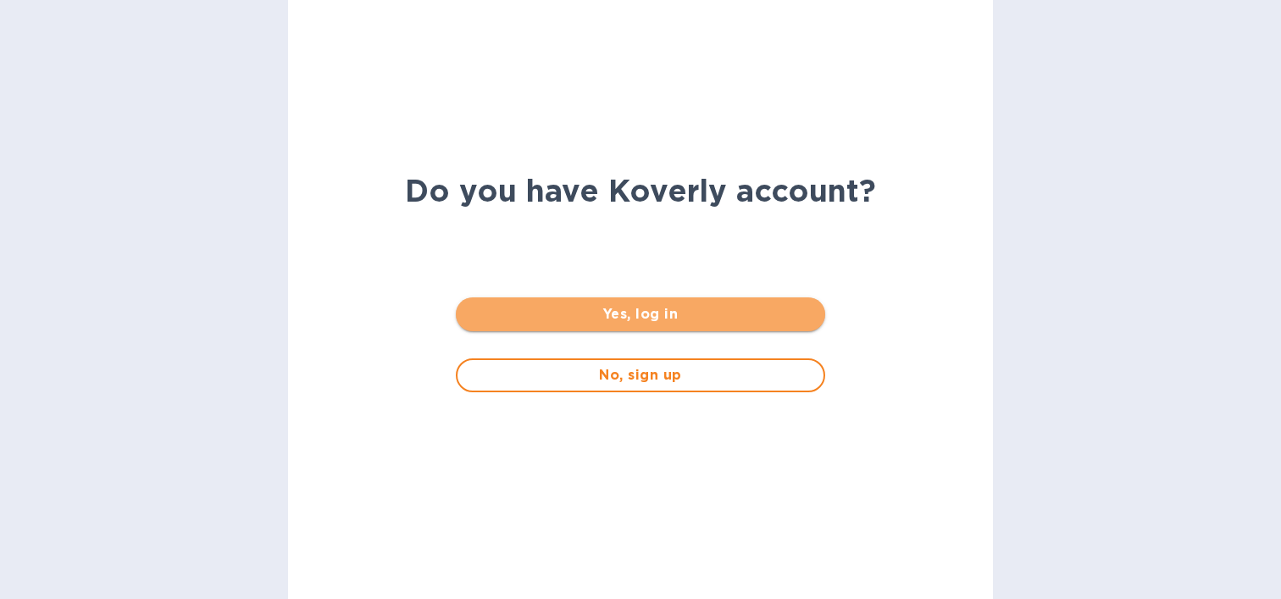
click at [676, 319] on span "Yes, log in" at bounding box center [639, 314] width 341 height 20
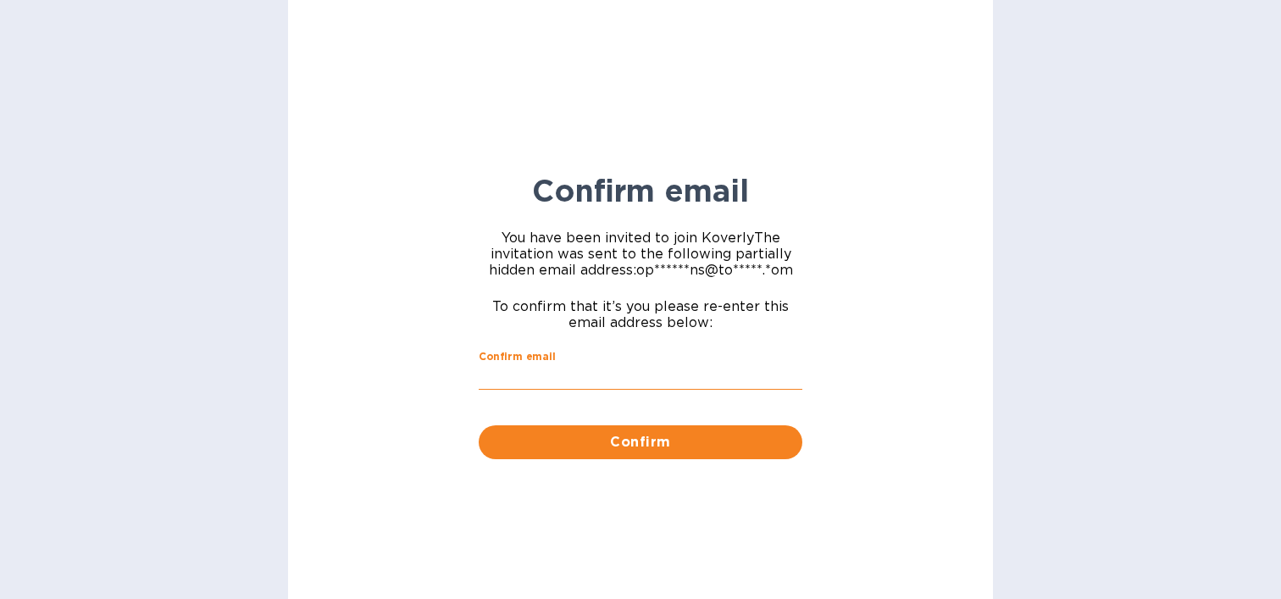
click at [629, 390] on input "Confirm email" at bounding box center [641, 376] width 324 height 25
type input "[EMAIL_ADDRESS][DOMAIN_NAME]"
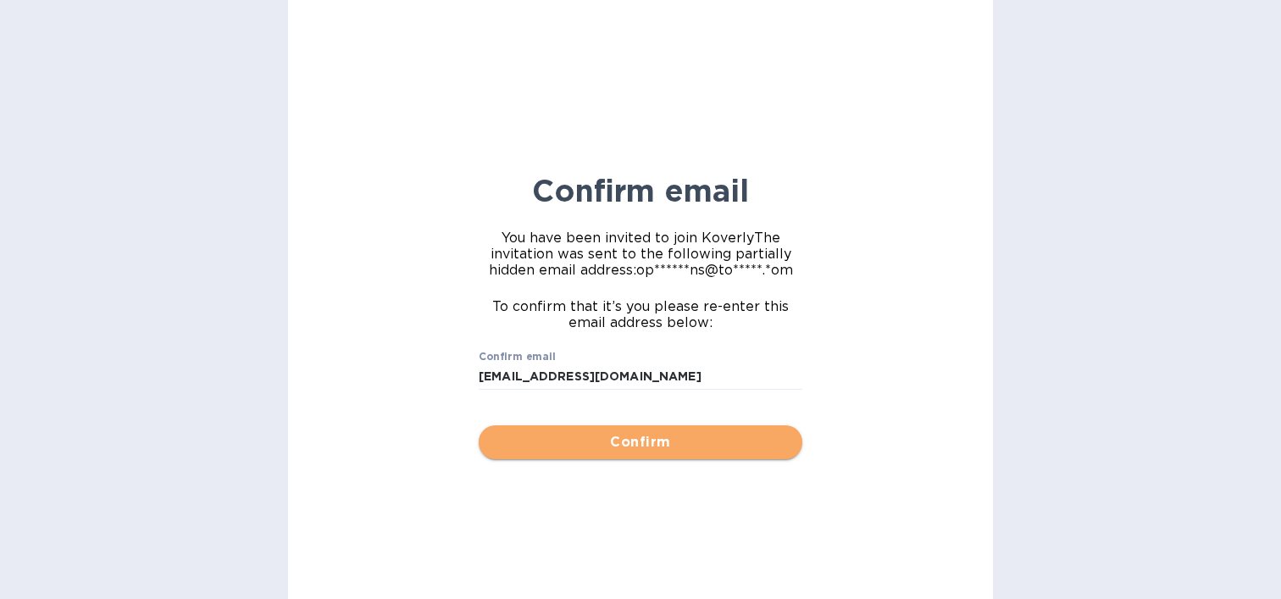
click at [540, 452] on span "Confirm" at bounding box center [640, 442] width 296 height 20
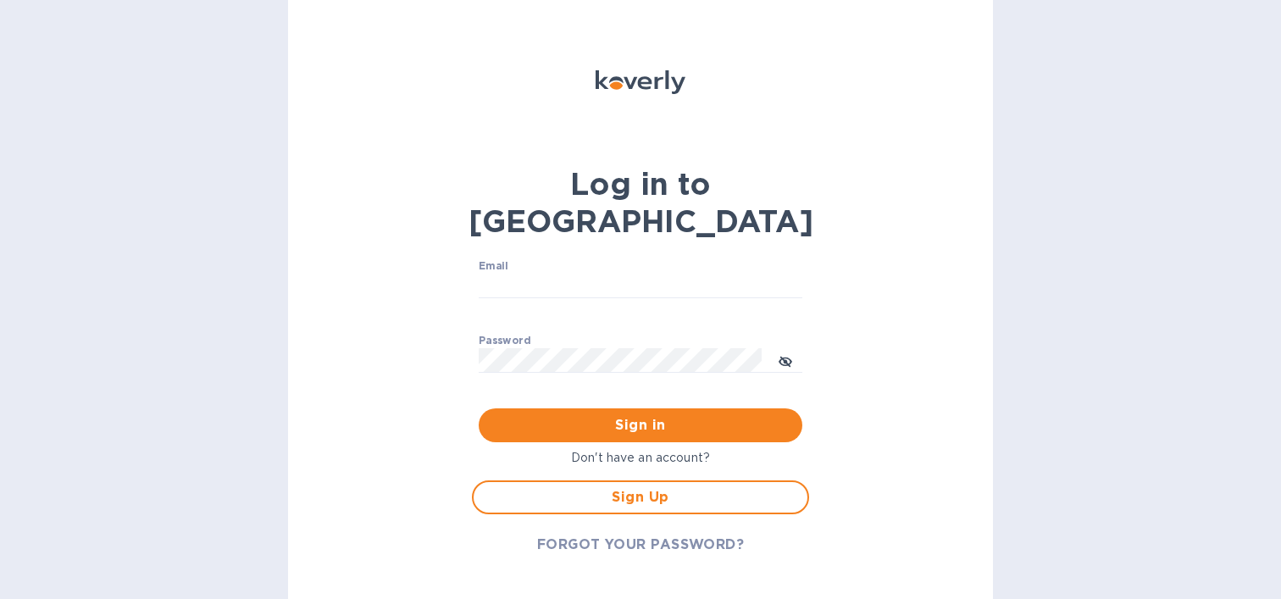
click at [567, 260] on div "Email ​" at bounding box center [641, 290] width 324 height 61
click at [579, 274] on input "Email" at bounding box center [641, 286] width 324 height 25
click at [540, 274] on input "[EMAIL_ADDRESS][DOMAIN_NAME]" at bounding box center [641, 286] width 324 height 25
type input "[EMAIL_ADDRESS][DOMAIN_NAME]"
click at [542, 335] on div "Password ​" at bounding box center [641, 365] width 324 height 61
